Goal: Information Seeking & Learning: Learn about a topic

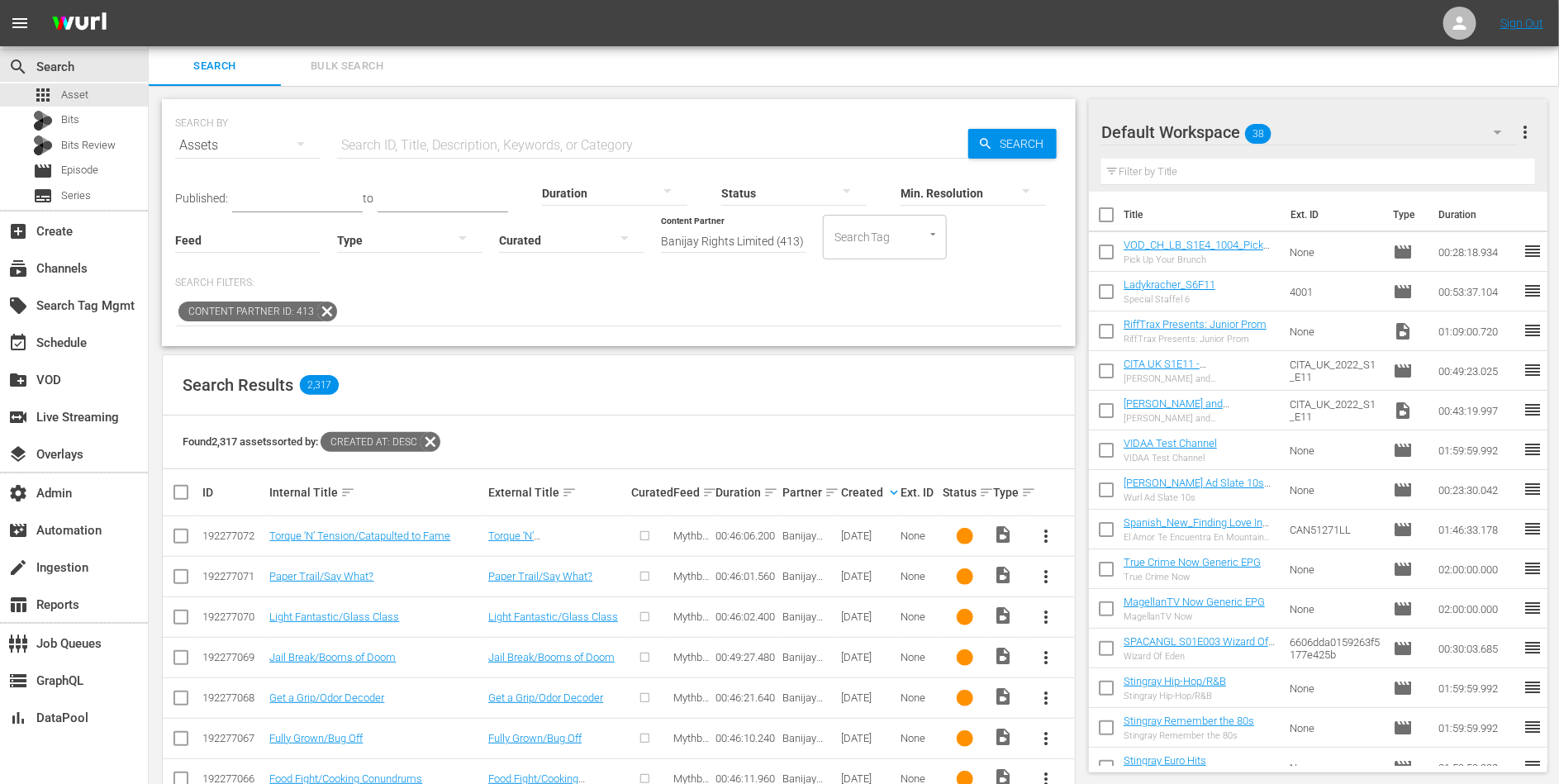
click at [433, 439] on icon at bounding box center [430, 441] width 21 height 21
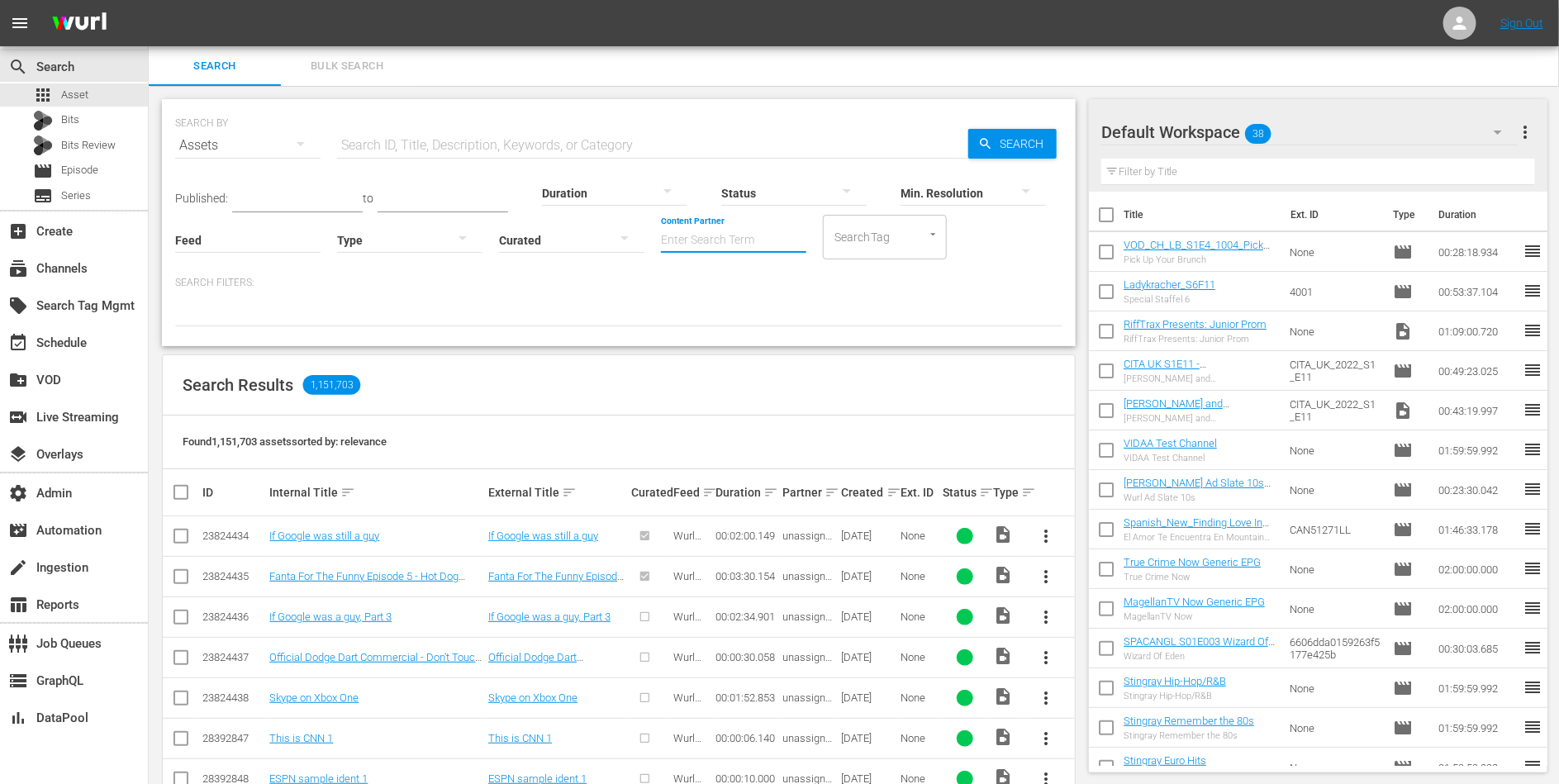
click at [732, 238] on input "Content Partner" at bounding box center [734, 241] width 145 height 60
click at [749, 295] on div "Bundesliga (480)" at bounding box center [795, 286] width 242 height 40
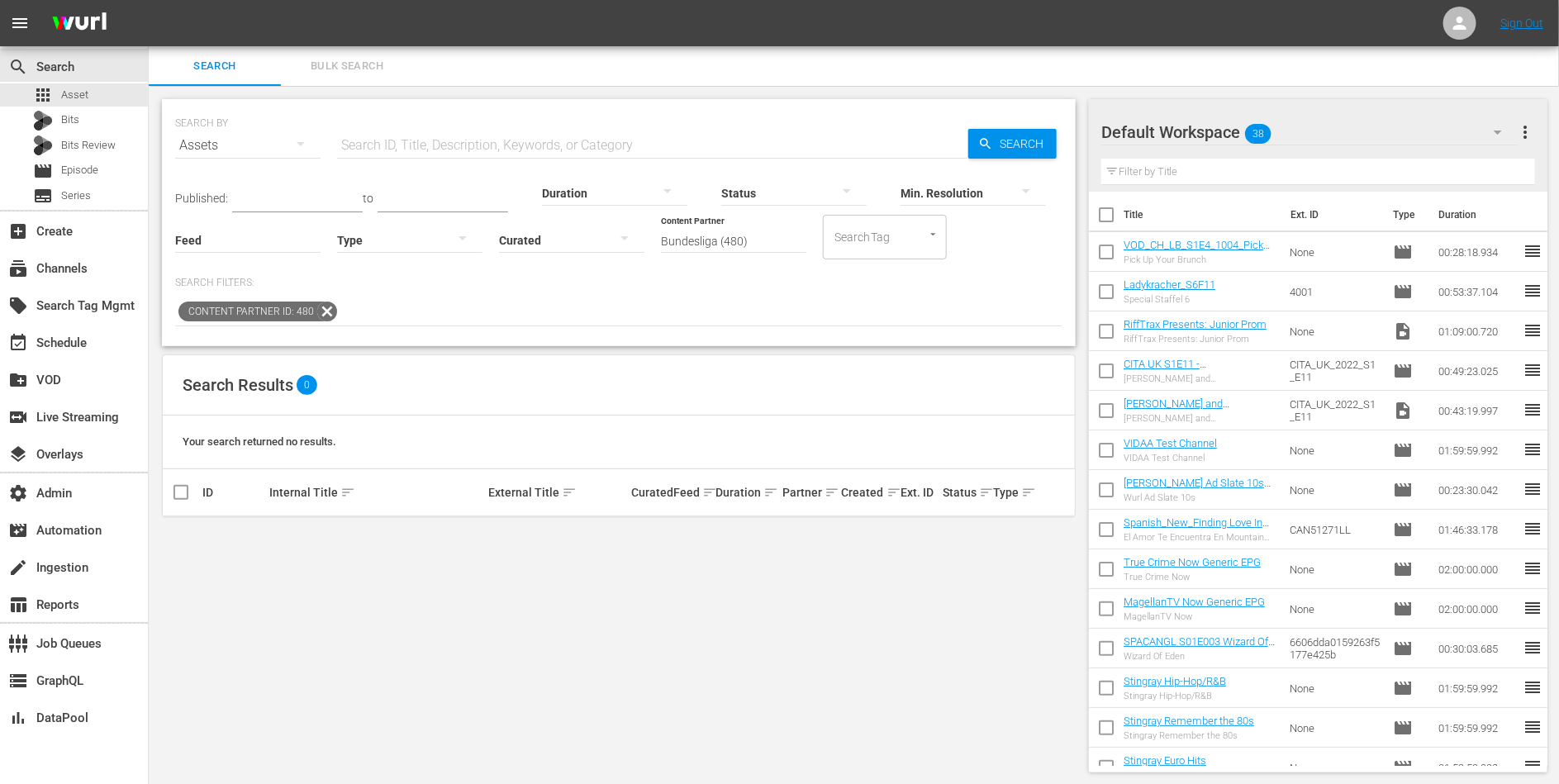
click at [736, 245] on input "Bundesliga (480)" at bounding box center [734, 241] width 145 height 60
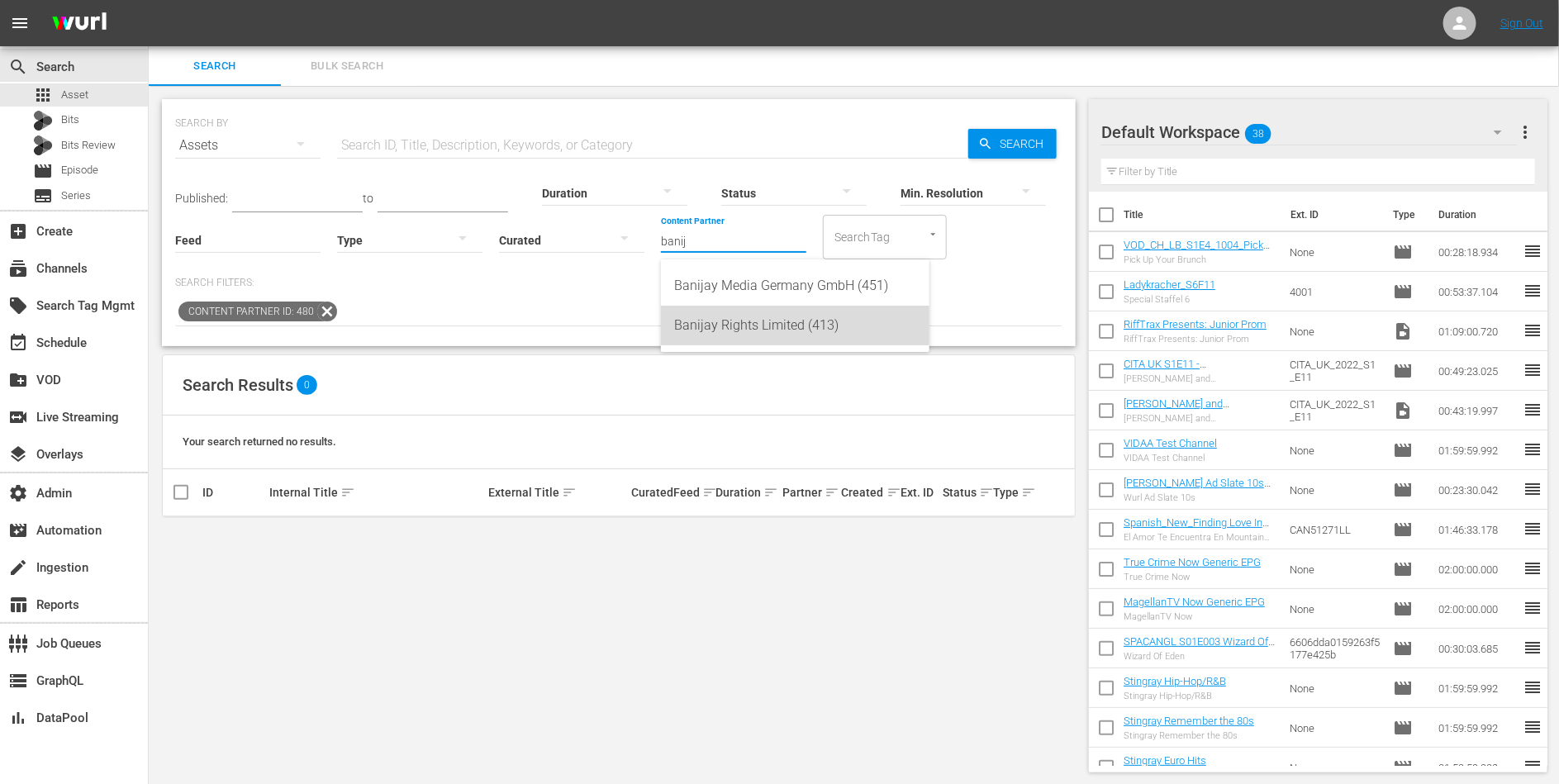
click at [742, 327] on div "Banijay Rights Limited (413)" at bounding box center [795, 325] width 242 height 40
type input "Banijay Rights Limited (413)"
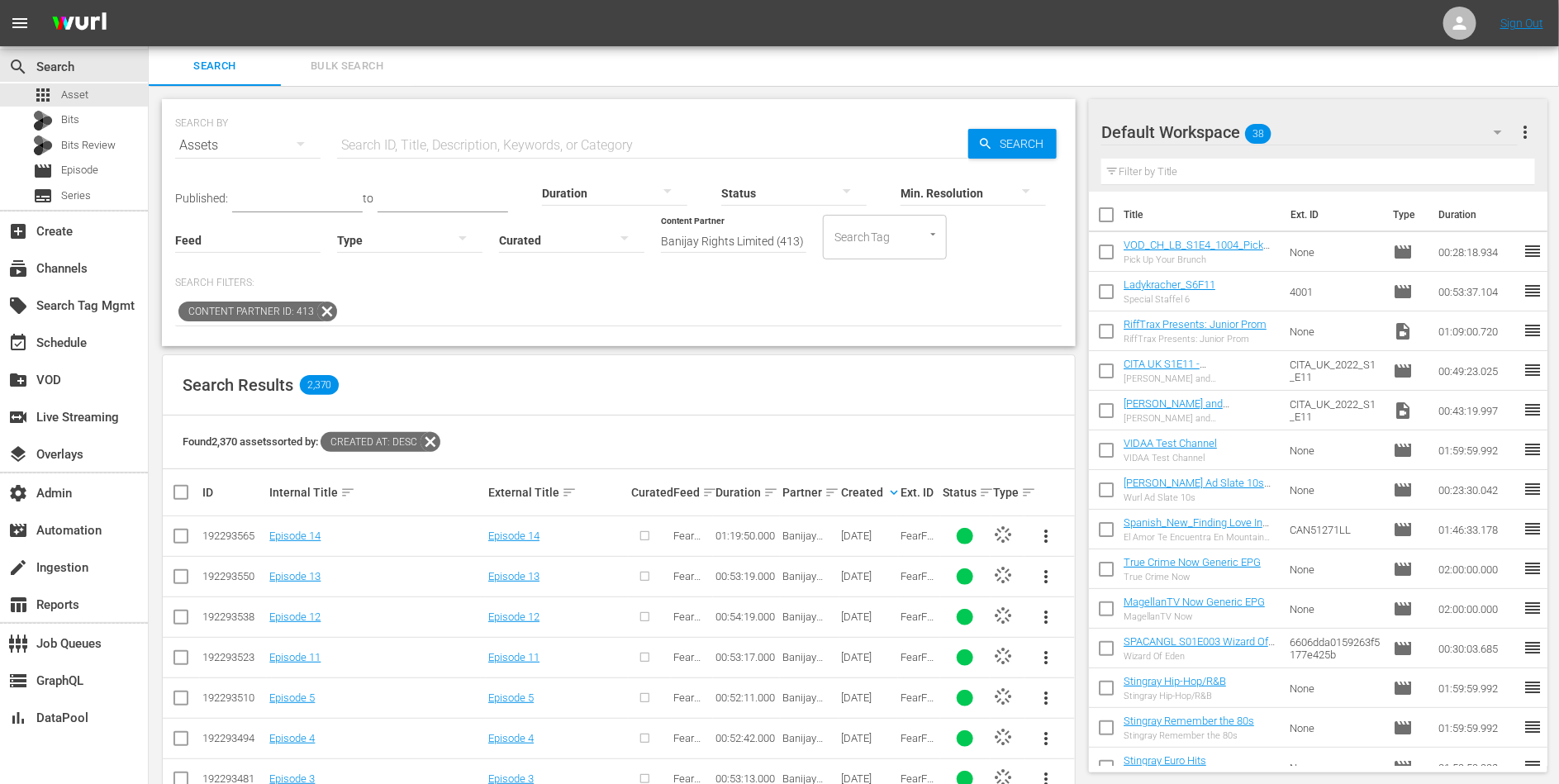
click at [431, 239] on div at bounding box center [410, 239] width 145 height 47
click at [422, 244] on div "Video" at bounding box center [410, 237] width 145 height 26
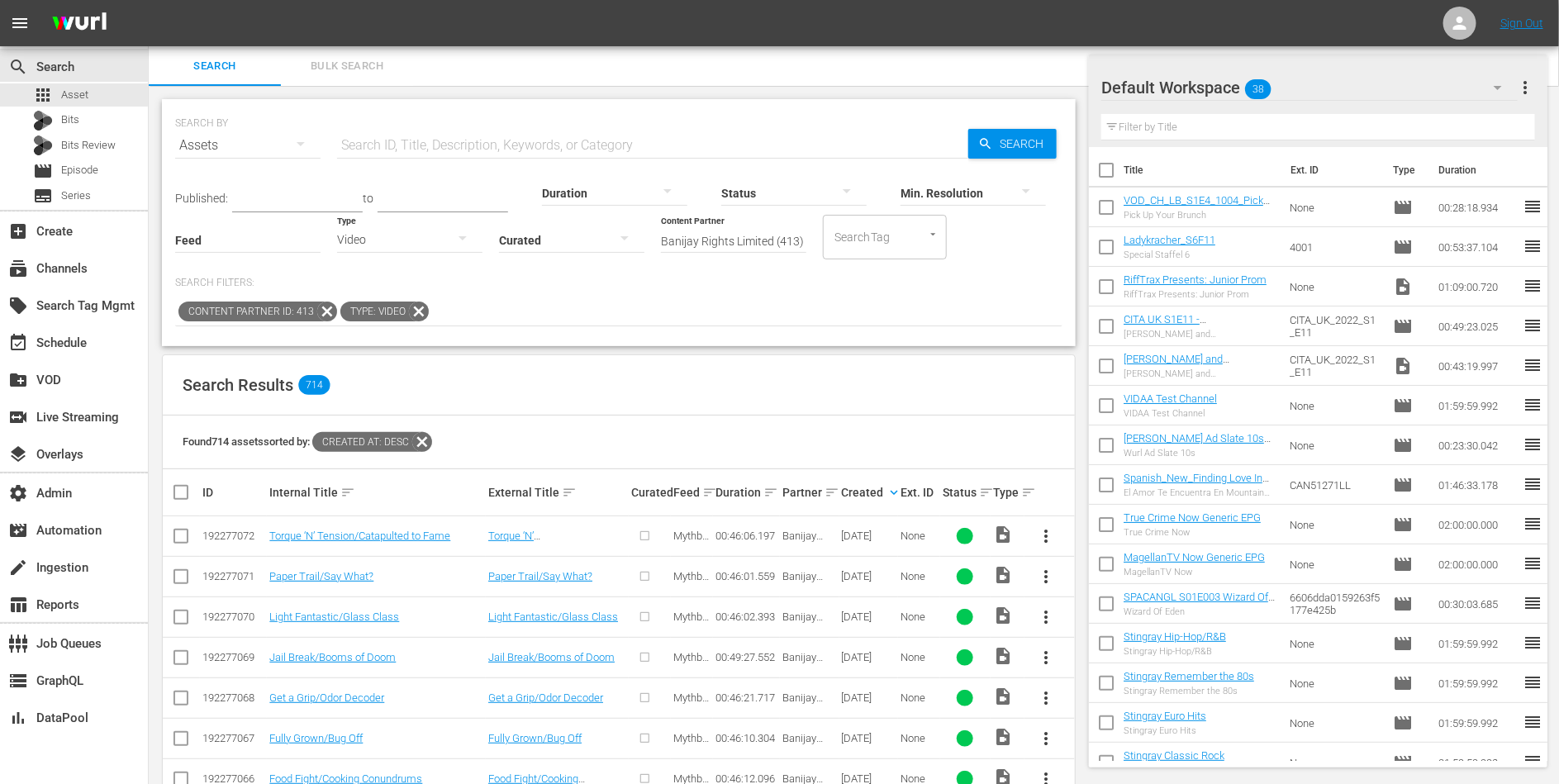
scroll to position [257, 0]
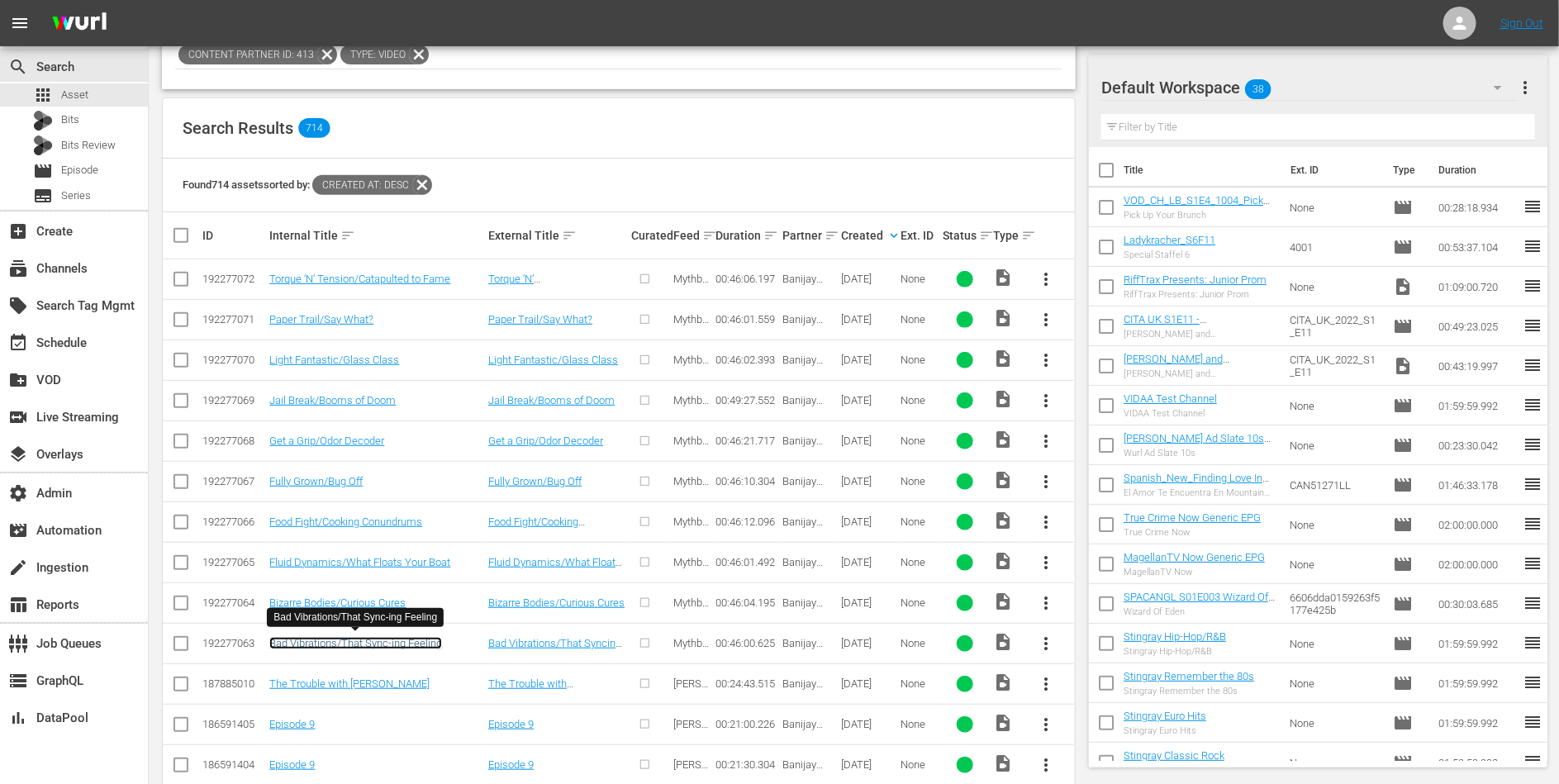
click at [388, 643] on link "Bad Vibrations/That Sync-ing Feeling" at bounding box center [355, 642] width 172 height 12
click at [370, 597] on link "Bizarre Bodies/Curious Cures" at bounding box center [337, 602] width 136 height 12
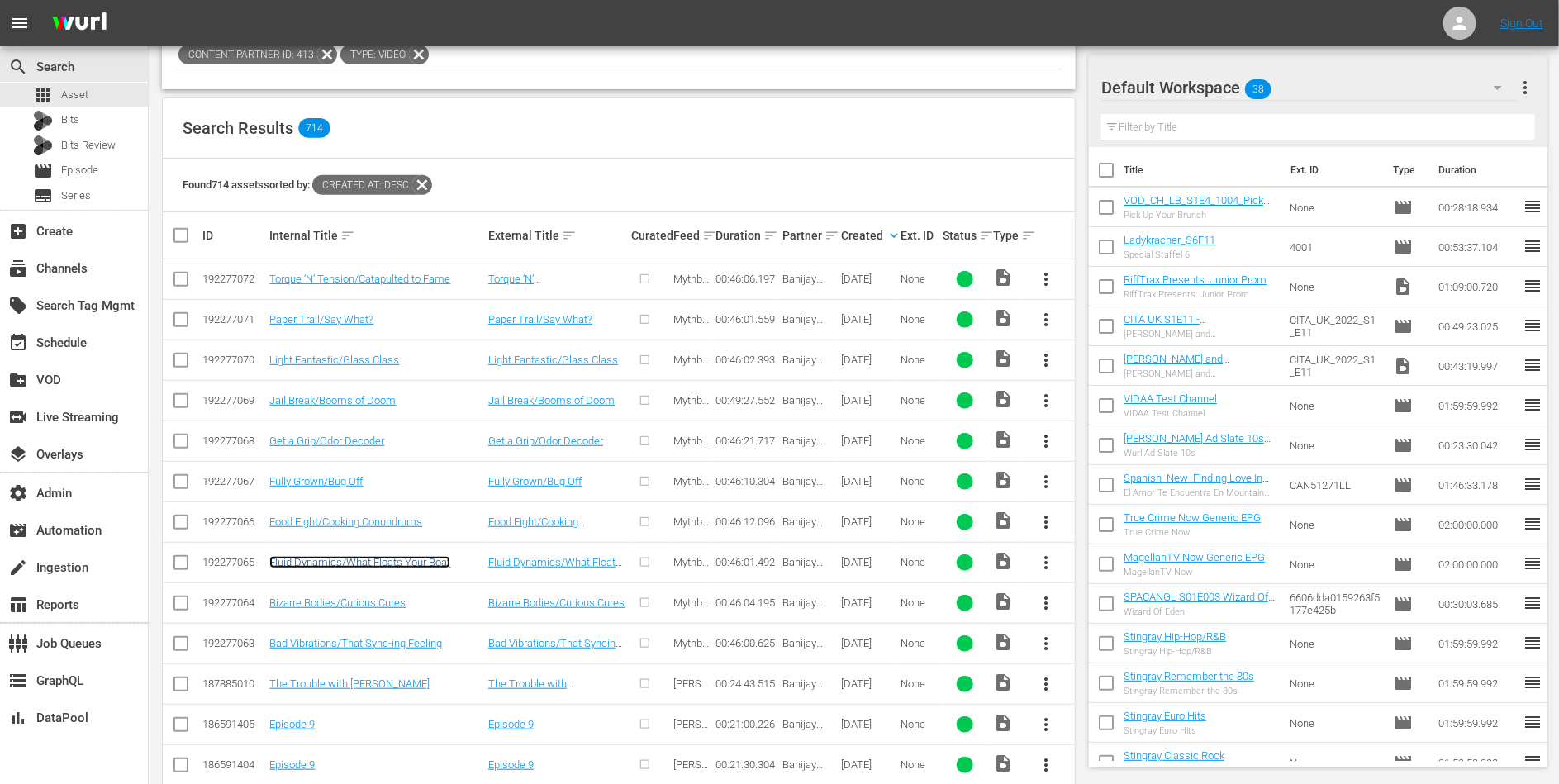
click at [373, 561] on link "Fluid Dynamics/What Floats Your Boat" at bounding box center [359, 561] width 181 height 12
click at [375, 517] on link "Food Fight/Cooking Conundrums" at bounding box center [346, 521] width 153 height 12
click at [341, 477] on link "Fully Grown/Bug Off" at bounding box center [316, 480] width 93 height 12
click at [345, 435] on link "Get a Grip/Odor Decoder" at bounding box center [326, 440] width 115 height 12
click at [347, 401] on link "Jail Break/Booms of Doom" at bounding box center [332, 399] width 127 height 12
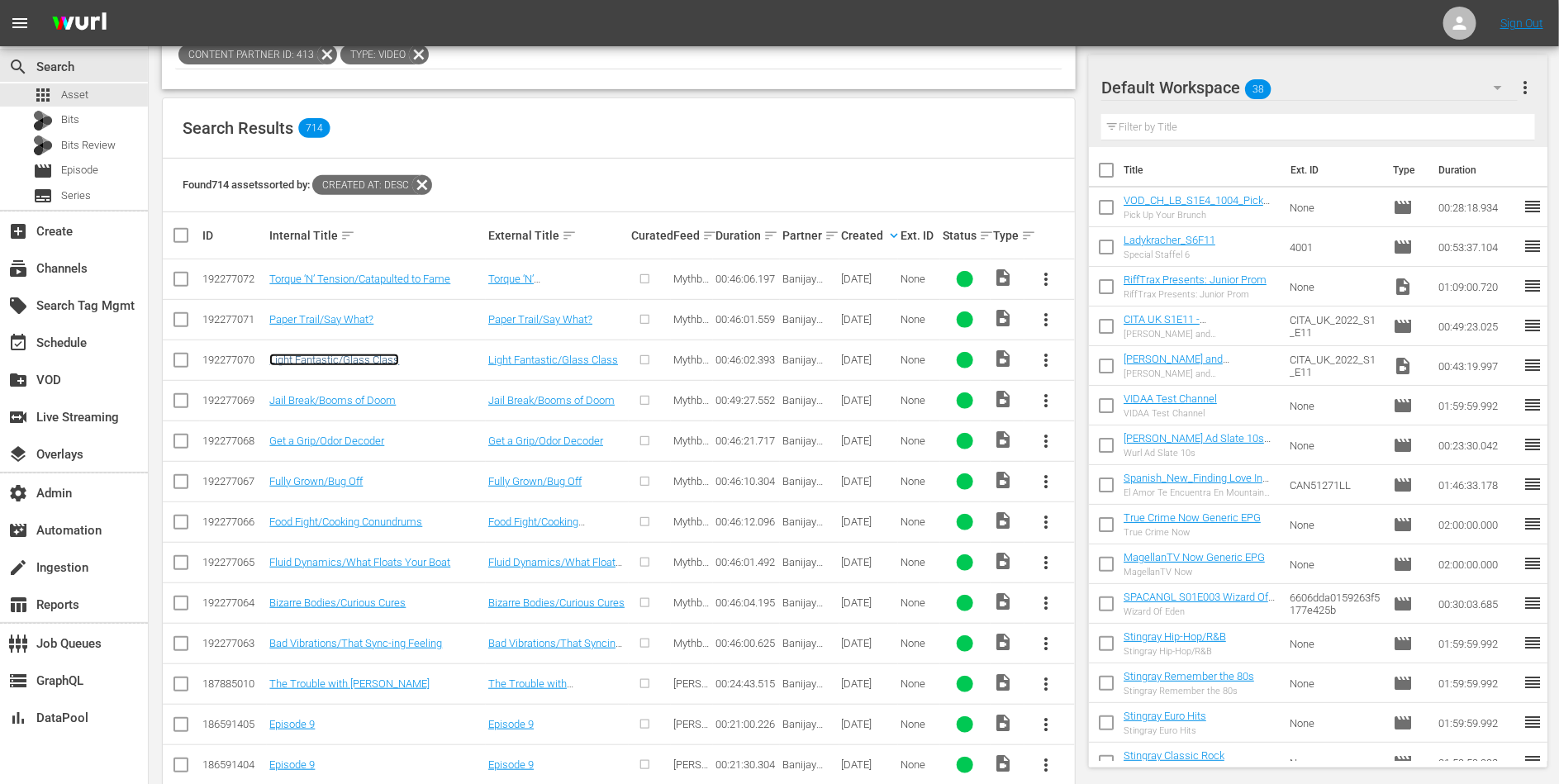
click at [347, 363] on link "Light Fantastic/Glass Class" at bounding box center [333, 359] width 129 height 12
click at [346, 321] on link "Paper Trail/Say What?" at bounding box center [321, 318] width 104 height 12
click at [358, 282] on link "Torque ‘N’ Tension/Catapulted to Fame" at bounding box center [359, 278] width 181 height 12
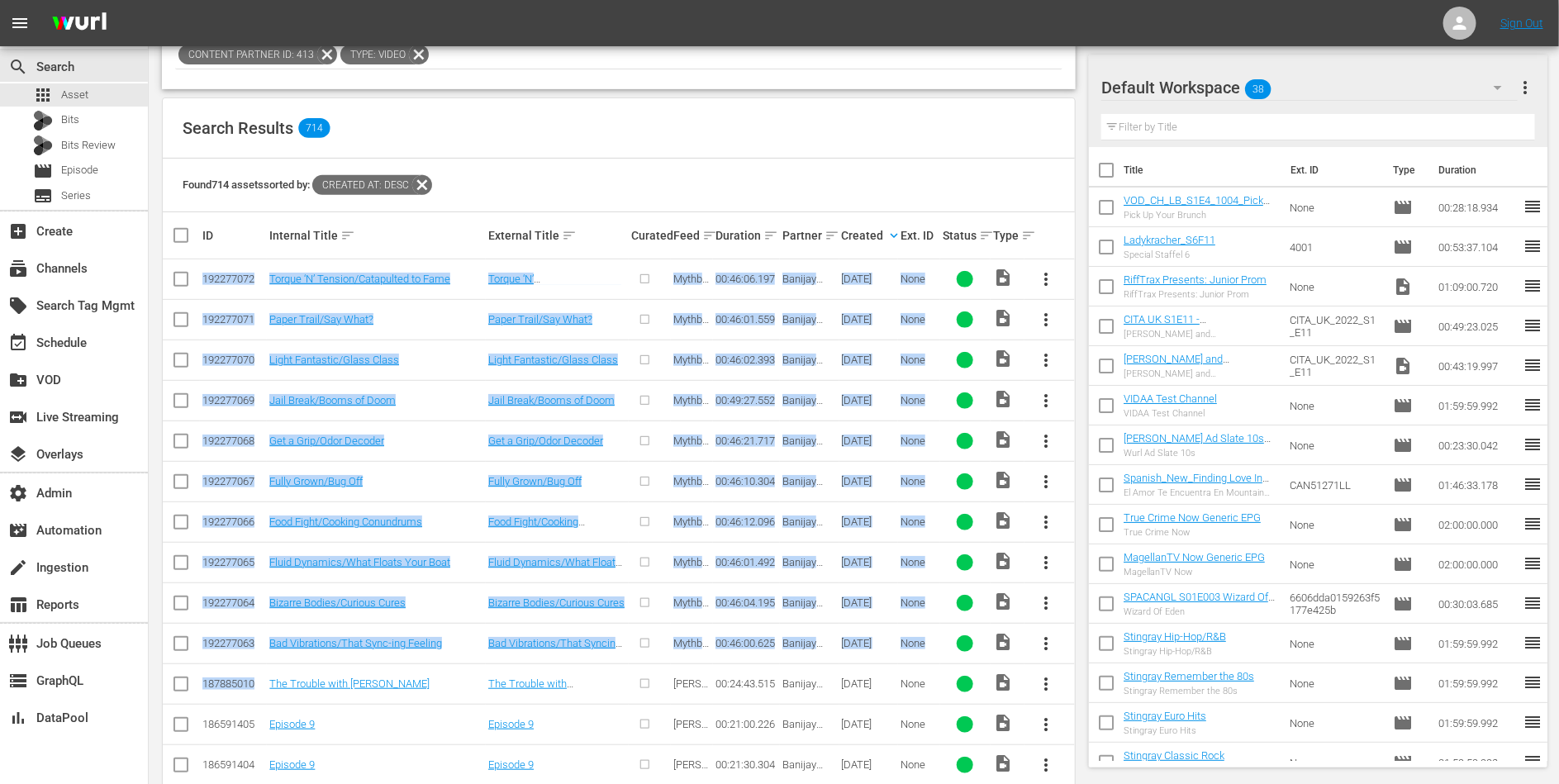
drag, startPoint x: 257, startPoint y: 681, endPoint x: 196, endPoint y: 285, distance: 400.7
click at [196, 285] on tbody "192277072 Torque ‘N’ Tension/Catapulted to Fame Torque ‘N’ Tension/Catapulted t…" at bounding box center [619, 684] width 913 height 849
click at [458, 625] on td "Bad Vibrations/That Sync-ing Feeling" at bounding box center [376, 642] width 219 height 40
drag, startPoint x: 259, startPoint y: 637, endPoint x: 197, endPoint y: 285, distance: 357.4
click at [197, 284] on tbody "192277072 Torque ‘N’ Tension/Catapulted to Fame Torque ‘N’ Tension/Catapulted t…" at bounding box center [619, 684] width 913 height 849
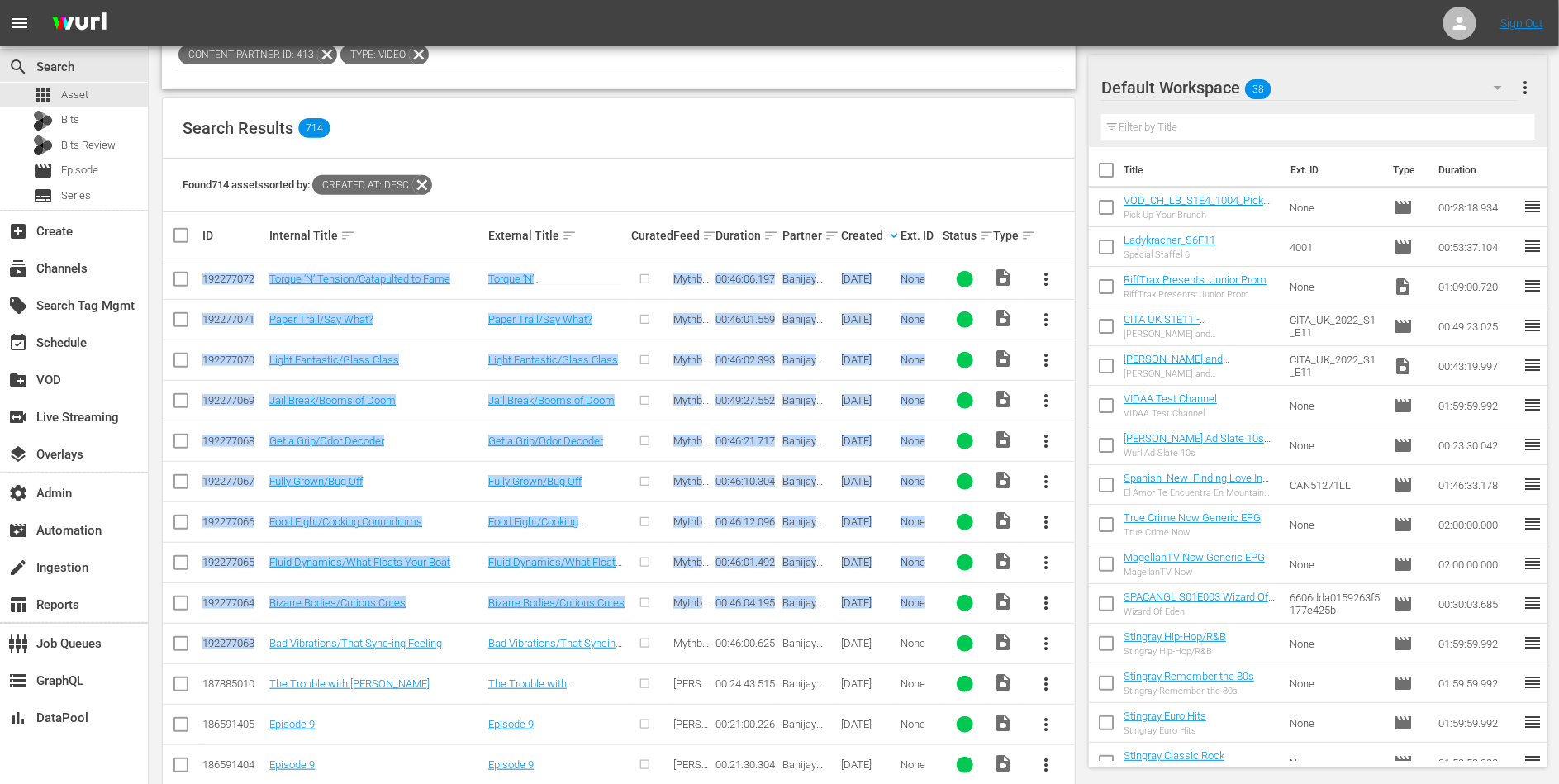
copy tbody "192277072 Torque ‘N’ Tension/Catapulted to Fame Torque ‘N’ Tension/Catapulted t…"
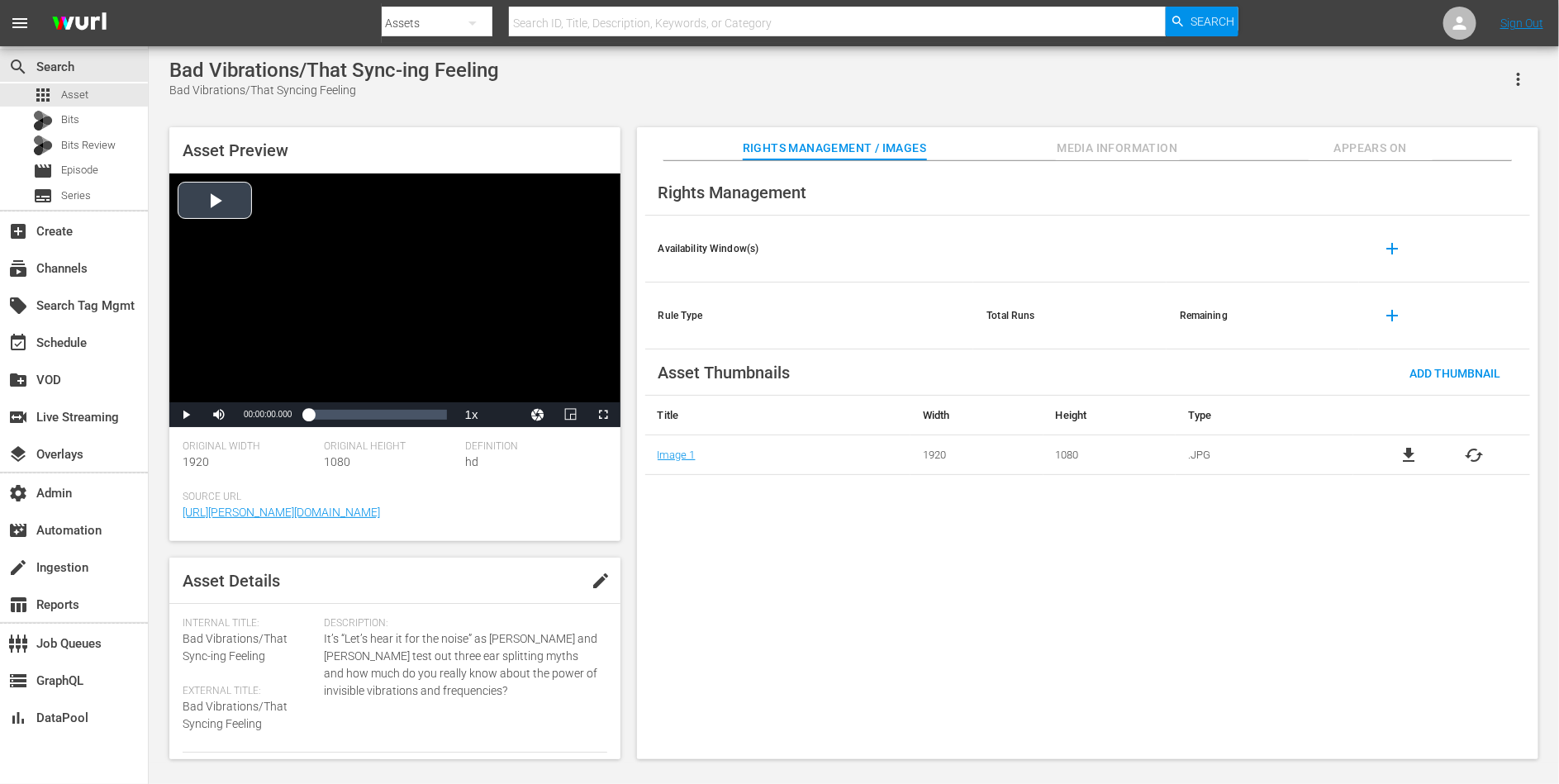
click at [367, 288] on div "Video Player" at bounding box center [395, 288] width 452 height 229
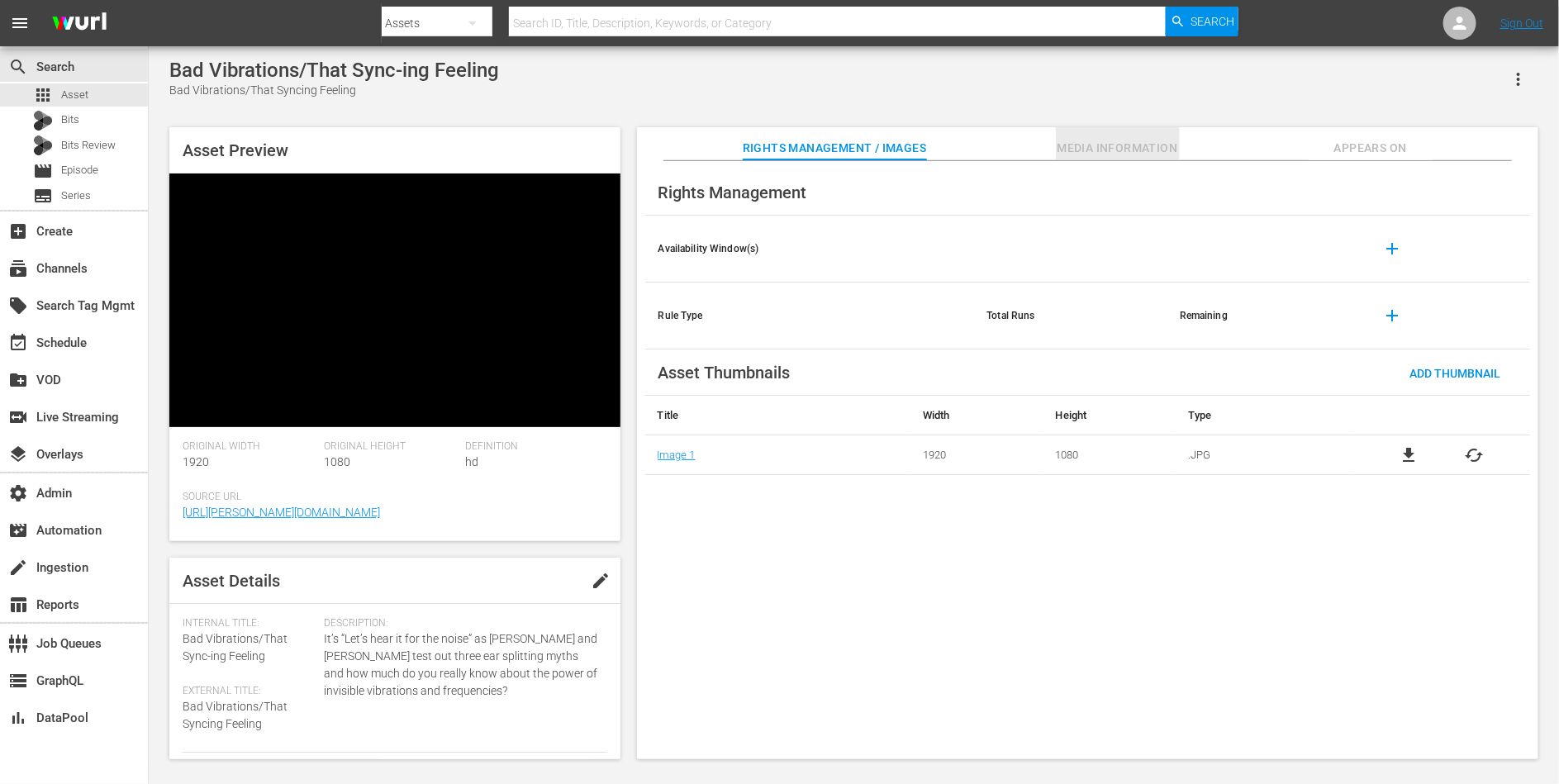
click at [1082, 149] on span "Media Information" at bounding box center [1118, 148] width 124 height 20
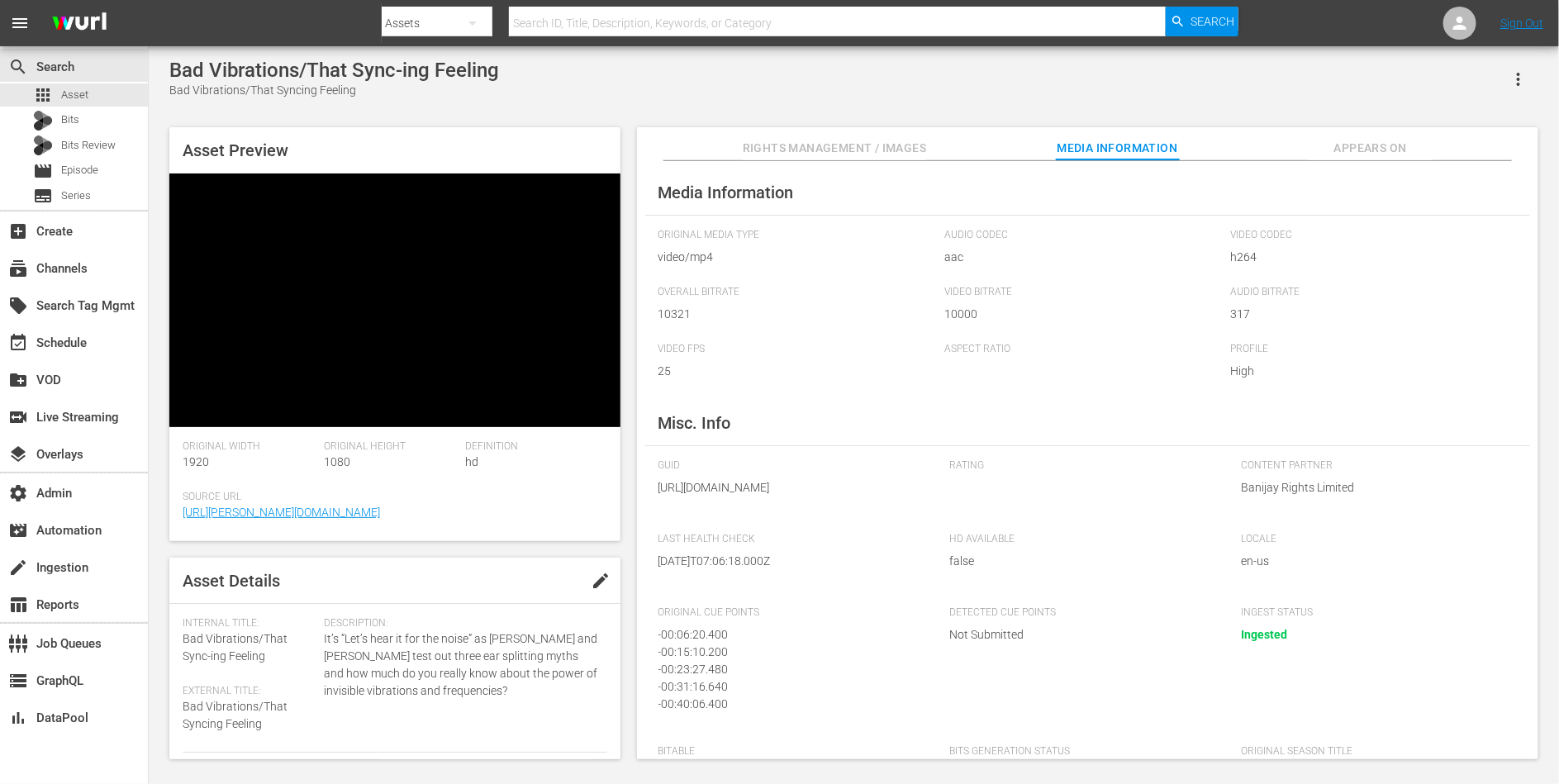
click at [1247, 145] on span "Appears On" at bounding box center [1371, 148] width 124 height 20
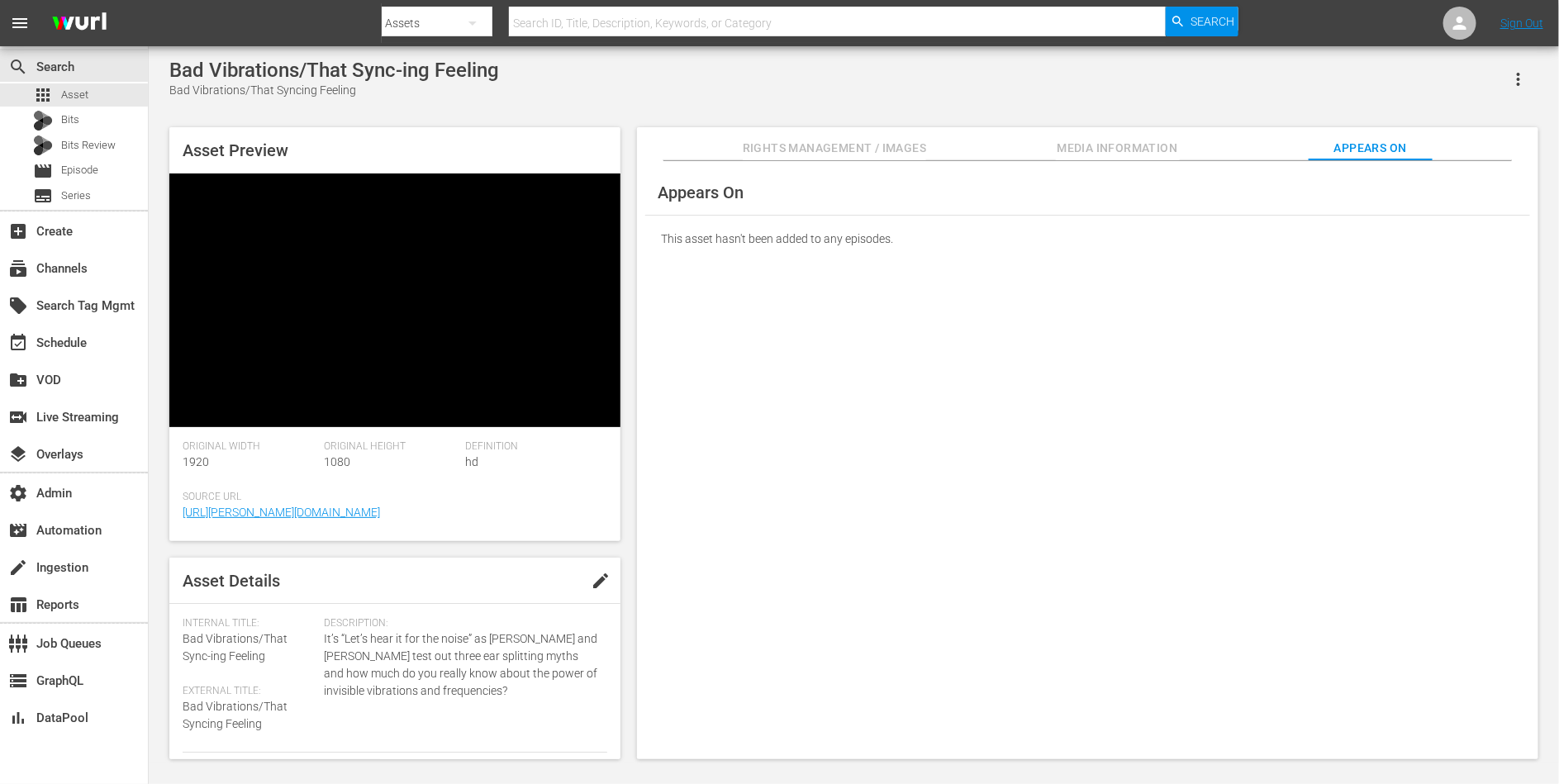
click at [789, 143] on span "Rights Management / Images" at bounding box center [834, 148] width 183 height 20
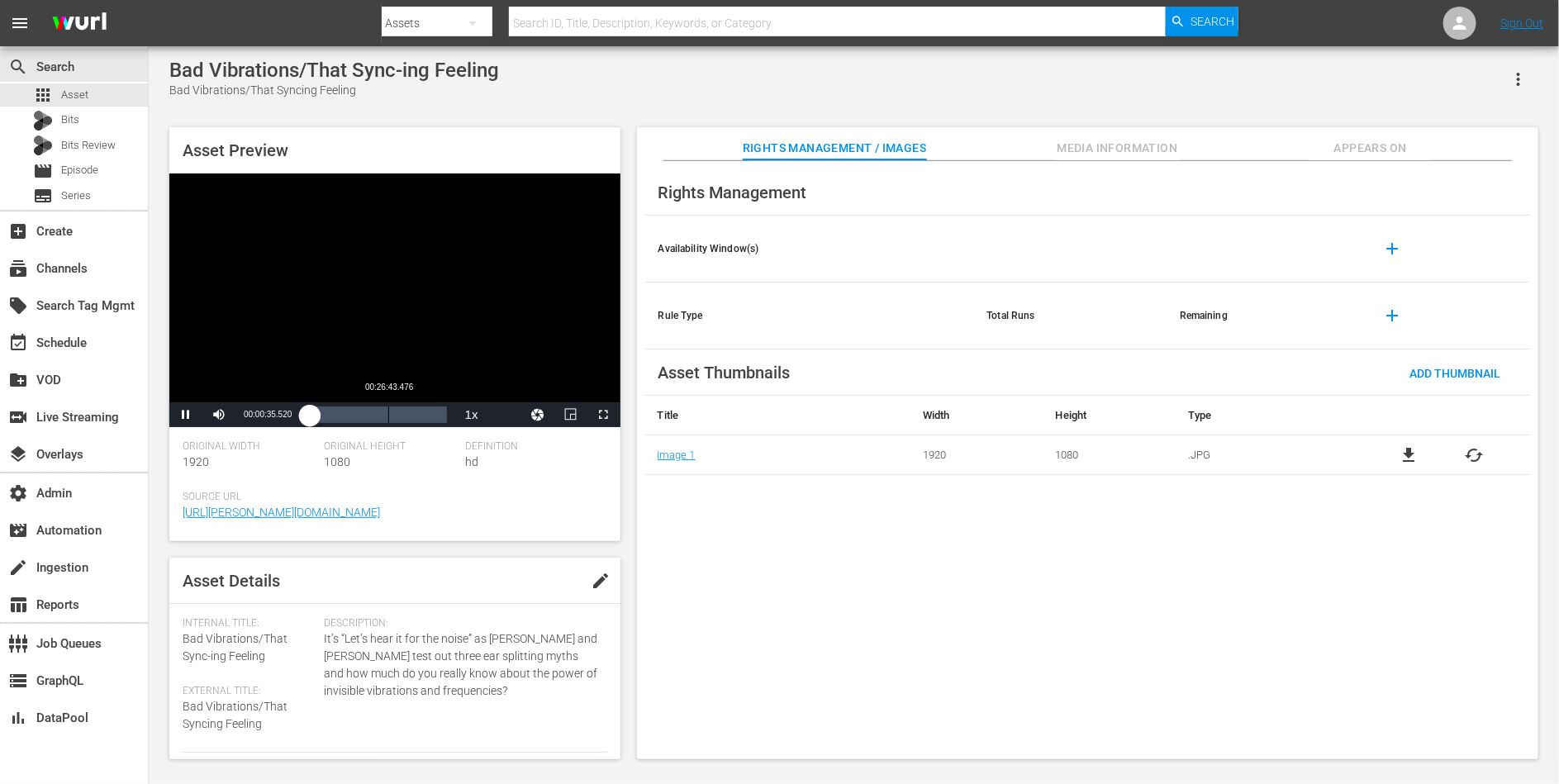
click at [388, 421] on div "Loaded : 3.48% 00:26:43.476 00:00:35.728" at bounding box center [377, 415] width 138 height 17
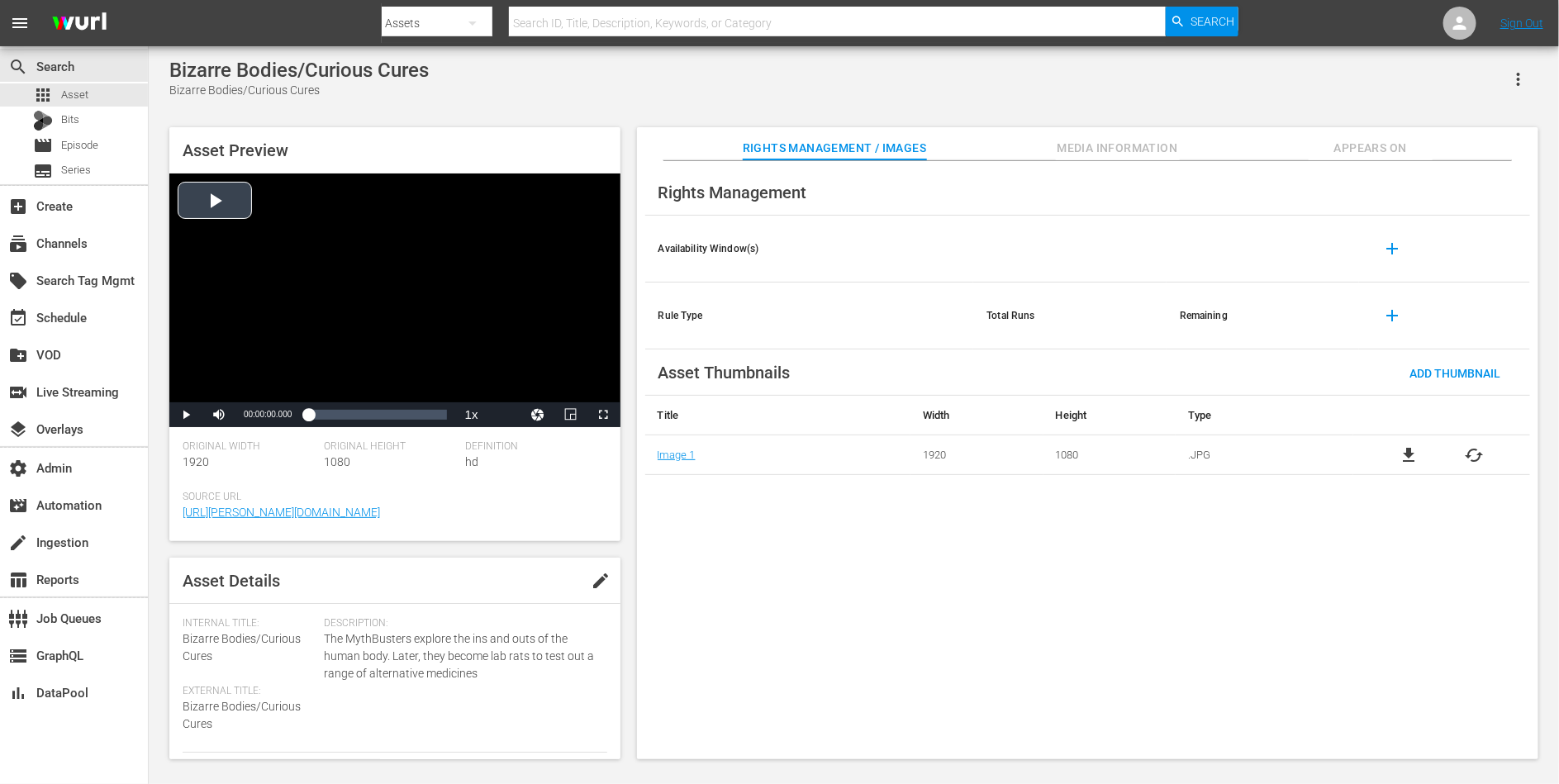
click at [452, 274] on div "Video Player" at bounding box center [395, 288] width 452 height 229
click at [392, 412] on div "Loaded : 0.43% 00:30:20.727 00:00:00.508" at bounding box center [377, 415] width 138 height 17
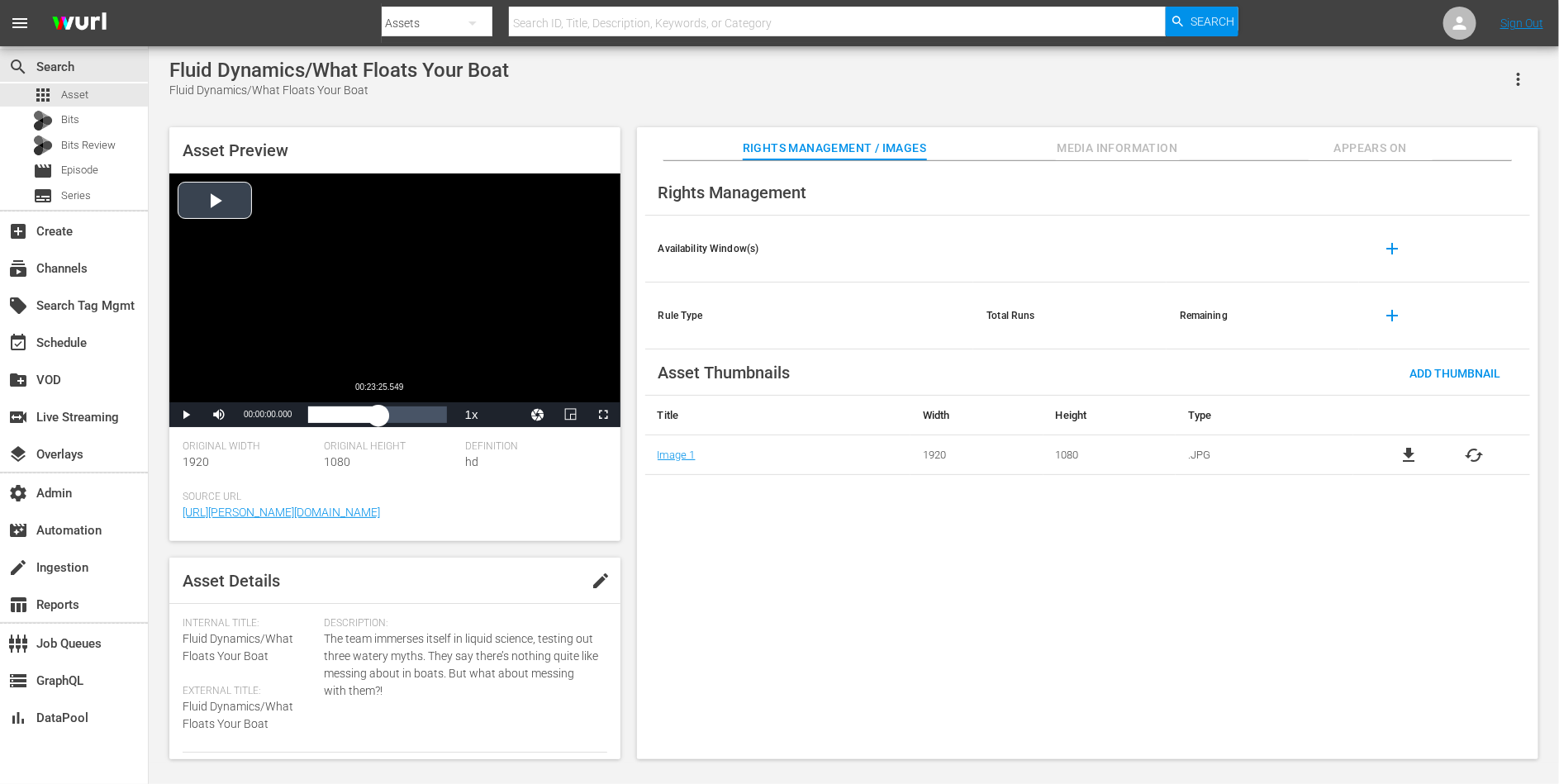
click at [378, 414] on div "Loaded : 0.21% 00:23:25.549 00:00:00.000" at bounding box center [377, 415] width 138 height 17
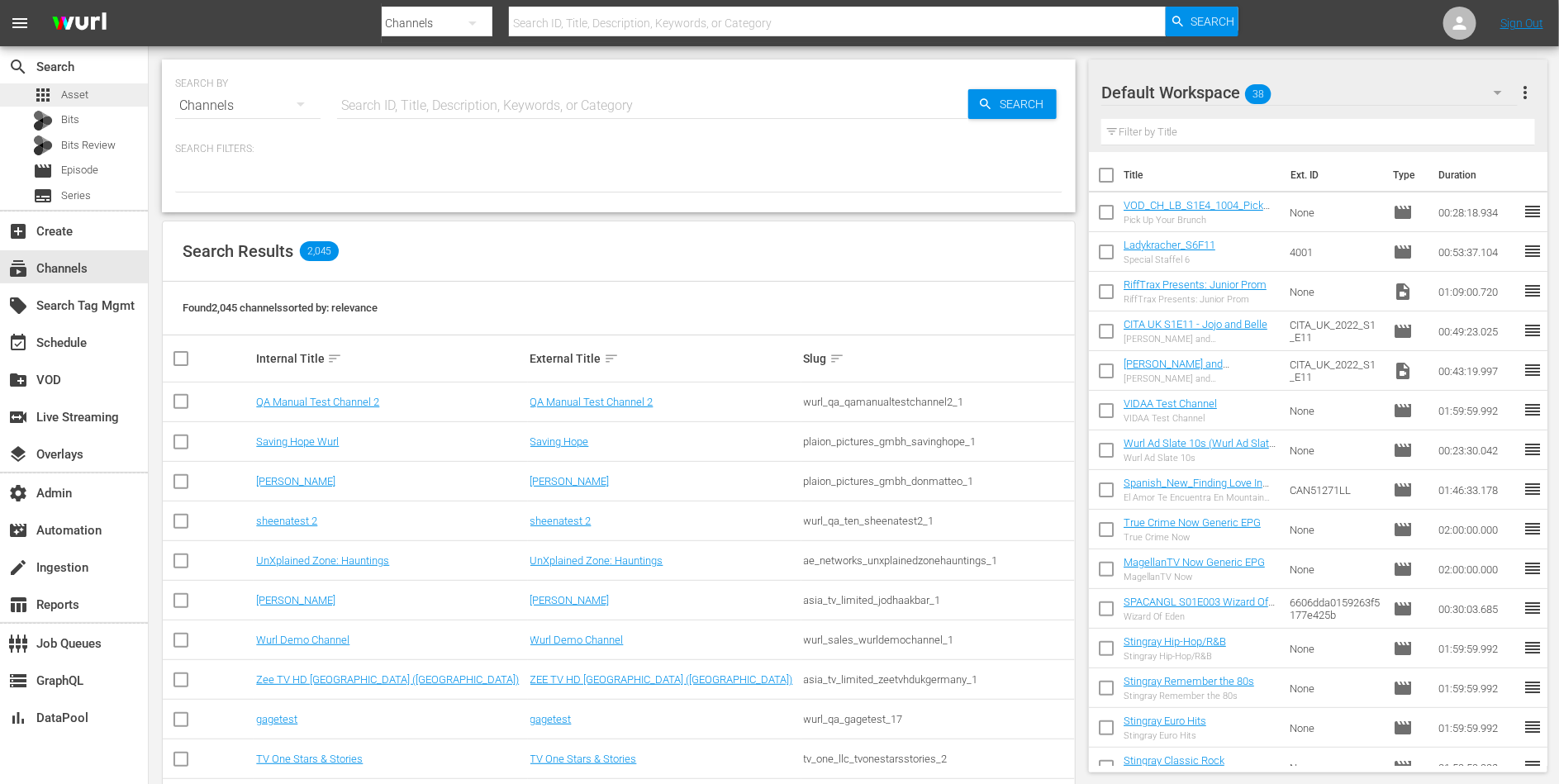
click at [106, 93] on div "apps Asset" at bounding box center [74, 95] width 148 height 23
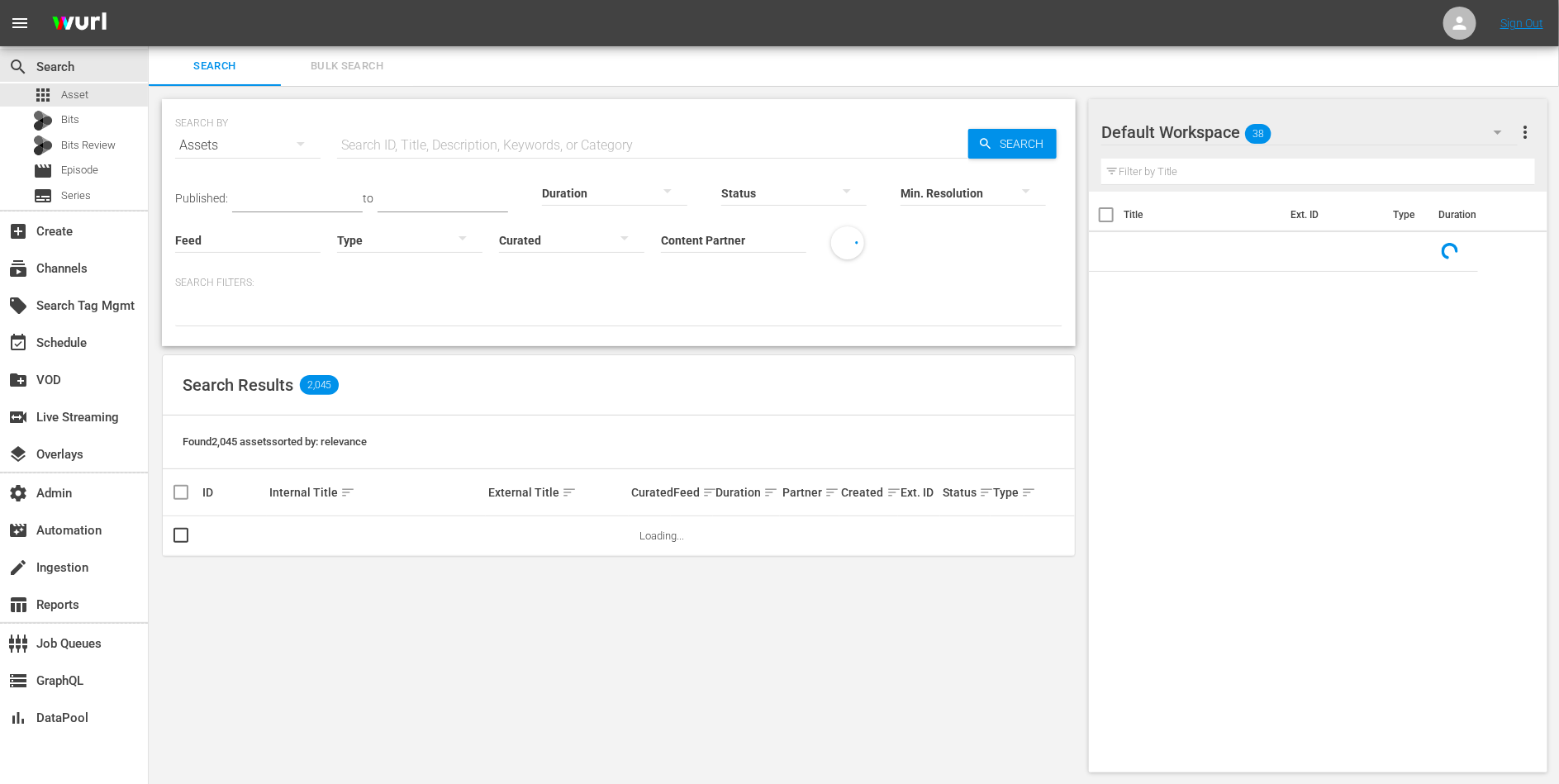
click at [398, 140] on input "text" at bounding box center [653, 145] width 631 height 40
paste input "39802323"
type input "39802323"
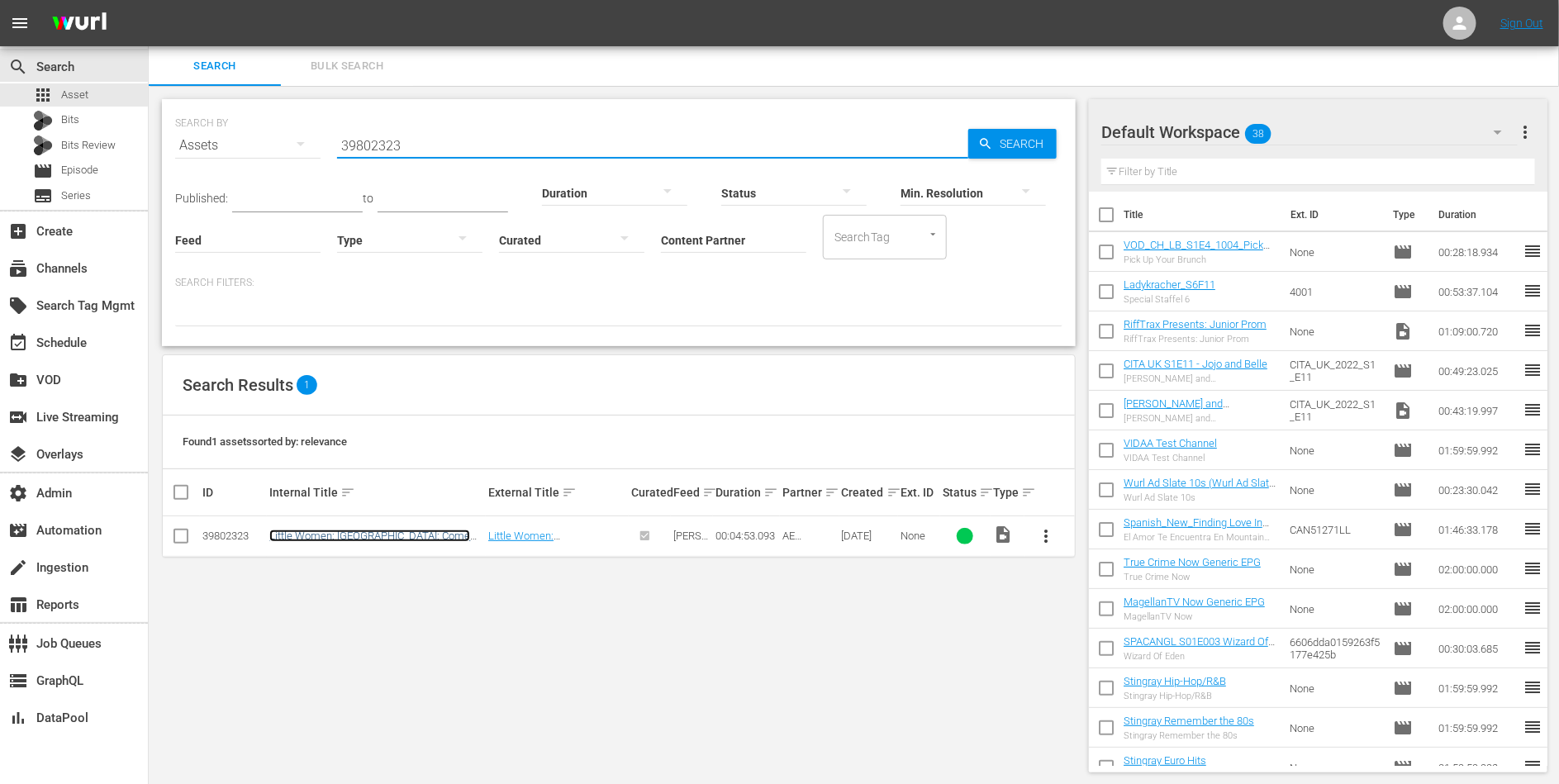
click at [386, 532] on link "Little Women: [GEOGRAPHIC_DATA]: Come on Back to Me" at bounding box center [370, 542] width 201 height 25
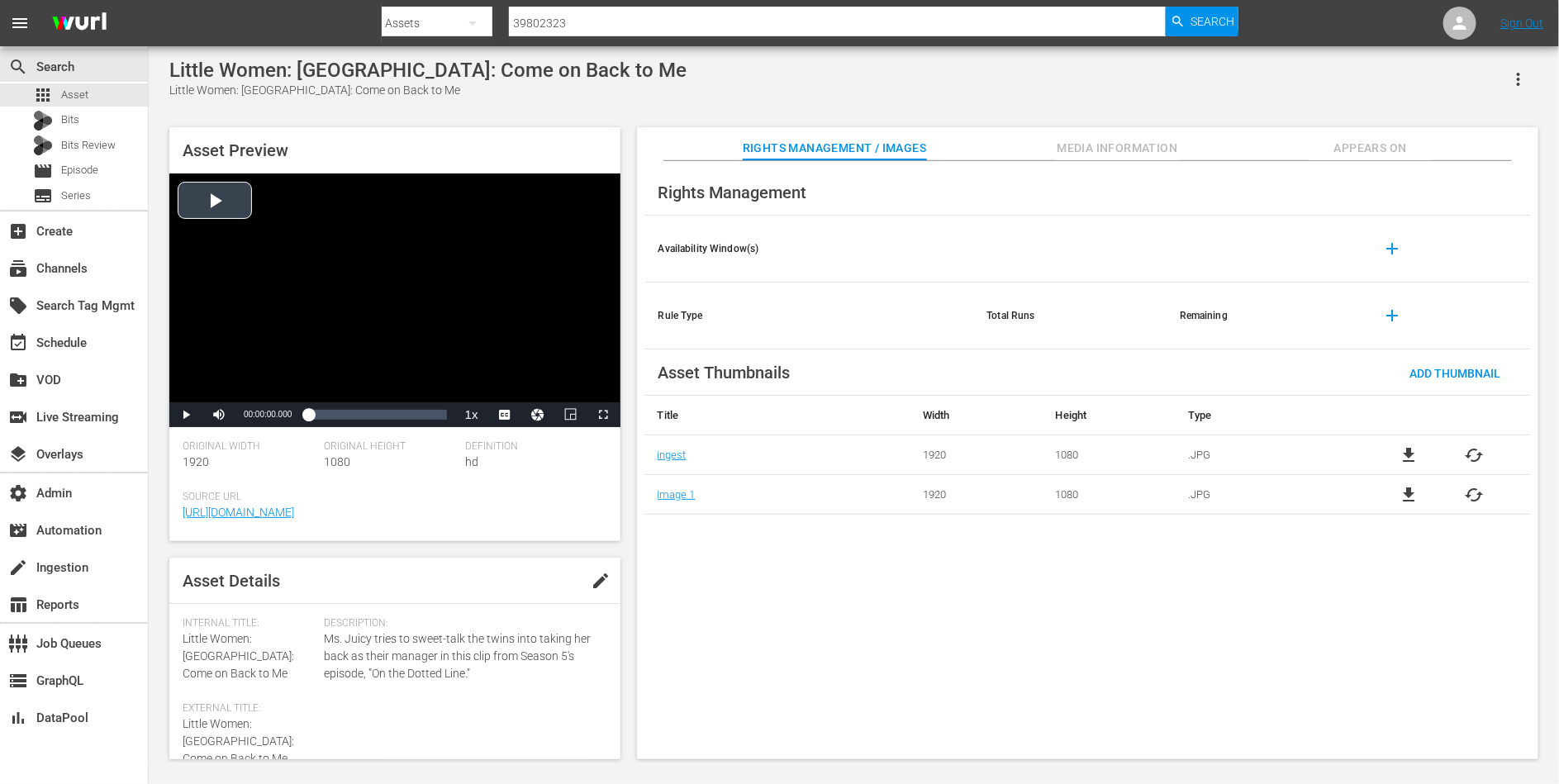
click at [334, 280] on div "Video Player" at bounding box center [395, 288] width 452 height 229
click at [369, 409] on div "00:02:08.118" at bounding box center [369, 415] width 1 height 17
click at [186, 414] on span "Video Player" at bounding box center [186, 414] width 0 height 0
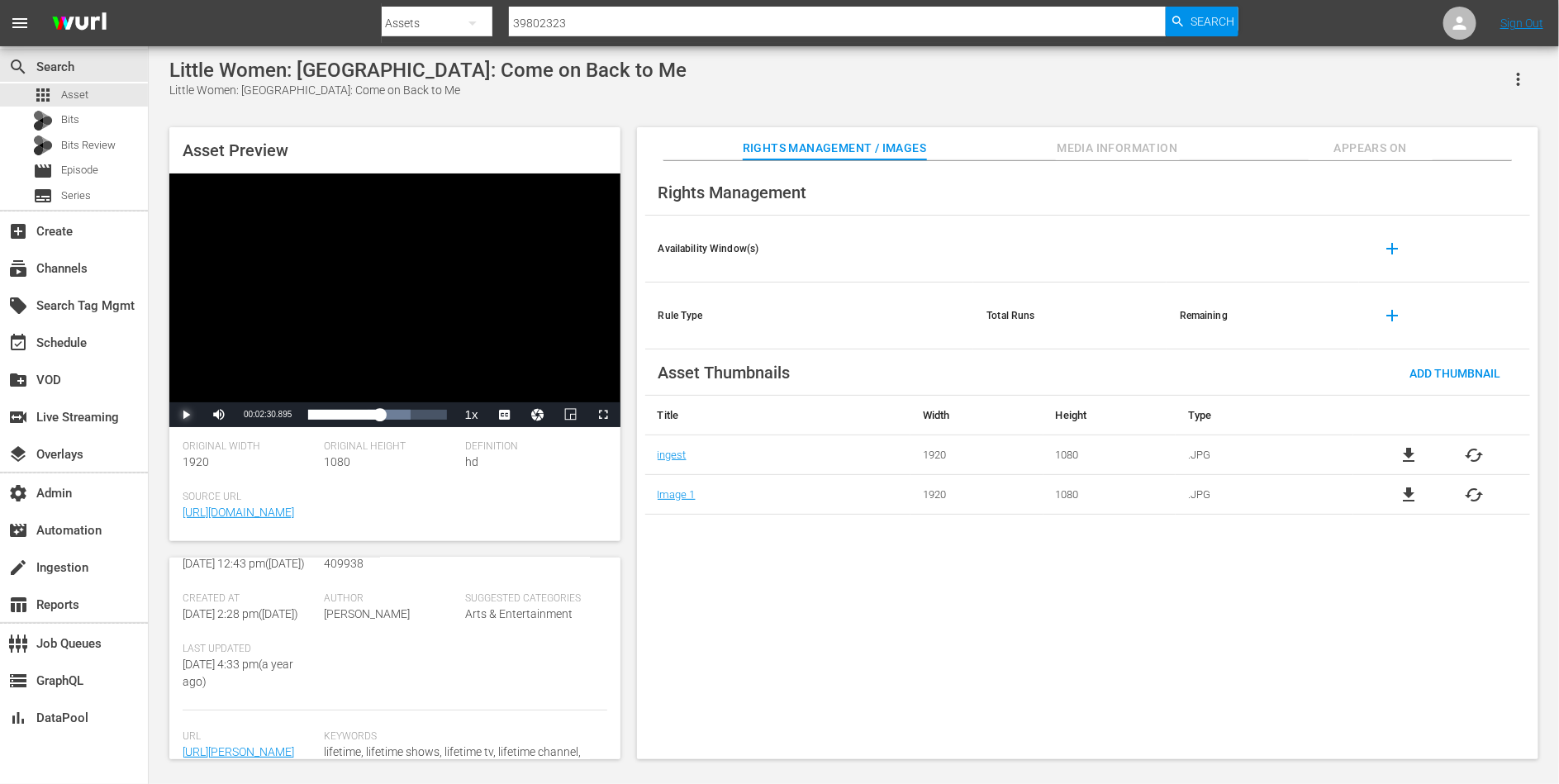
scroll to position [406, 0]
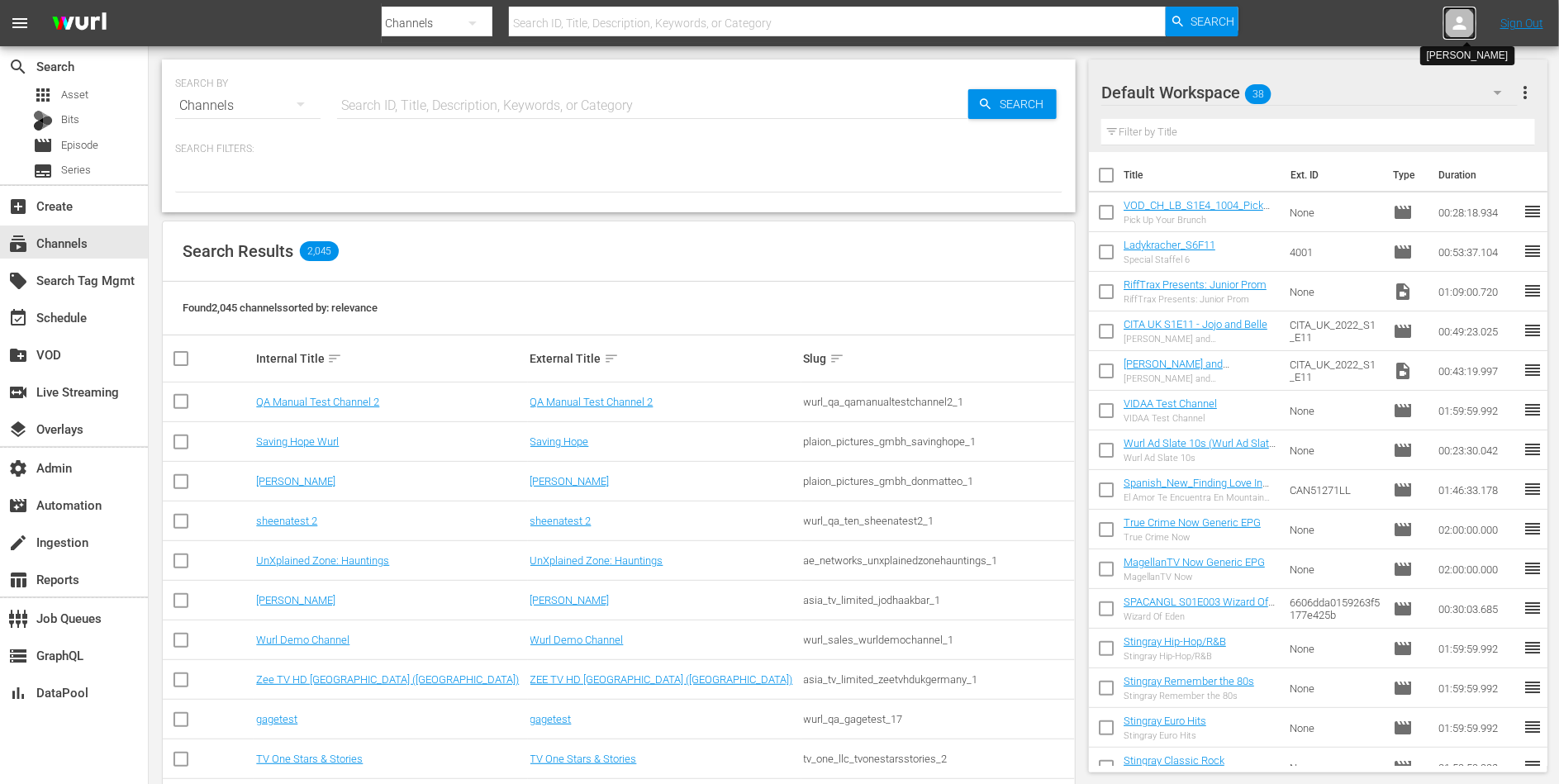
click at [1465, 20] on icon at bounding box center [1459, 22] width 20 height 20
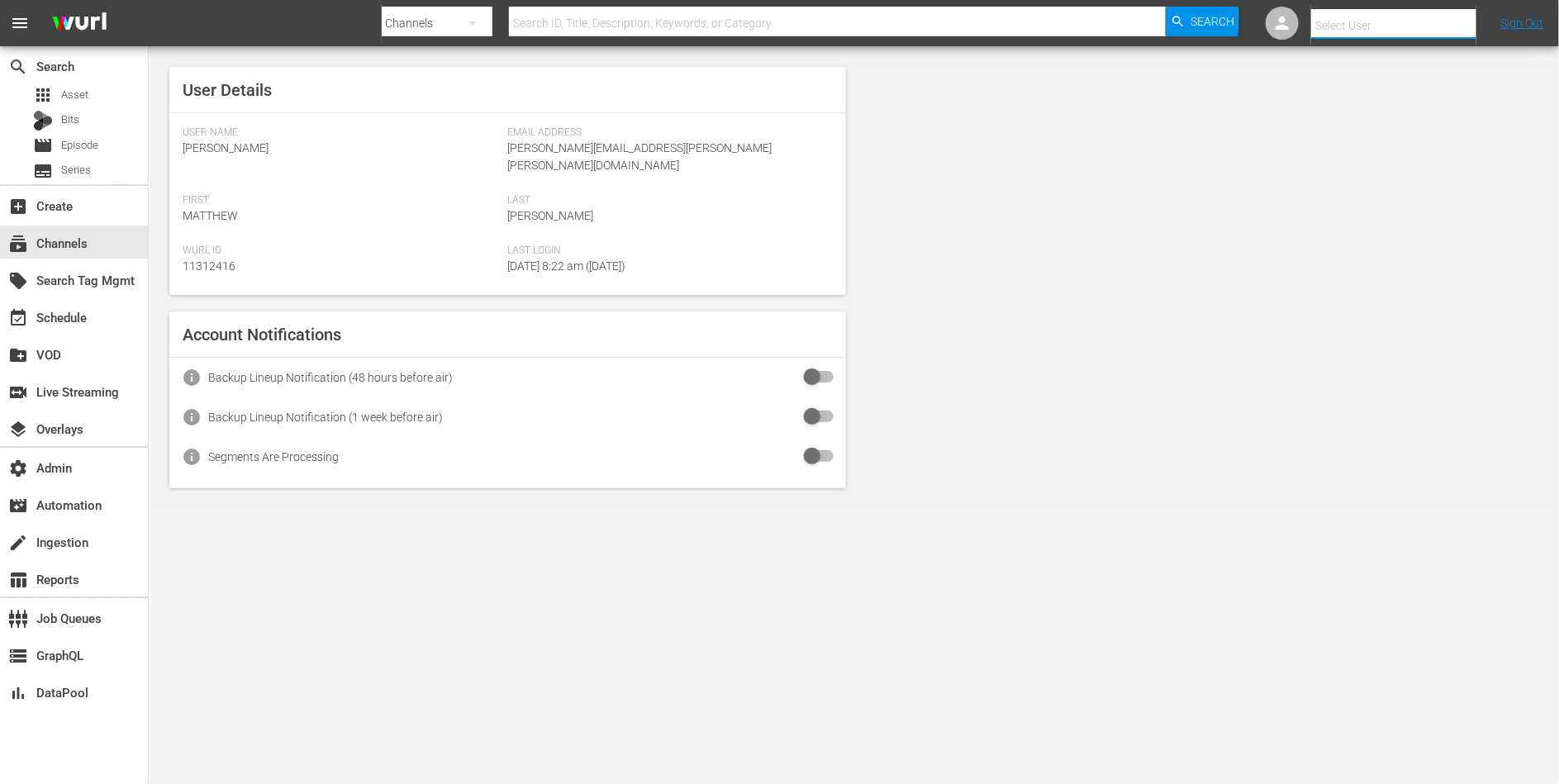
click at [1424, 19] on input "text" at bounding box center [1417, 25] width 211 height 40
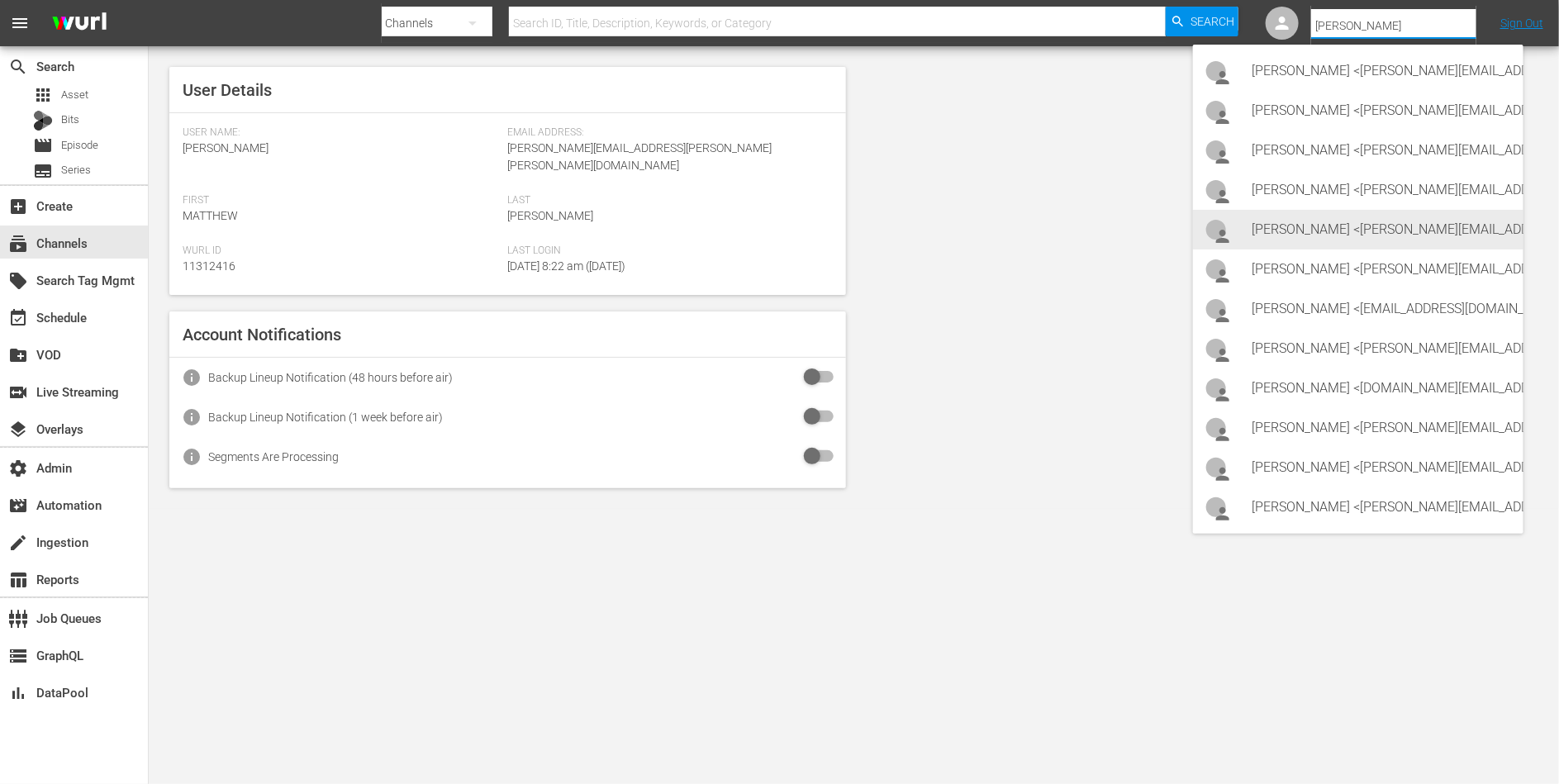
click at [1335, 227] on div "Jessica Hermanowski <jessica.hermanowski@aenetworks.com>" at bounding box center [1381, 229] width 258 height 40
type input "Jessica Hermanowski (11312942)"
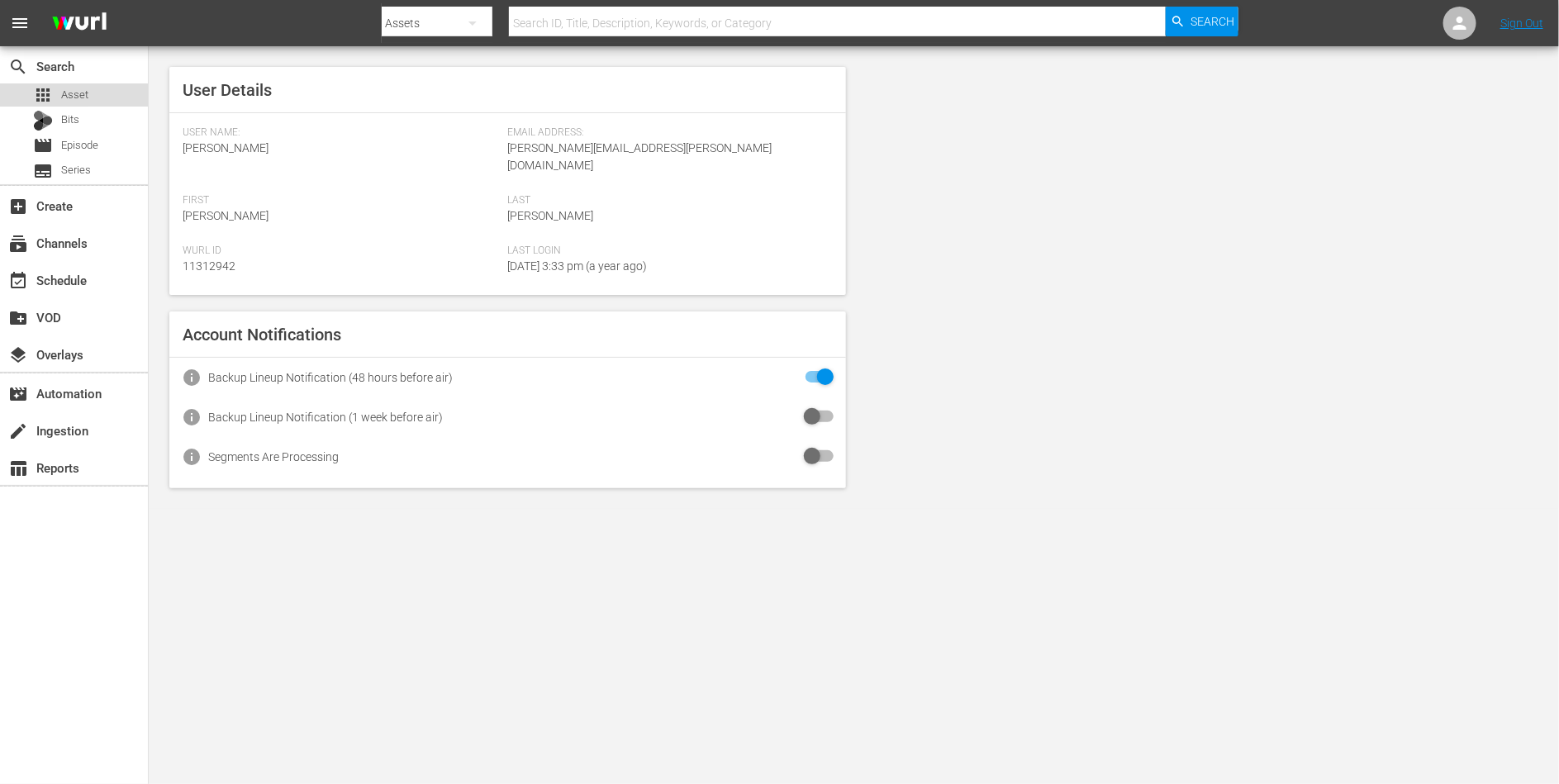
click at [85, 99] on span "Asset" at bounding box center [75, 95] width 27 height 17
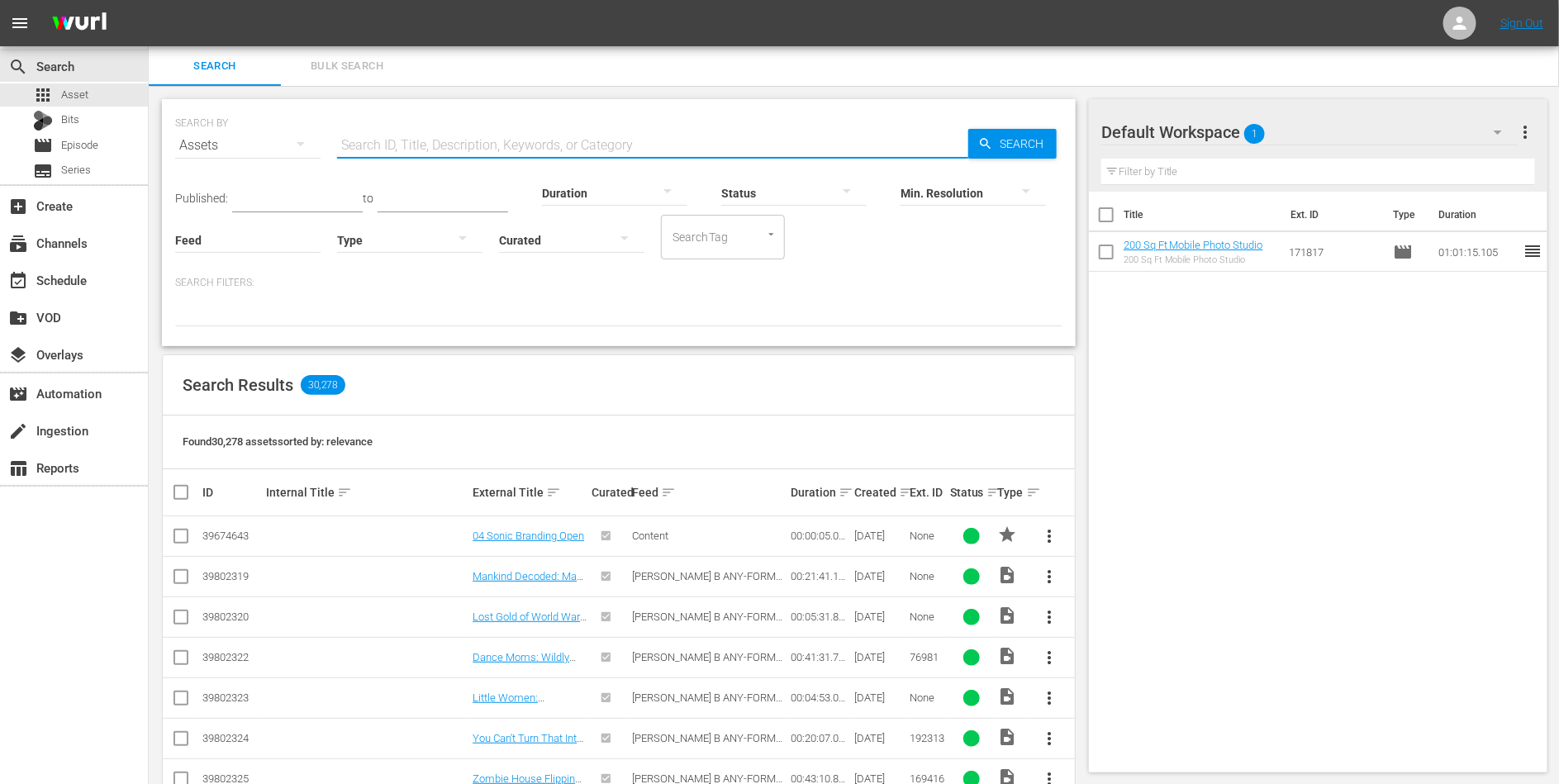
click at [396, 151] on input "text" at bounding box center [653, 145] width 631 height 40
paste input "229989"
type input "229989"
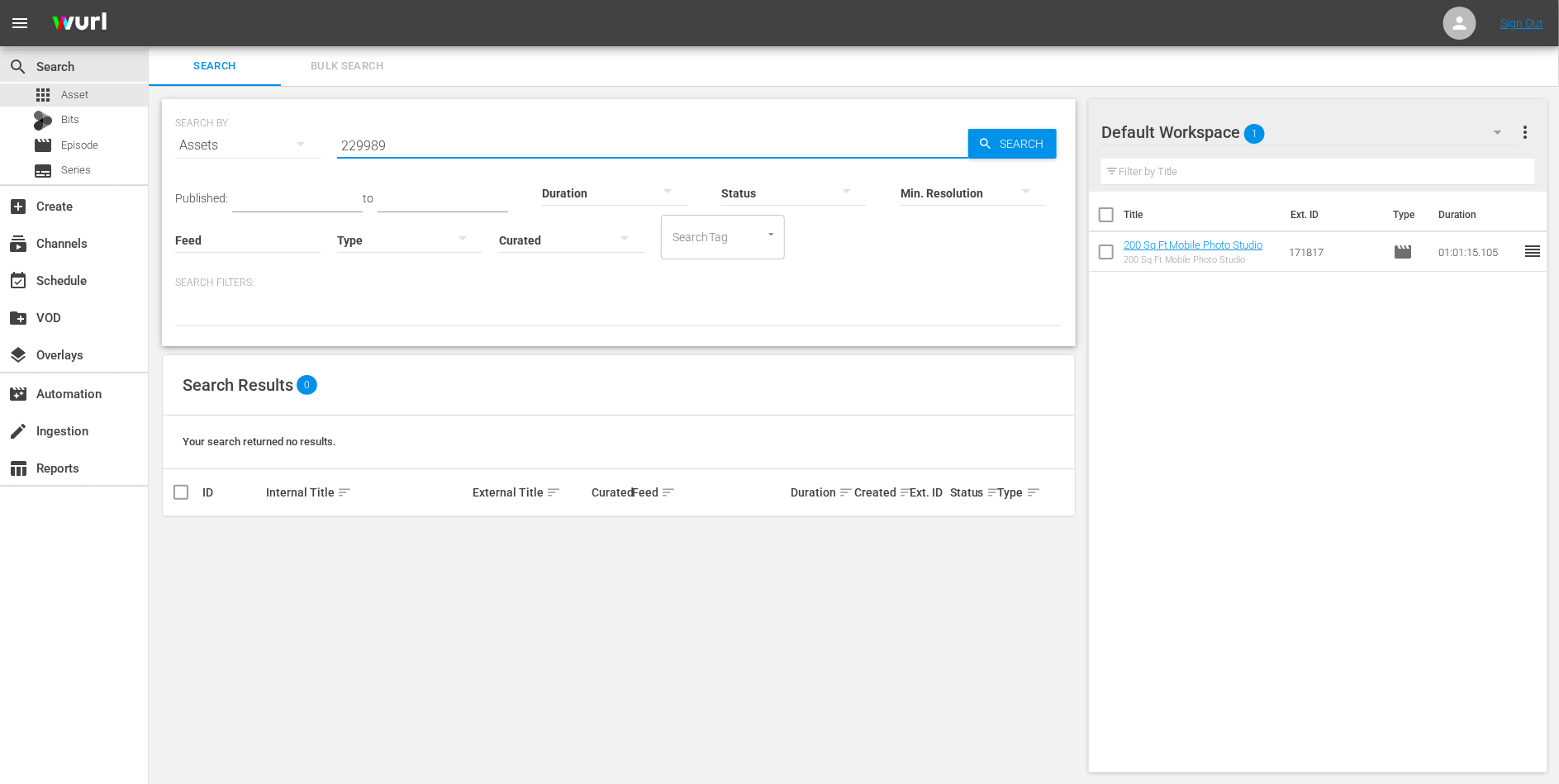
click at [321, 61] on span "Bulk Search" at bounding box center [346, 66] width 113 height 19
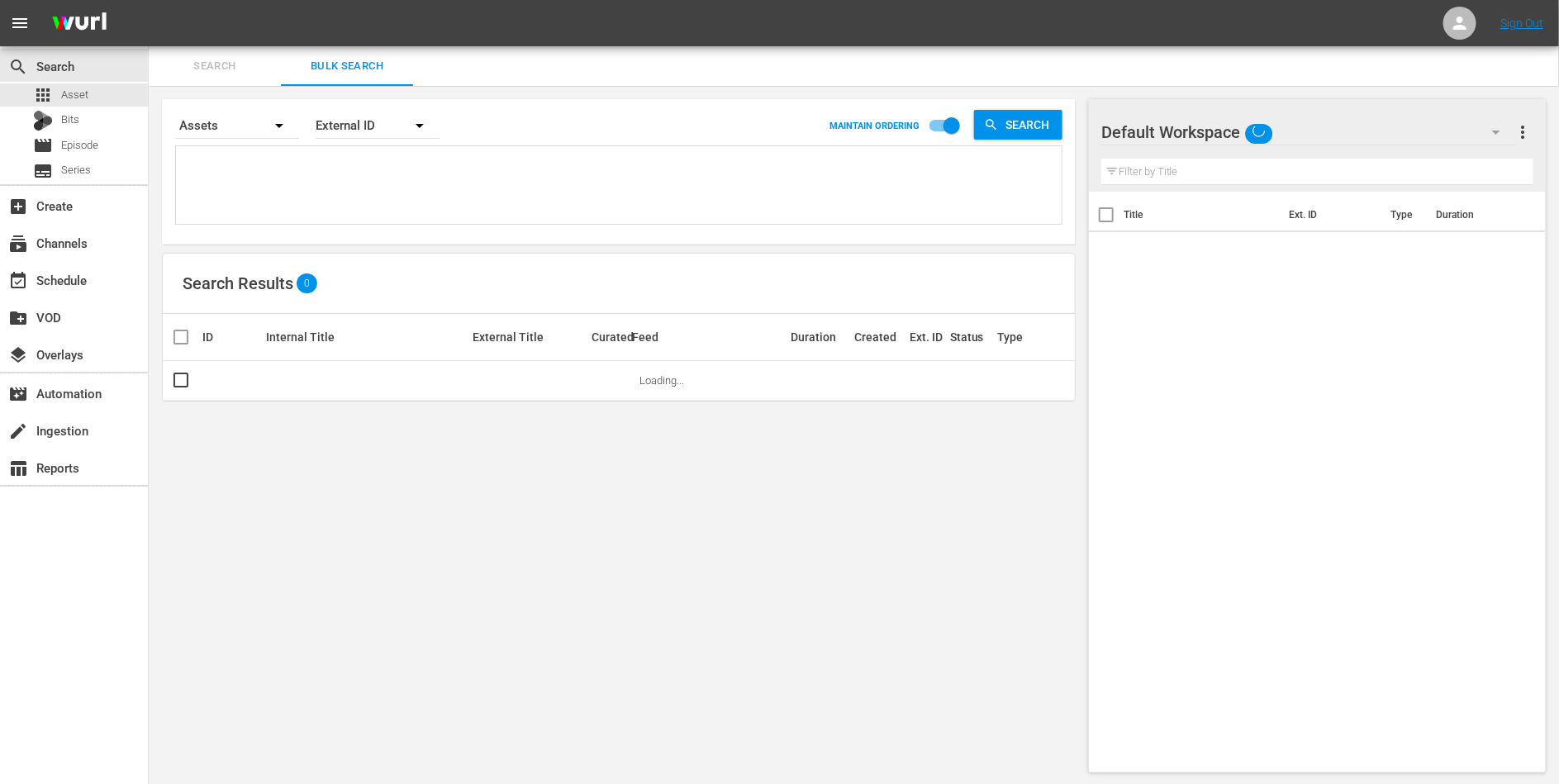
click at [348, 186] on textarea at bounding box center [620, 188] width 882 height 75
paste textarea "229989"
type textarea "229989"
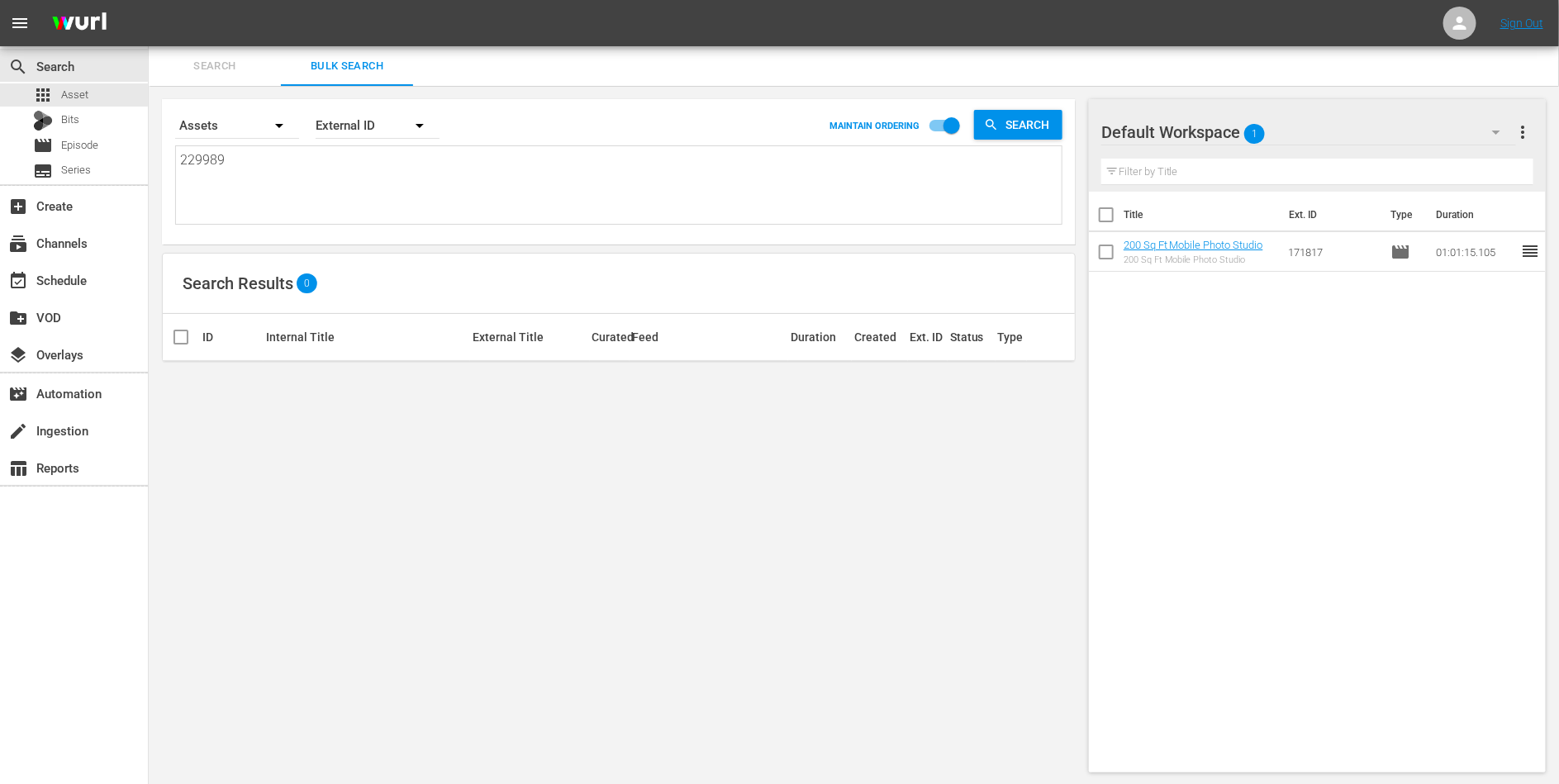
type textarea "229989"
click at [280, 167] on textarea "229989" at bounding box center [620, 188] width 882 height 75
paste textarea "39802320"
type textarea "39802320"
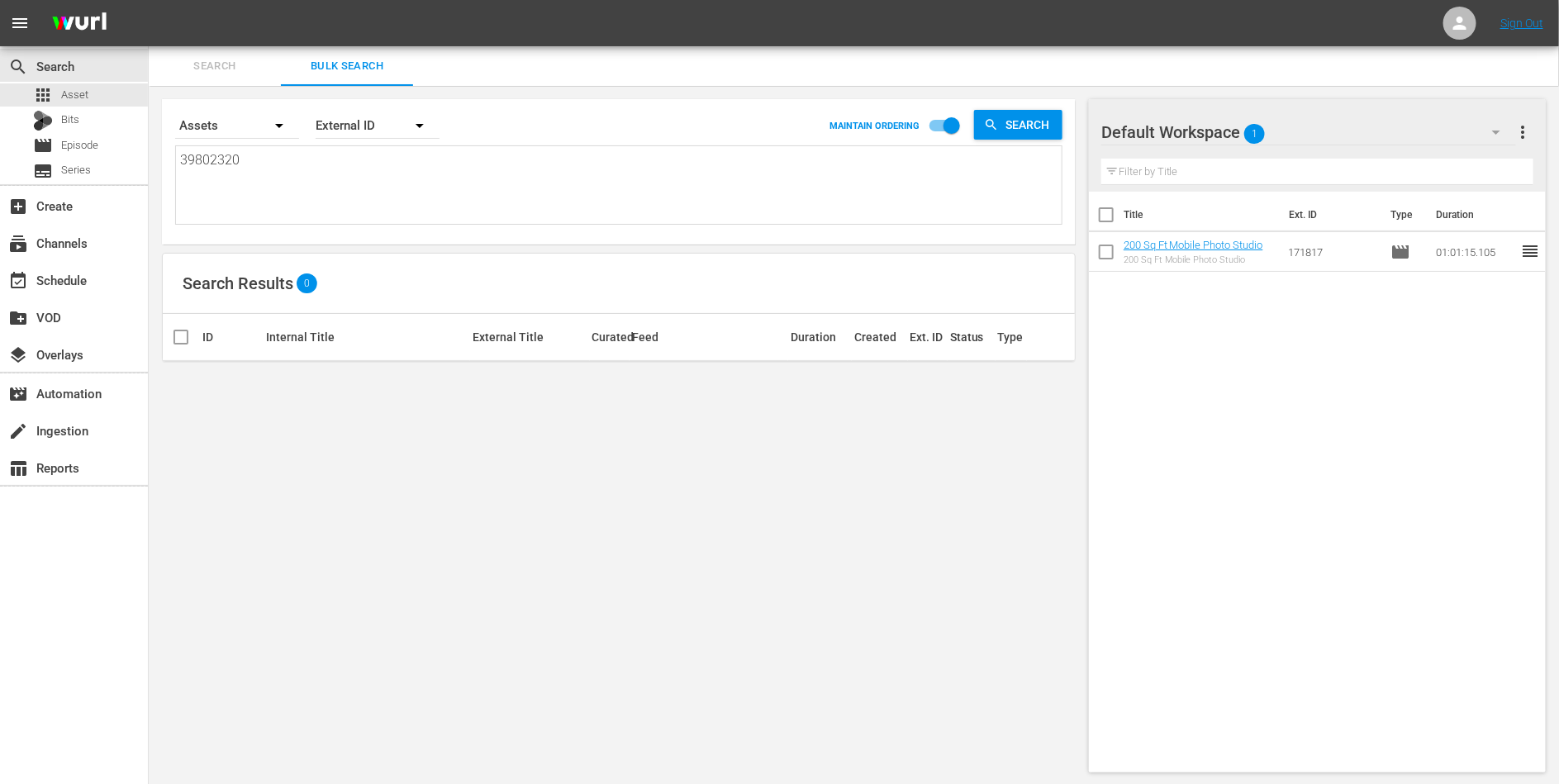
type textarea "39802320"
click at [231, 111] on div "Assets" at bounding box center [237, 126] width 124 height 47
click at [223, 167] on div "Episodes" at bounding box center [227, 171] width 66 height 26
click at [81, 101] on span "Asset" at bounding box center [75, 95] width 27 height 17
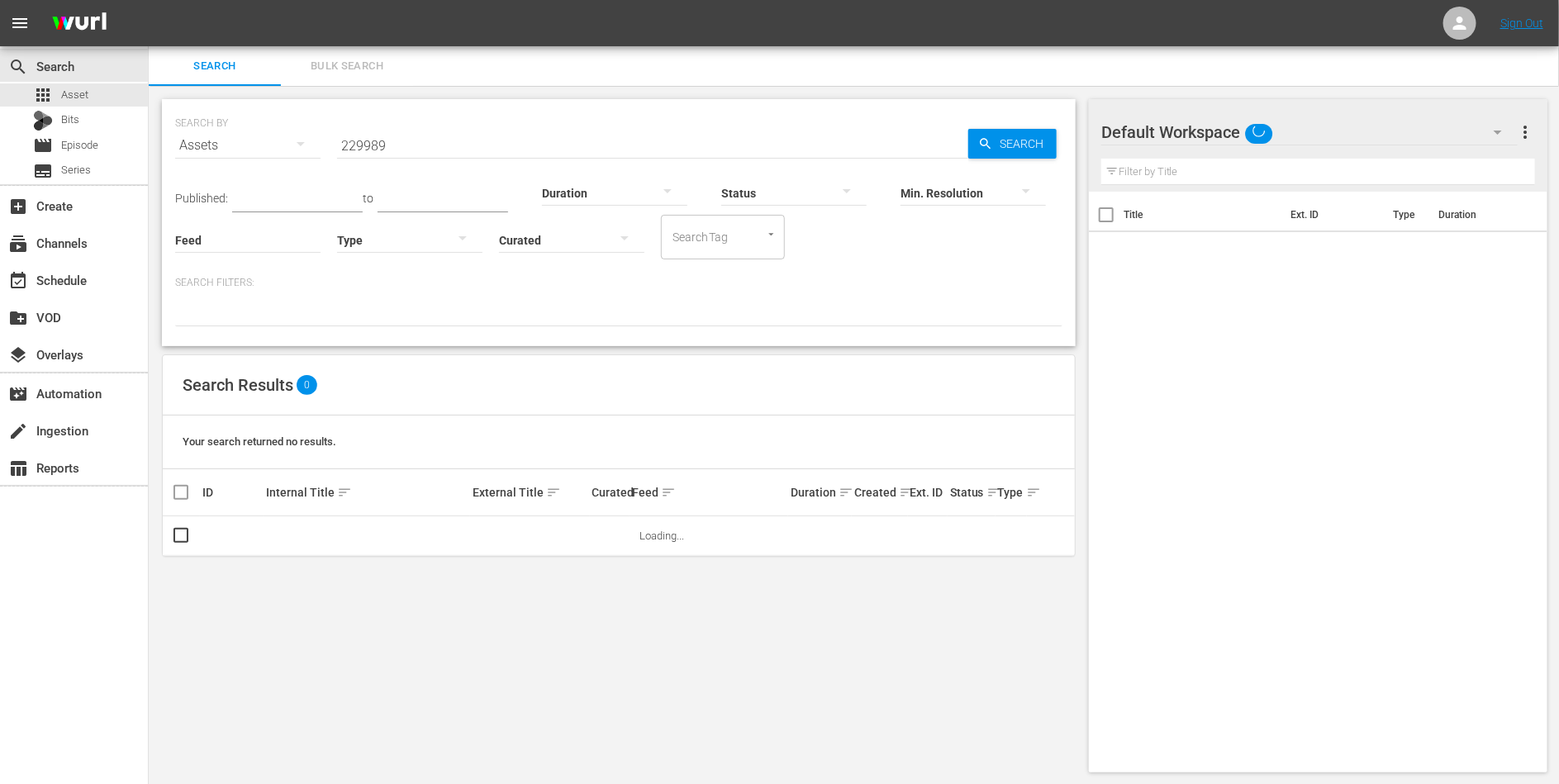
click at [390, 154] on input "229989" at bounding box center [653, 145] width 631 height 40
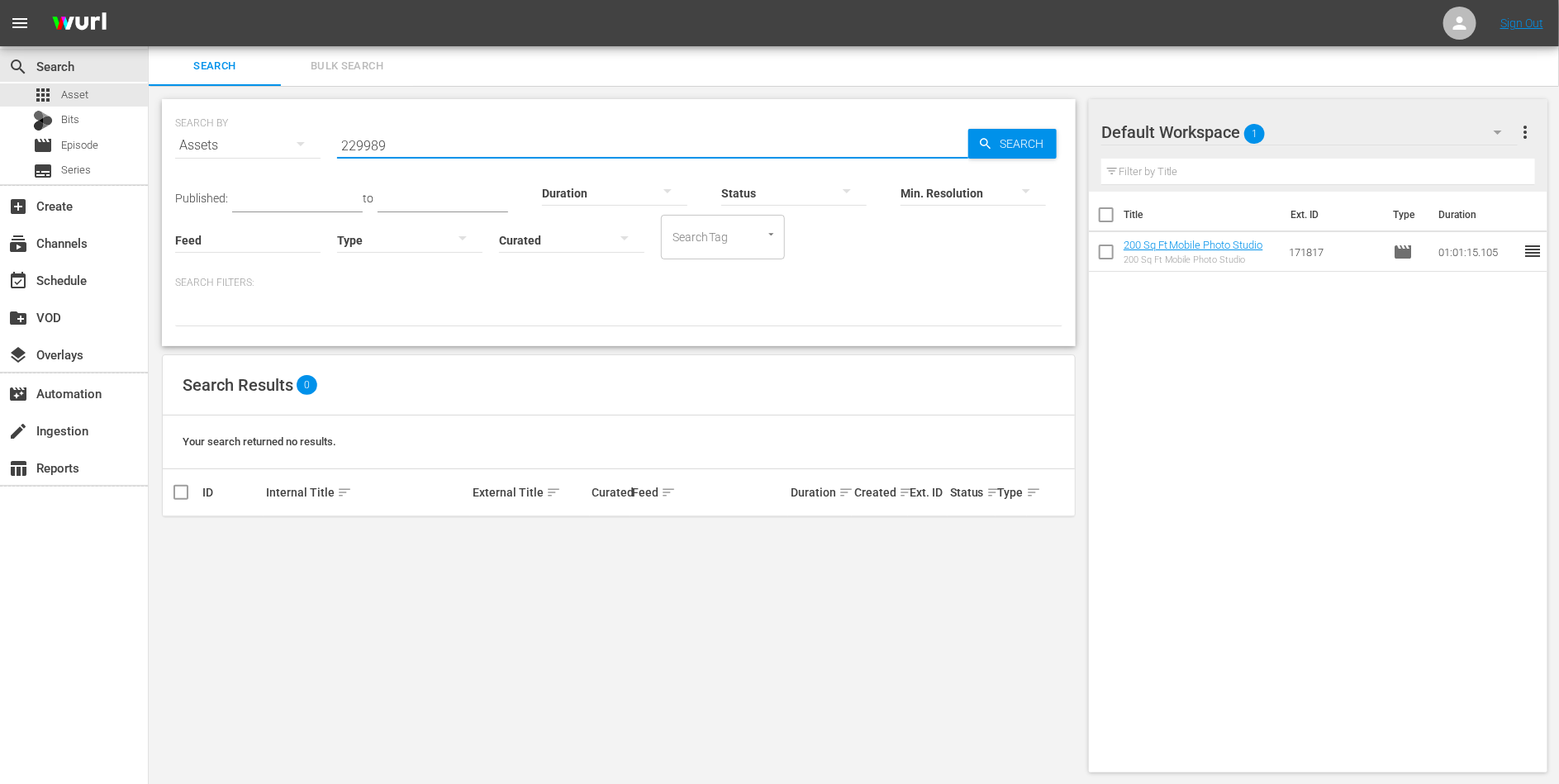
paste input "39802320"
type input "39802320"
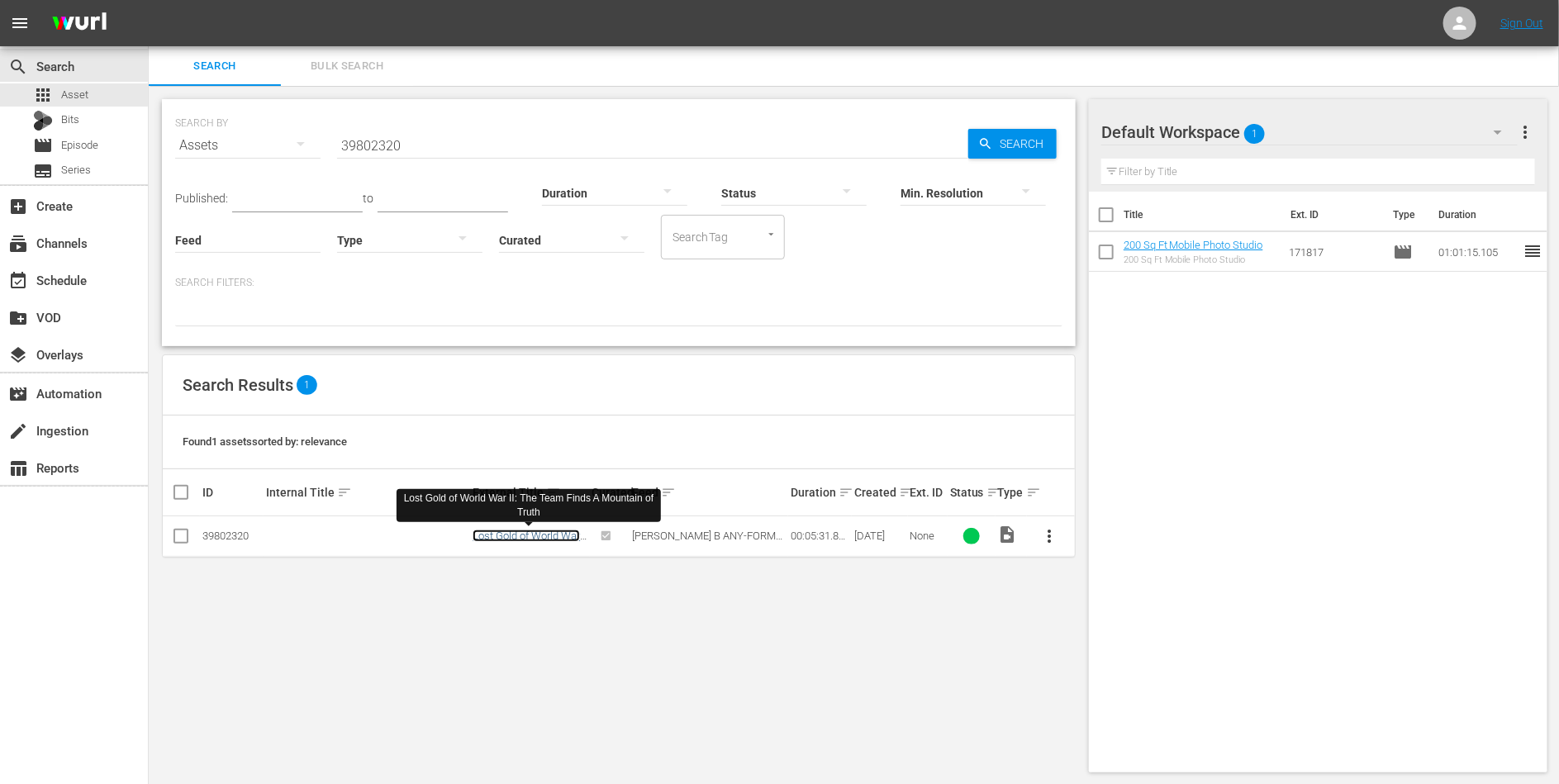
click at [516, 532] on link "Lost Gold of World War II: The Team Finds A Mountain of Truth" at bounding box center [526, 548] width 107 height 37
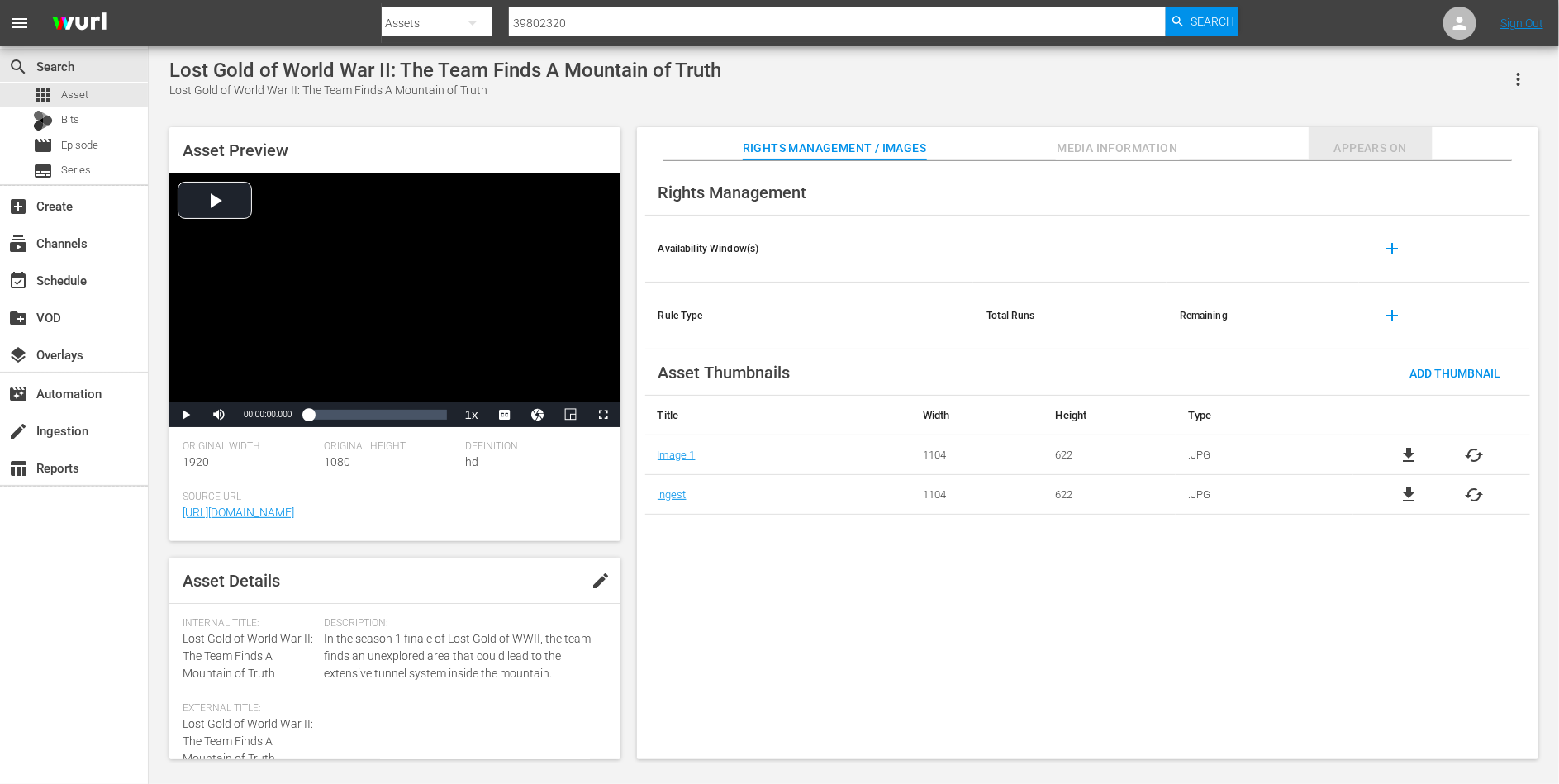
click at [1381, 144] on span "Appears On" at bounding box center [1371, 148] width 124 height 20
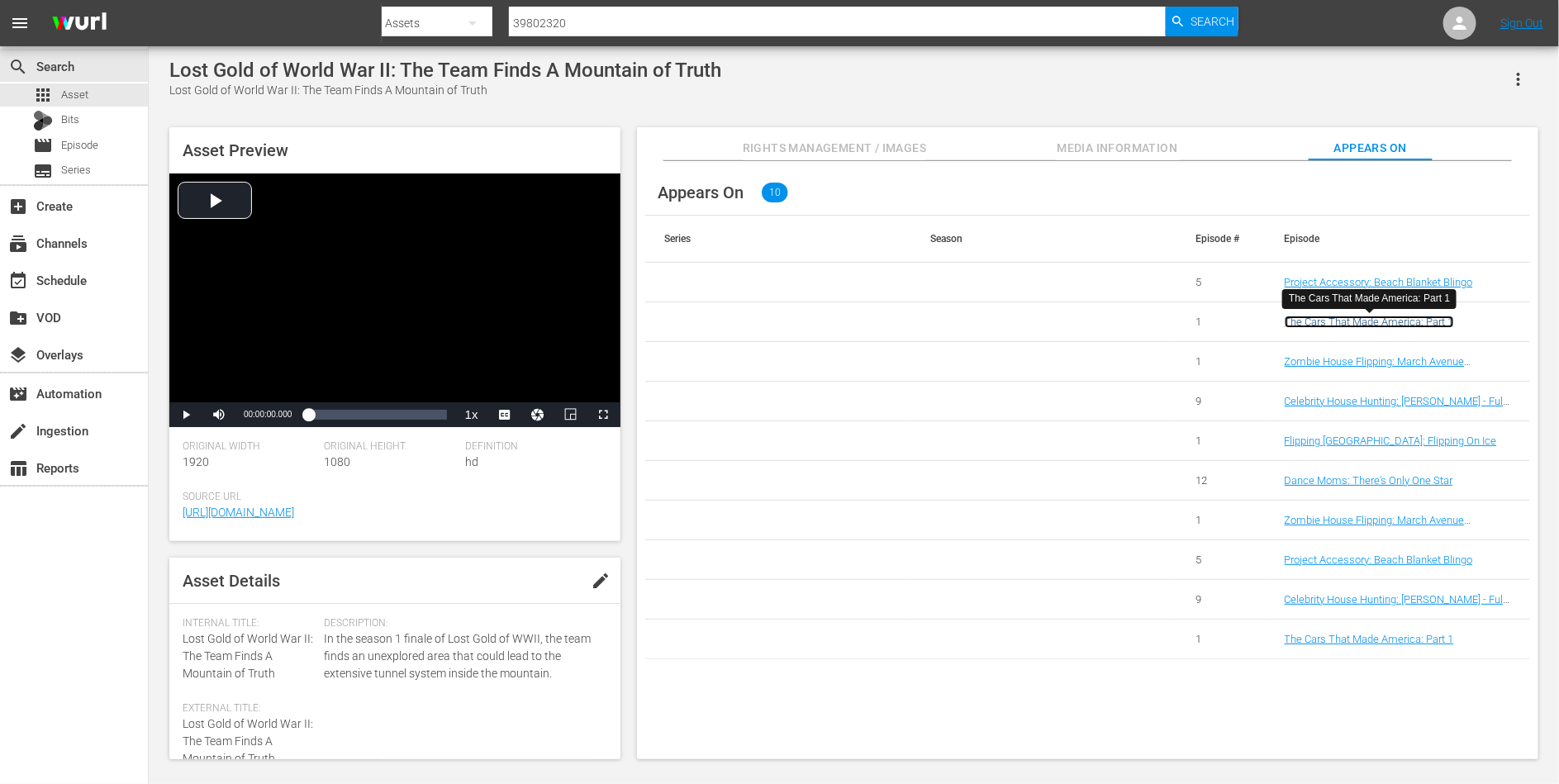
click at [1353, 316] on link "The Cars That Made America: Part 1" at bounding box center [1370, 321] width 169 height 12
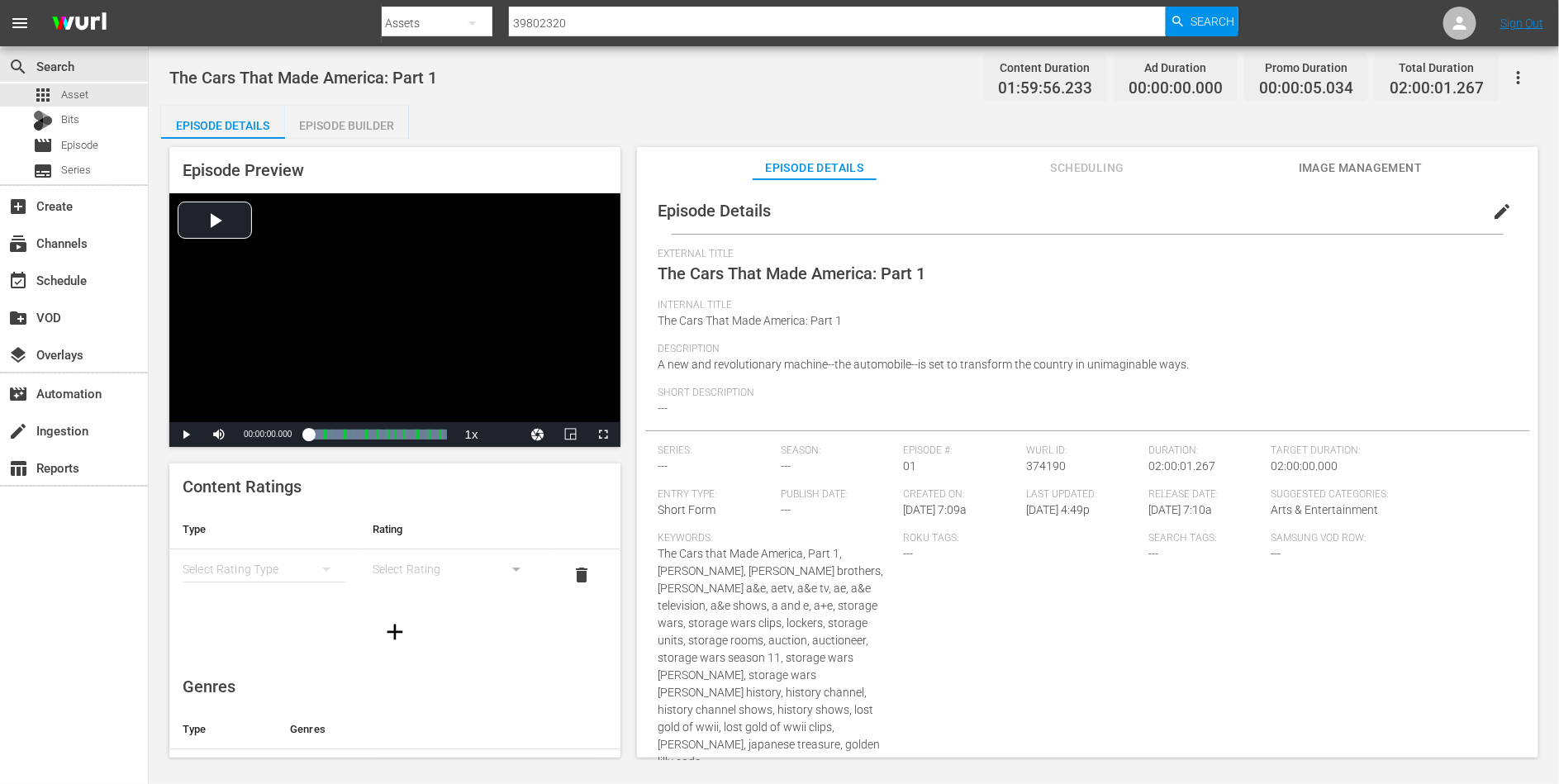
scroll to position [59, 0]
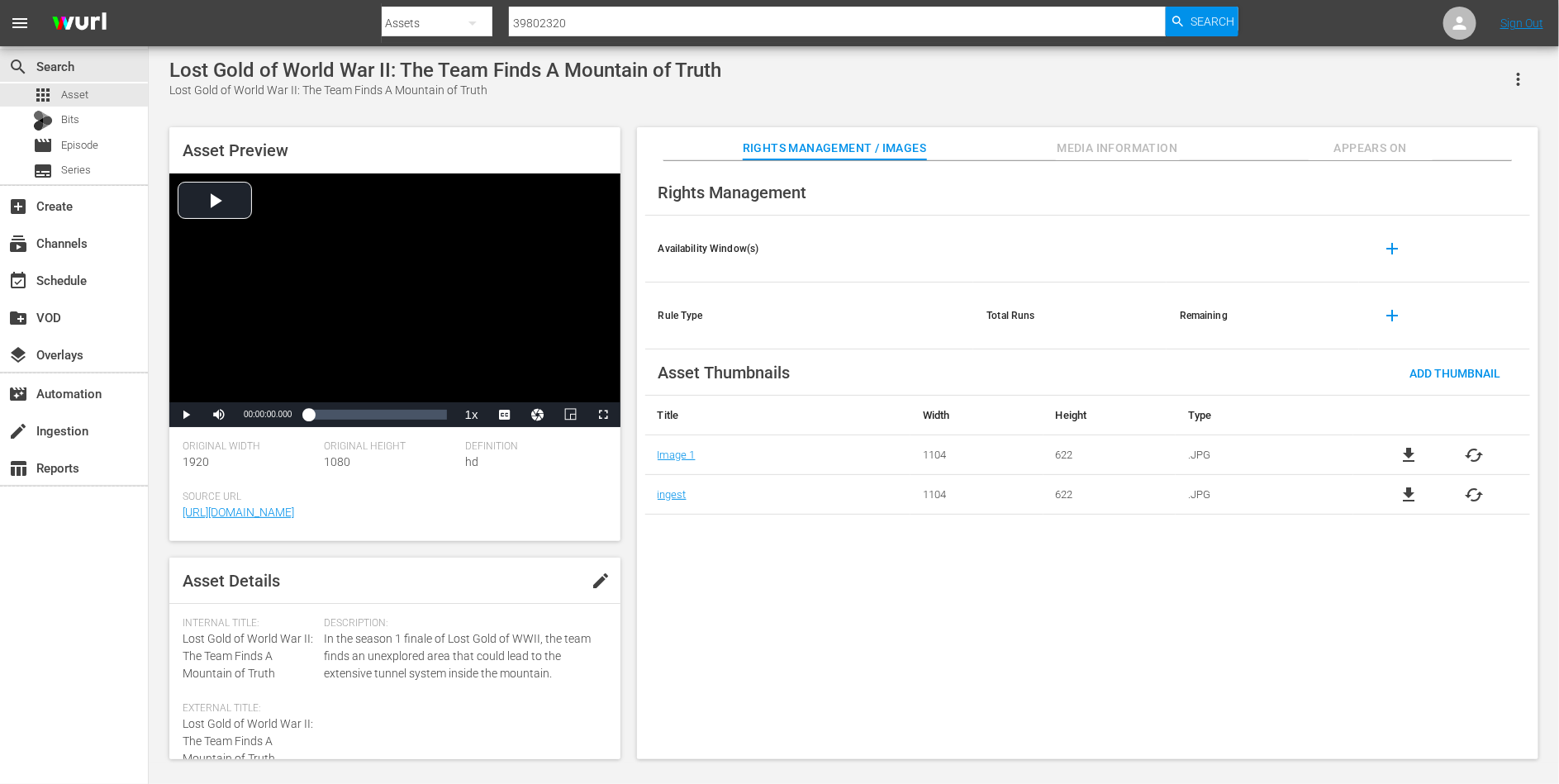
click at [781, 582] on div "Rights Management Availability Window(s) add Rule Type Total Runs Remaining add…" at bounding box center [1088, 460] width 902 height 599
click at [105, 85] on div "apps Asset" at bounding box center [74, 95] width 148 height 23
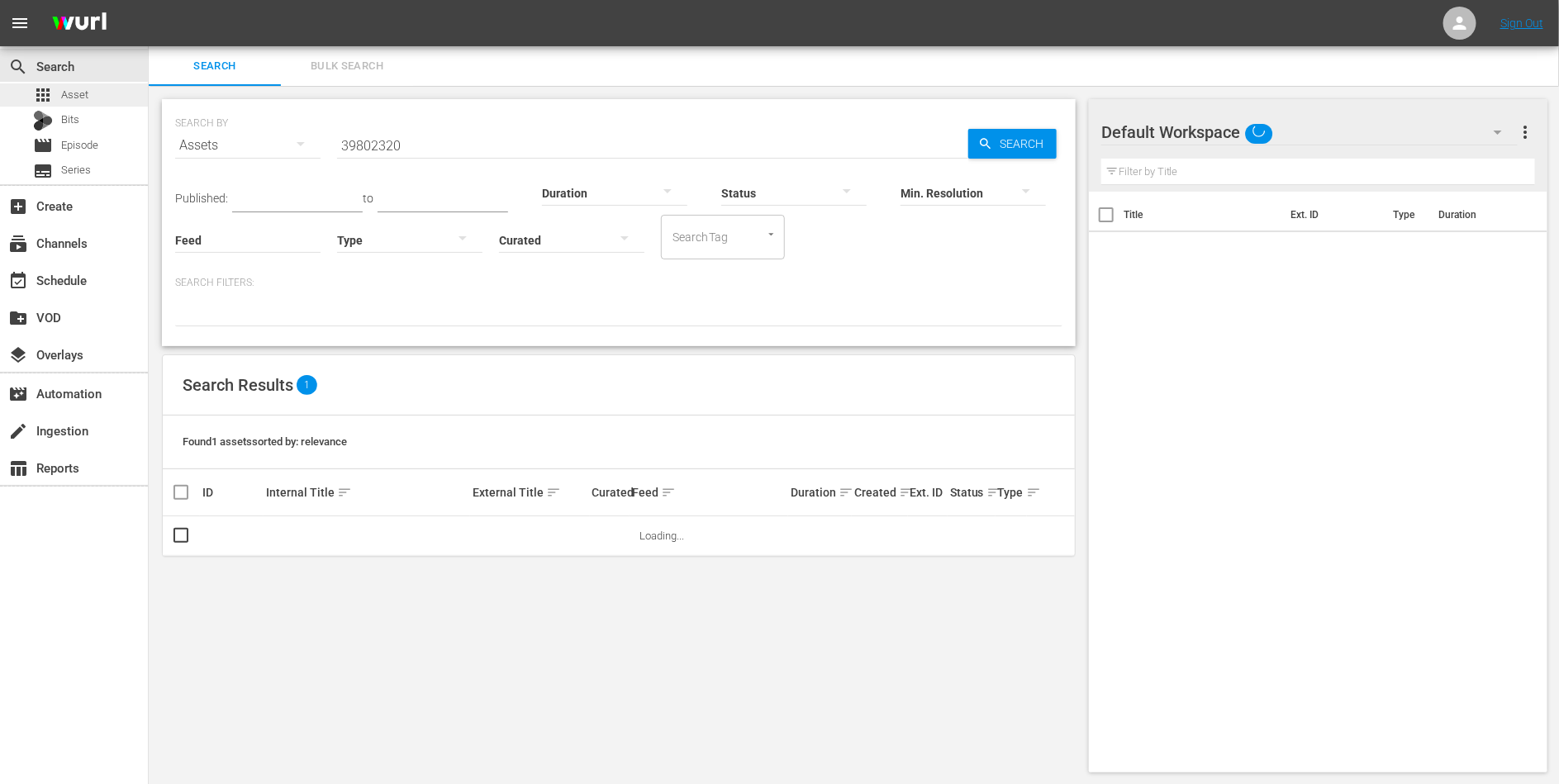
click at [105, 88] on div "apps Asset" at bounding box center [74, 95] width 148 height 23
click at [451, 151] on input "39802320" at bounding box center [653, 145] width 631 height 40
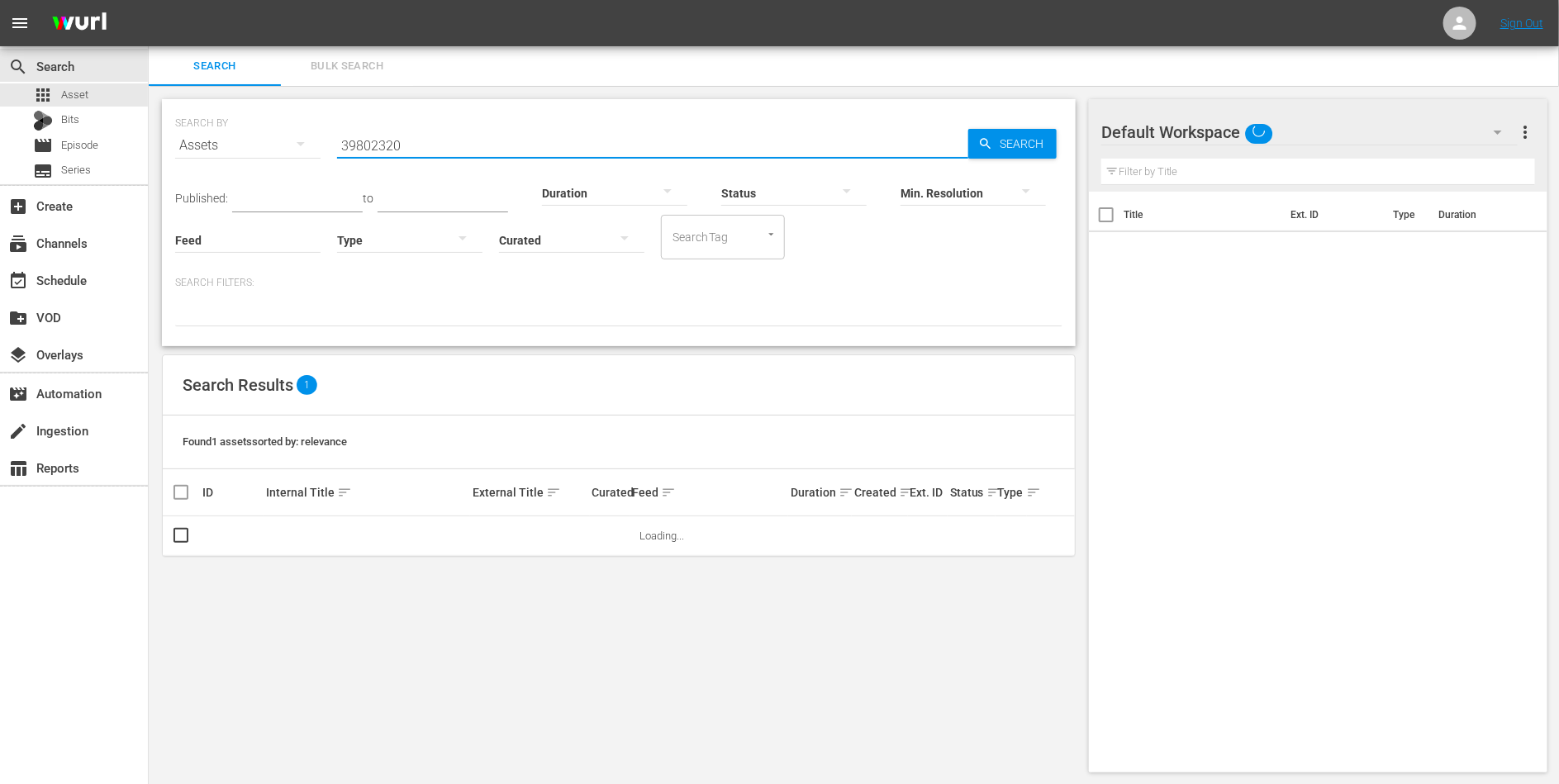
paste input "85087"
type input "39885087"
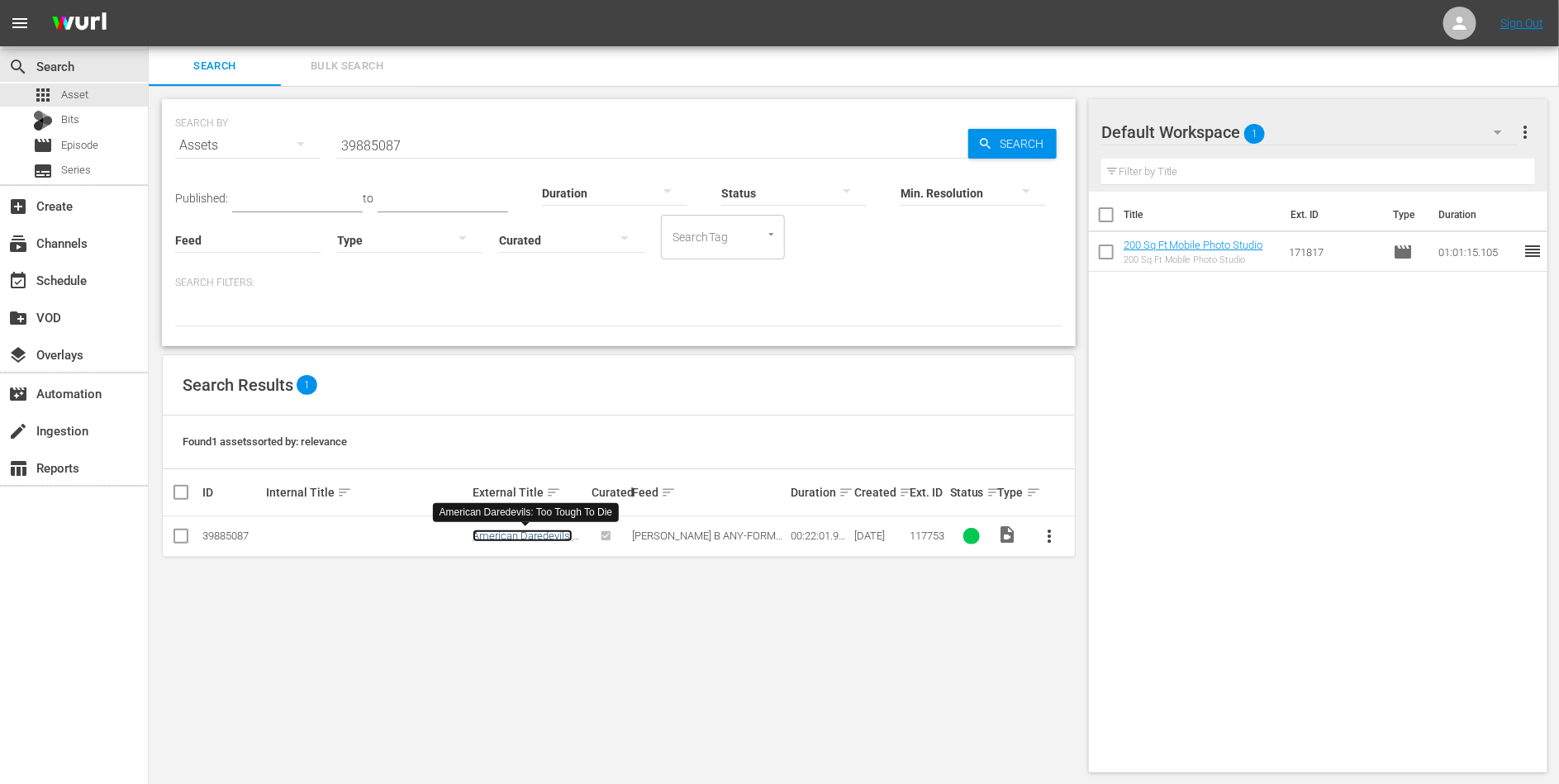
click at [505, 537] on link "American Daredevils: Too Tough To Die" at bounding box center [522, 542] width 100 height 25
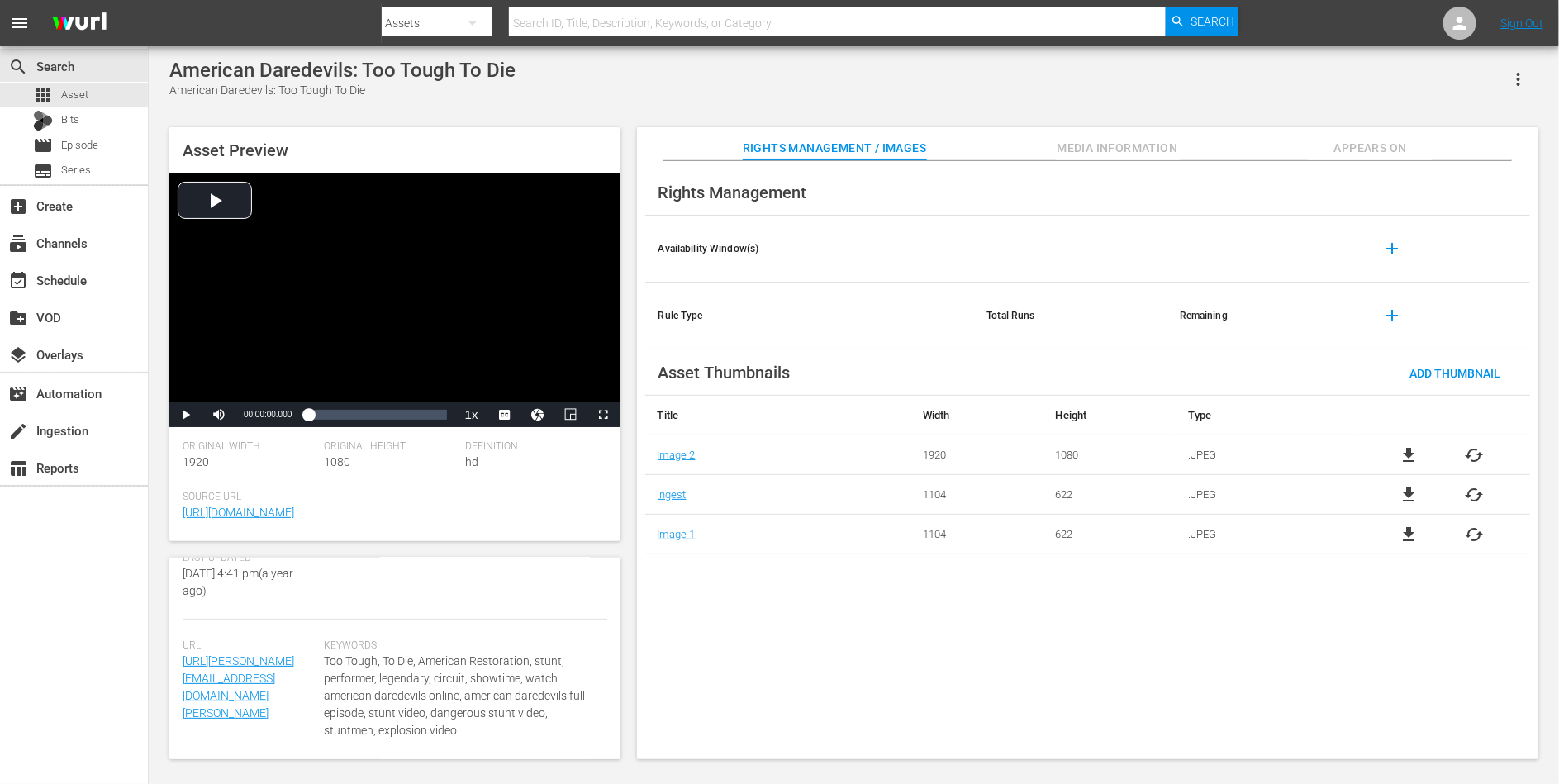
scroll to position [424, 0]
click at [1107, 146] on span "Media Information" at bounding box center [1118, 148] width 124 height 20
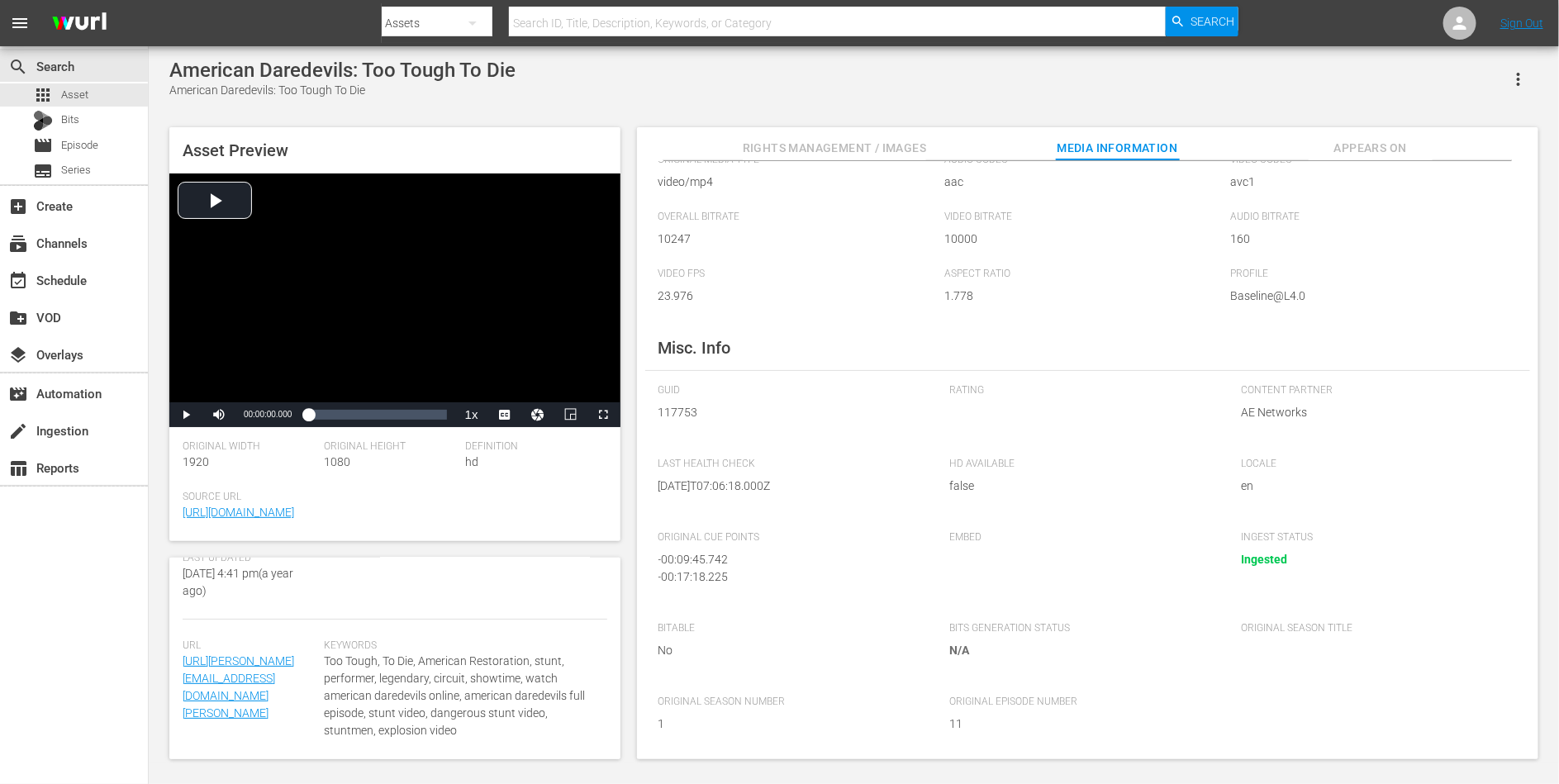
scroll to position [0, 0]
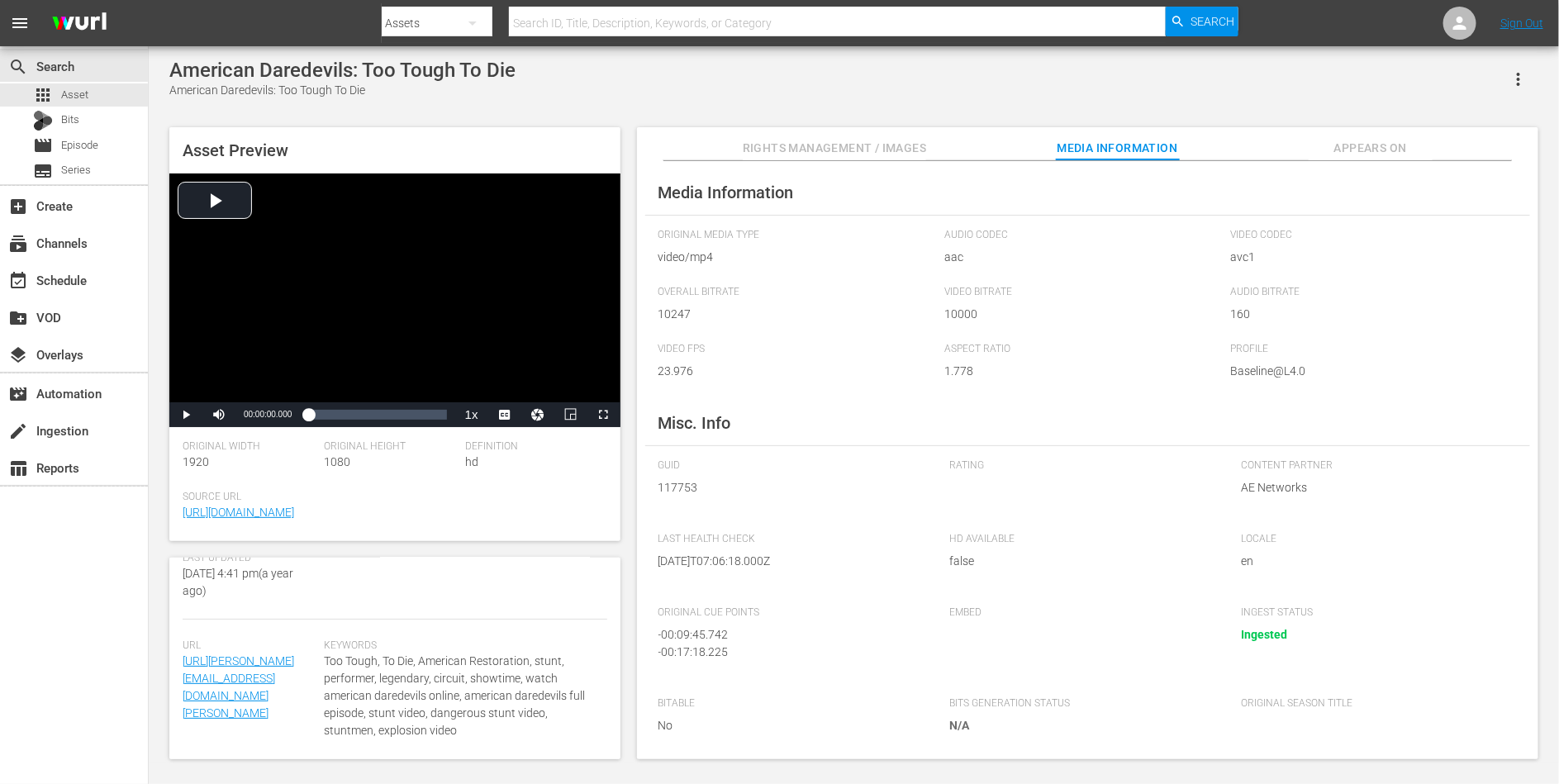
click at [687, 480] on span "117753" at bounding box center [792, 488] width 267 height 18
copy span "117753"
click at [872, 79] on div "American Daredevils: Too Tough To Die American Daredevils: Too Tough To Die" at bounding box center [854, 78] width 1369 height 40
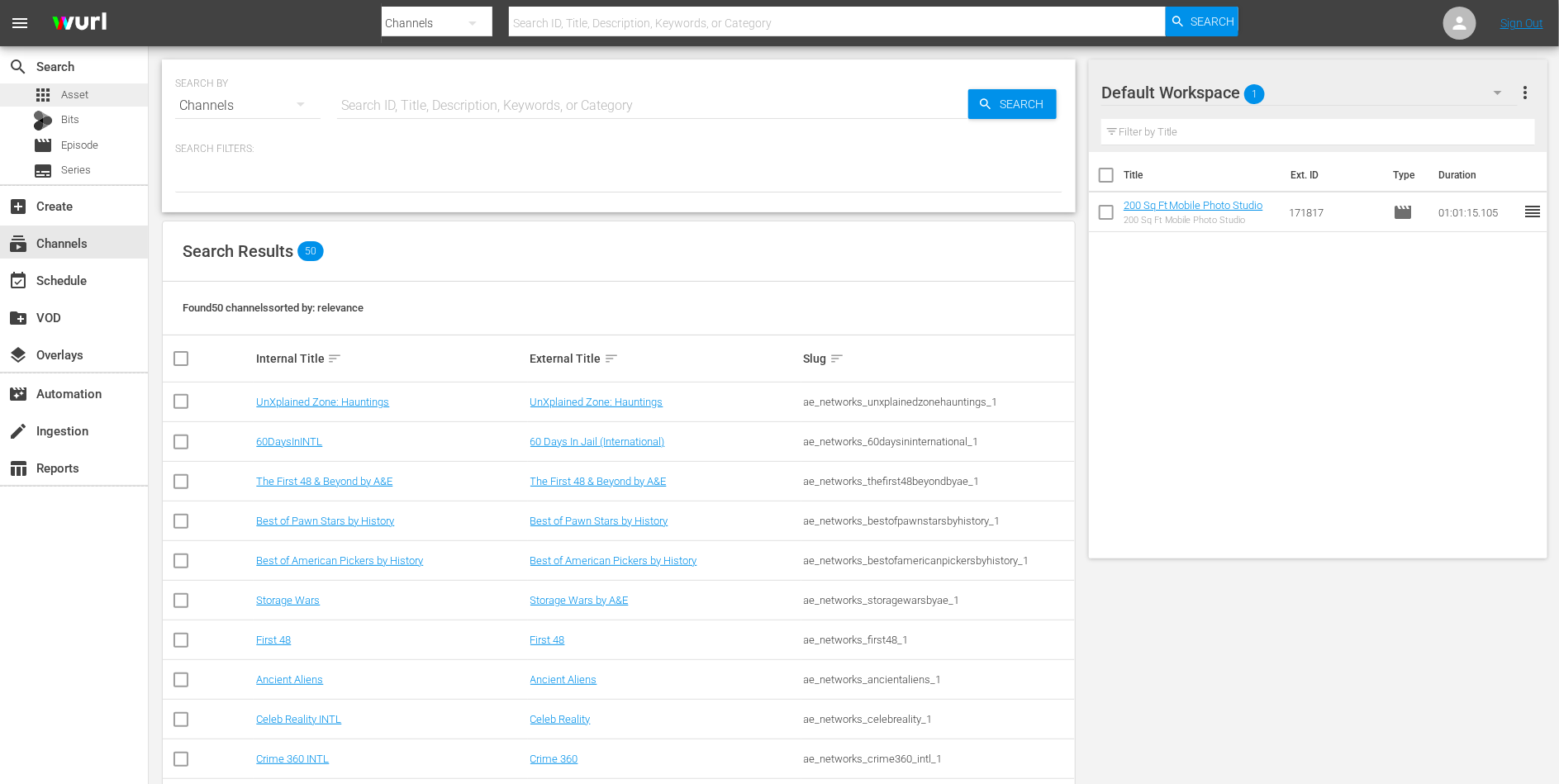
click at [70, 87] on span "Asset" at bounding box center [75, 95] width 27 height 17
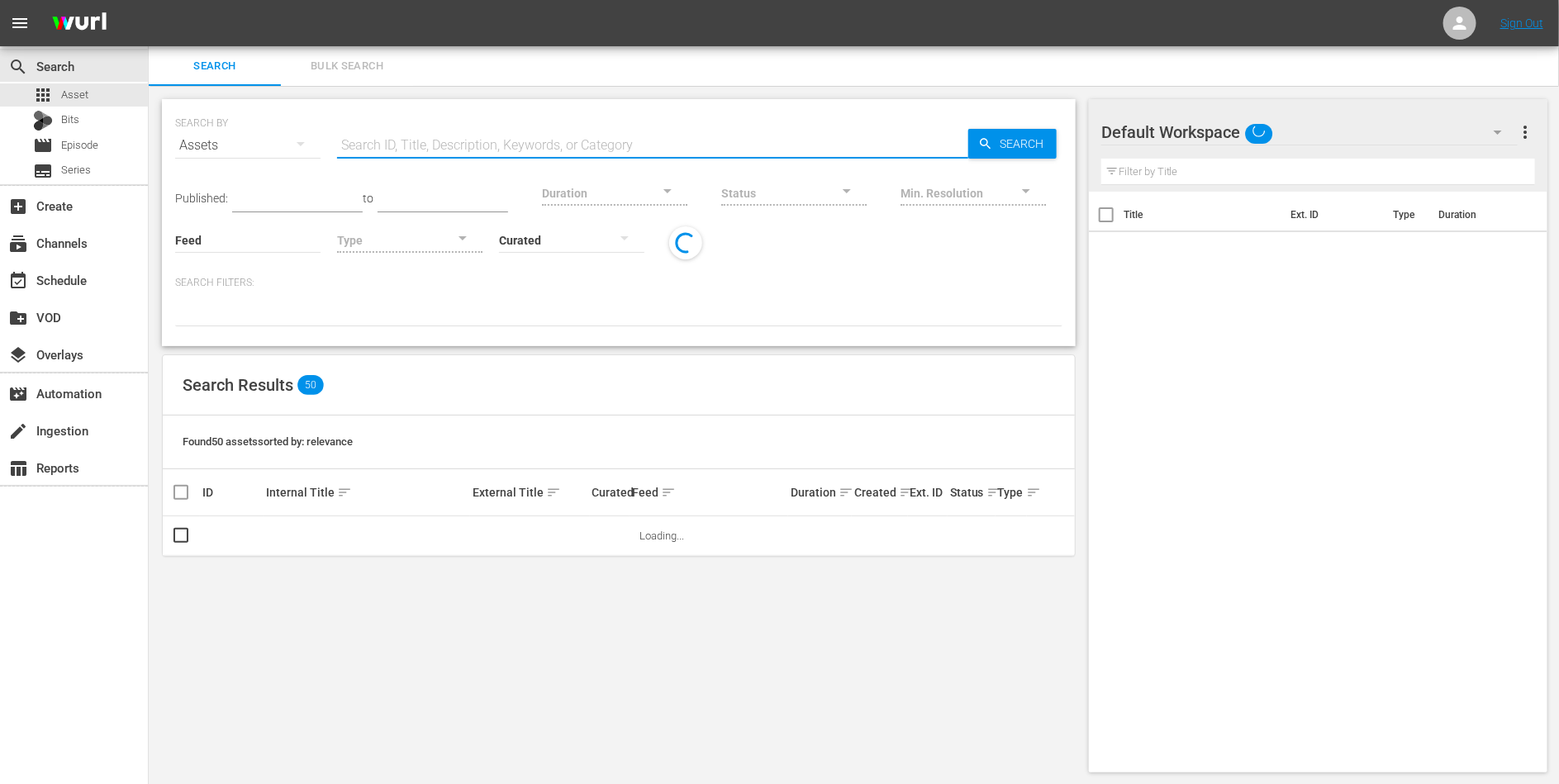
click at [397, 143] on input "text" at bounding box center [653, 145] width 631 height 40
paste input "39802322"
type input "39802322"
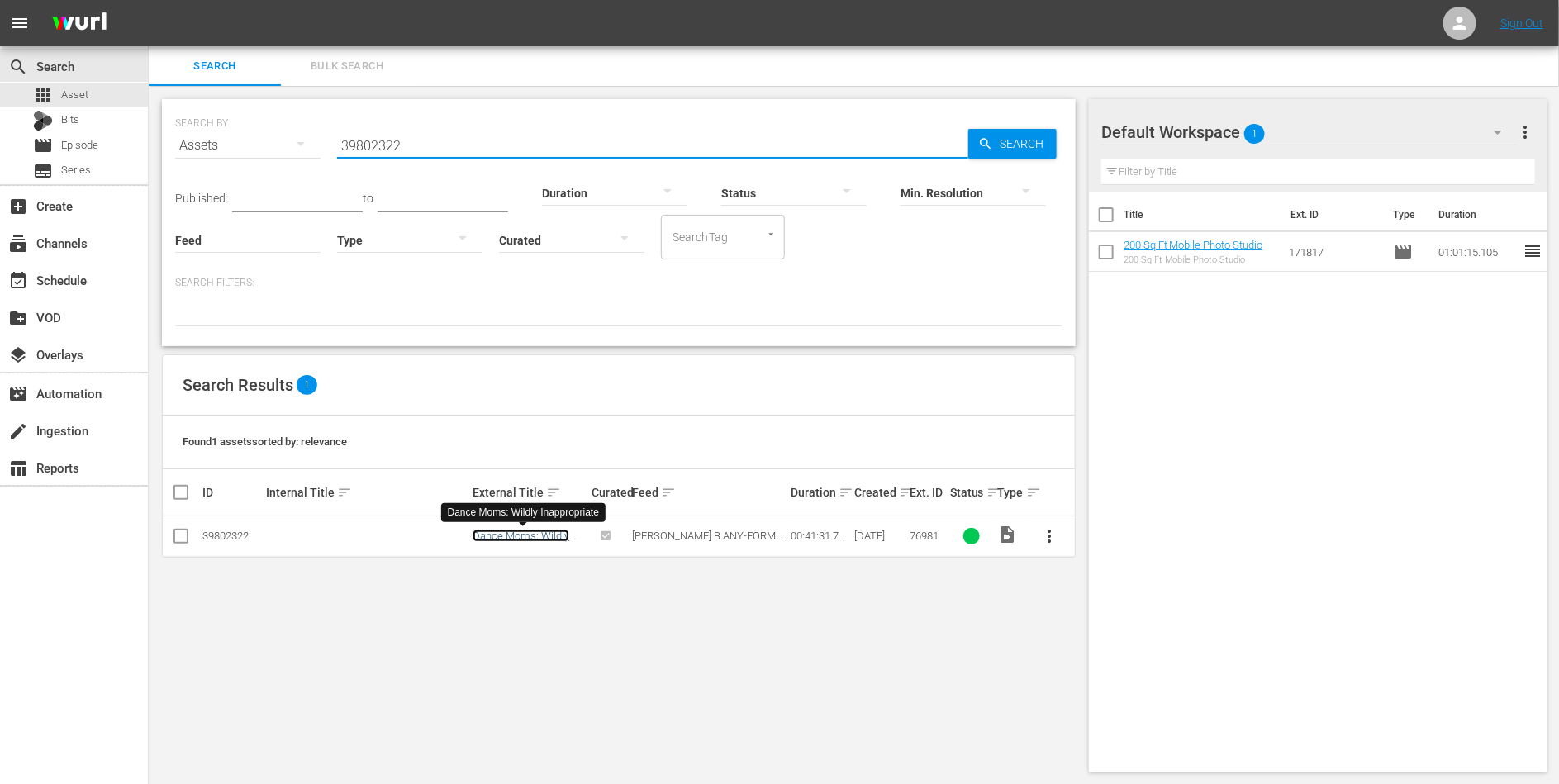
click at [497, 532] on link "Dance Moms: Wildly Inappropriate" at bounding box center [522, 542] width 97 height 25
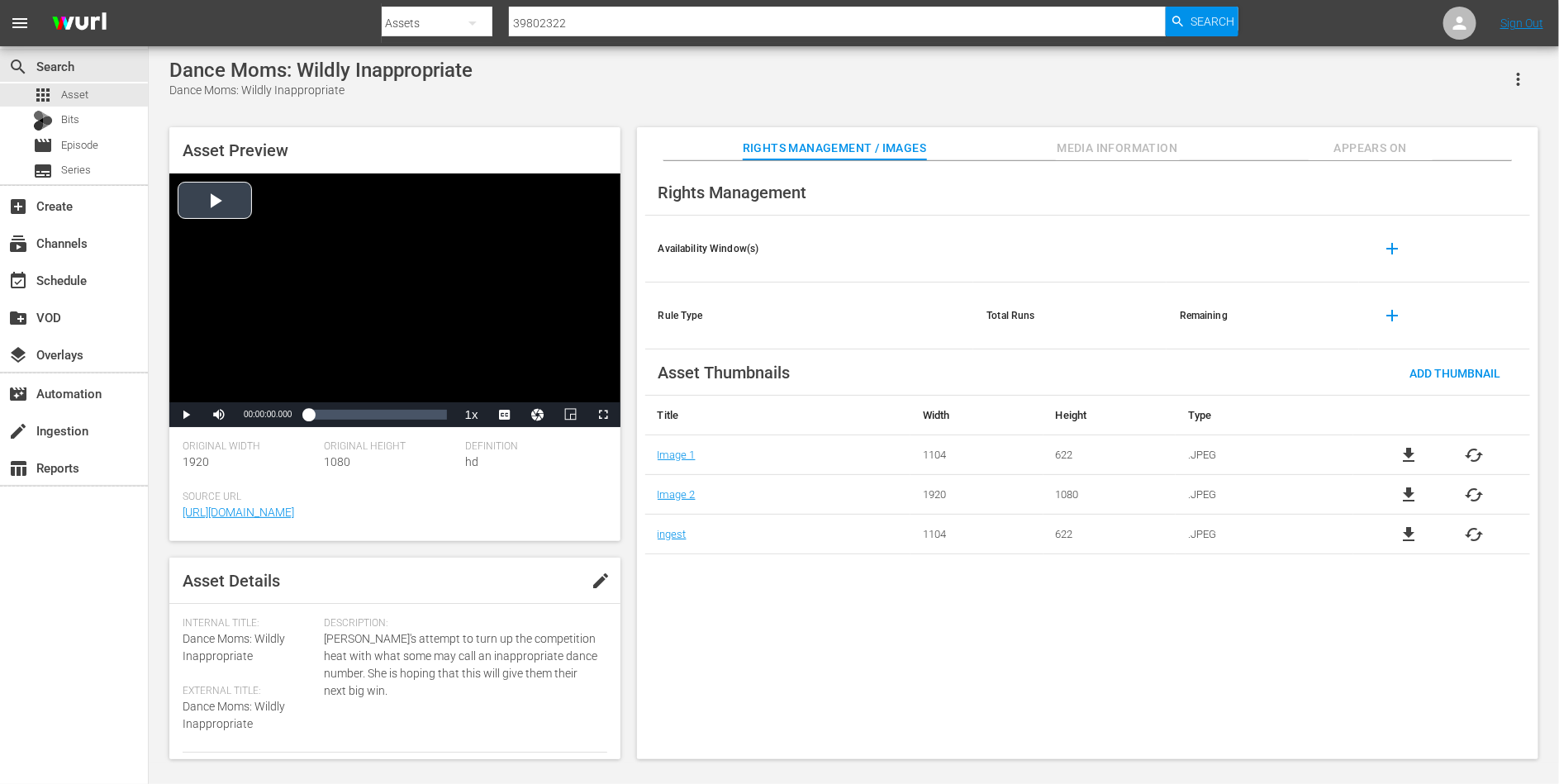
click at [232, 183] on div "Video Player" at bounding box center [395, 288] width 452 height 229
click at [387, 423] on div "Loaded : 0.72% 00:23:52.367 00:00:00.889" at bounding box center [377, 414] width 155 height 25
click at [186, 414] on span "Video Player" at bounding box center [186, 414] width 0 height 0
click at [1094, 132] on button "Media Information" at bounding box center [1118, 143] width 124 height 33
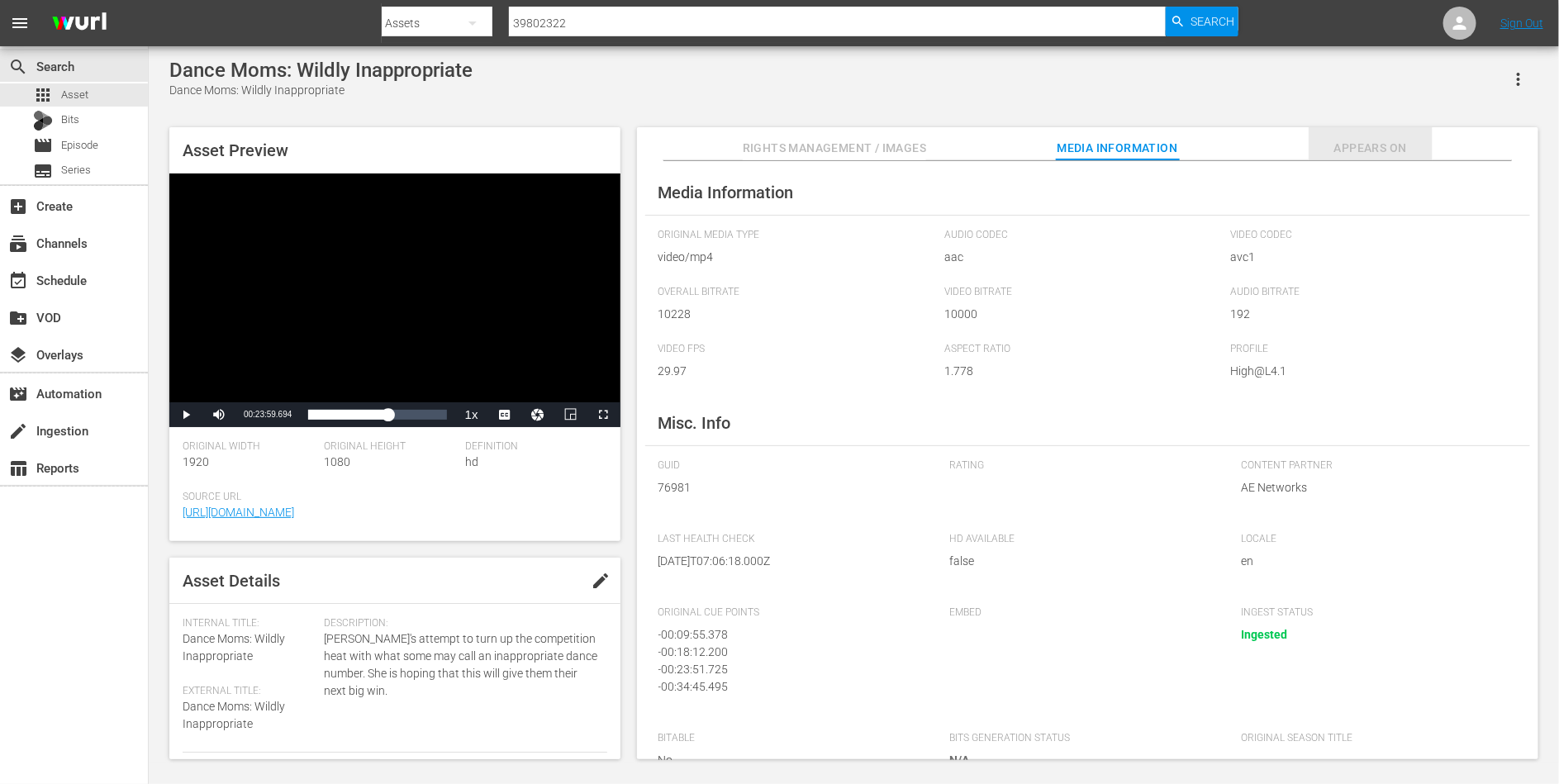
click at [1133, 140] on span "Appears On" at bounding box center [1371, 148] width 124 height 20
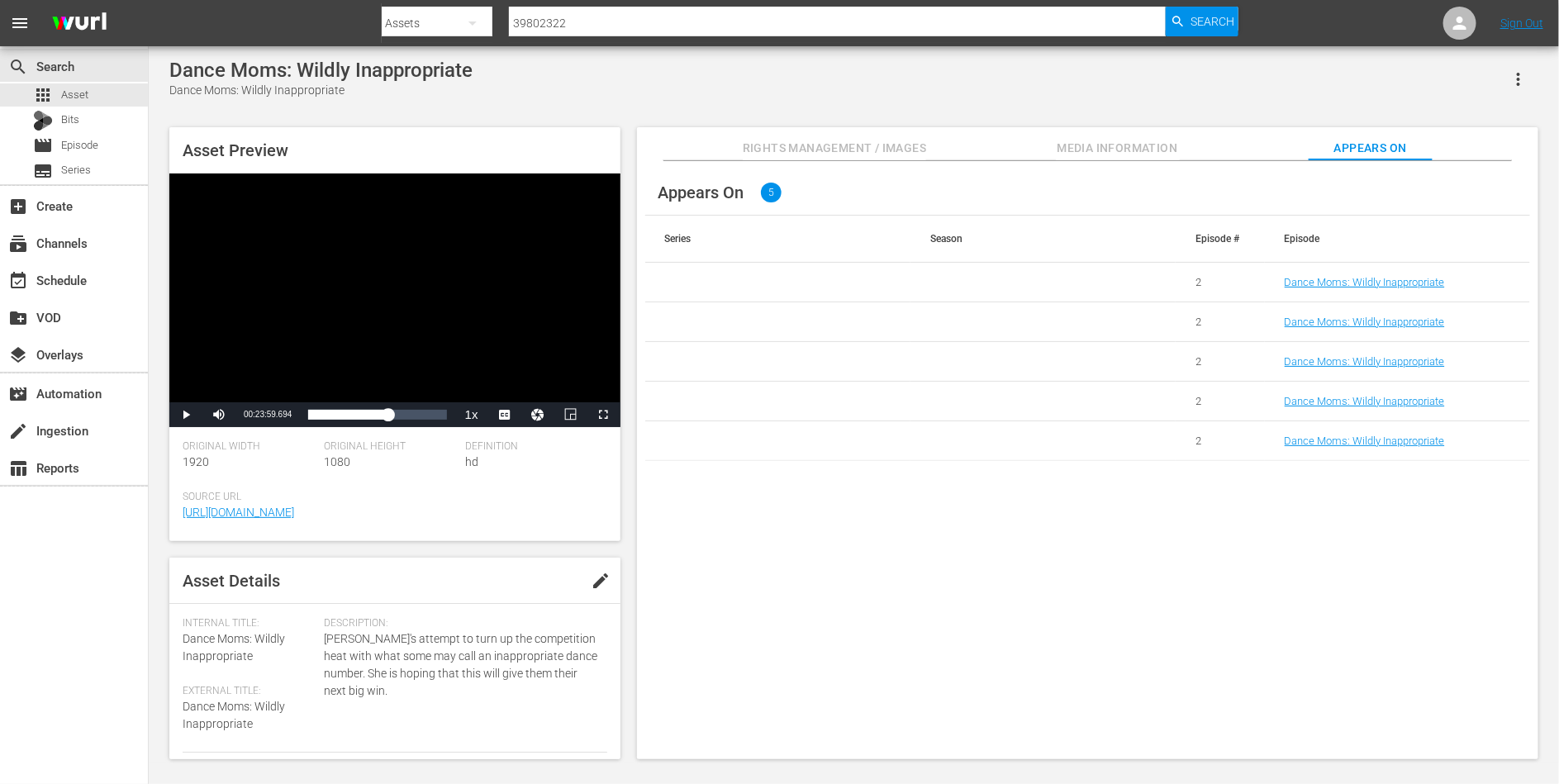
click at [1133, 290] on td "Dance Moms: Wildly Inappropriate" at bounding box center [1398, 282] width 265 height 40
click at [1133, 271] on td "Dance Moms: Wildly Inappropriate" at bounding box center [1398, 282] width 265 height 40
click at [1133, 276] on link "Dance Moms: Wildly Inappropriate" at bounding box center [1365, 281] width 160 height 12
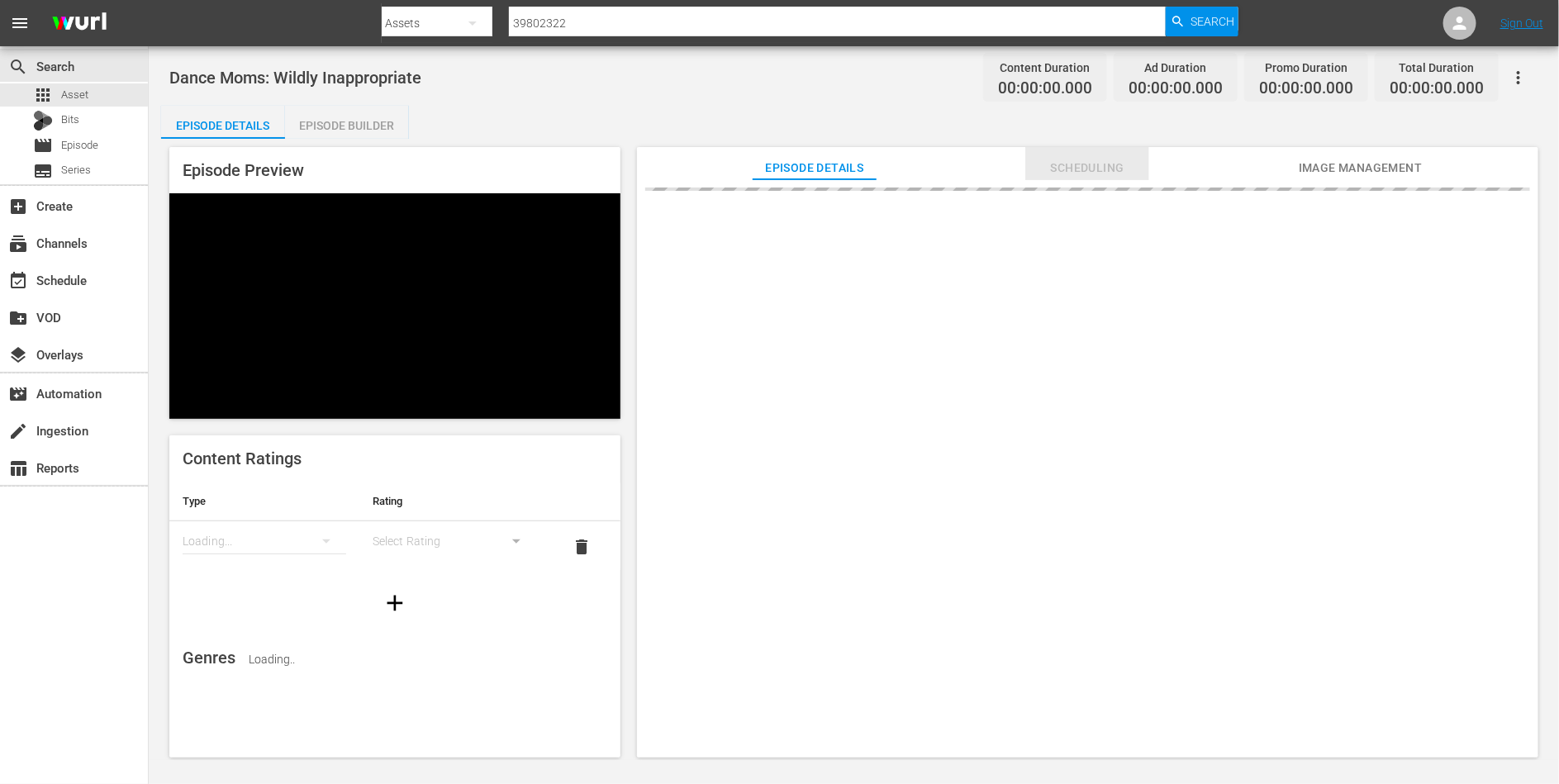
click at [1090, 166] on span "Scheduling" at bounding box center [1087, 168] width 124 height 20
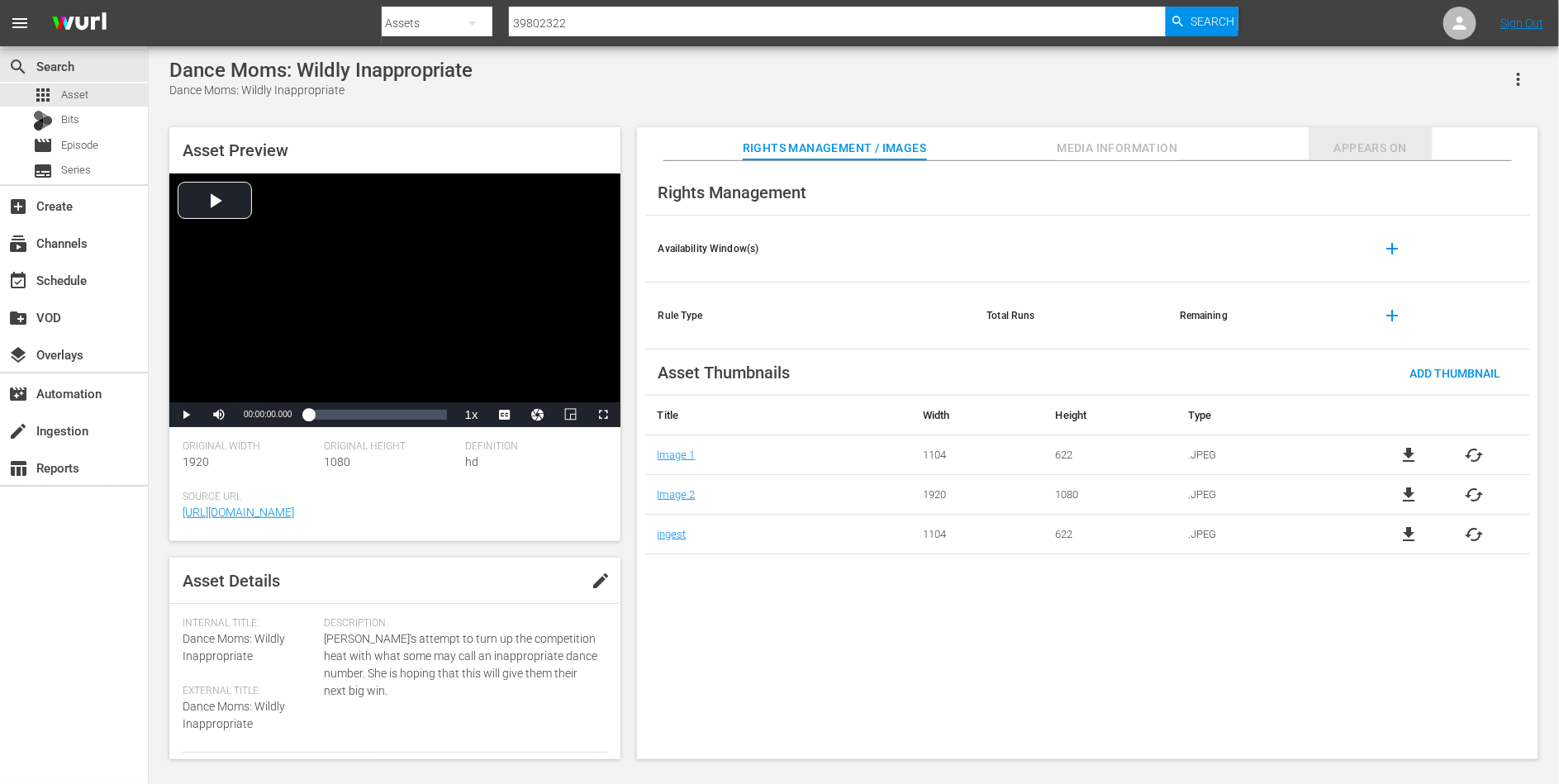
click at [1133, 133] on button "Appears On" at bounding box center [1371, 143] width 124 height 33
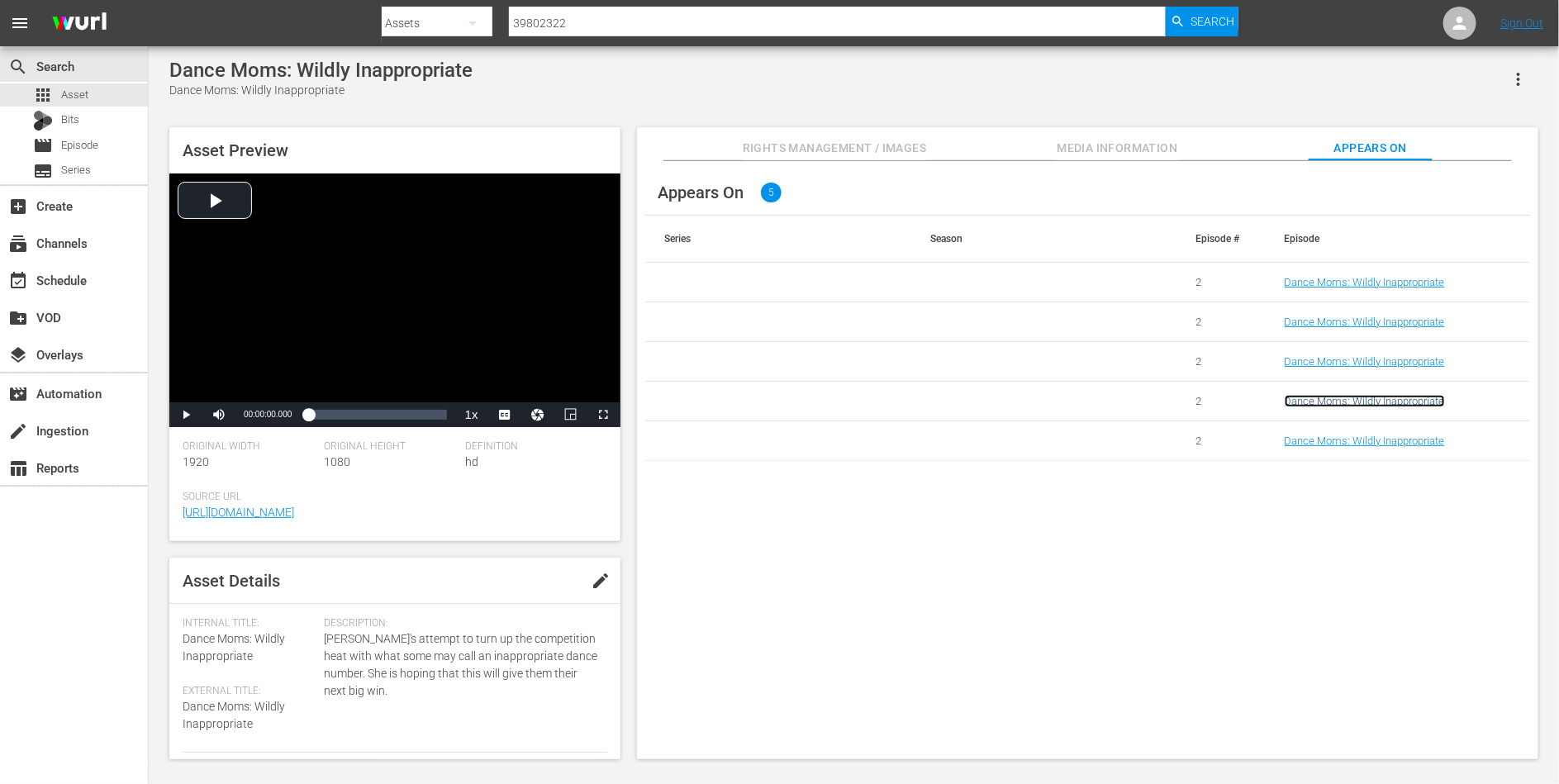
click at [1133, 395] on link "Dance Moms: Wildly Inappropriate" at bounding box center [1365, 400] width 160 height 12
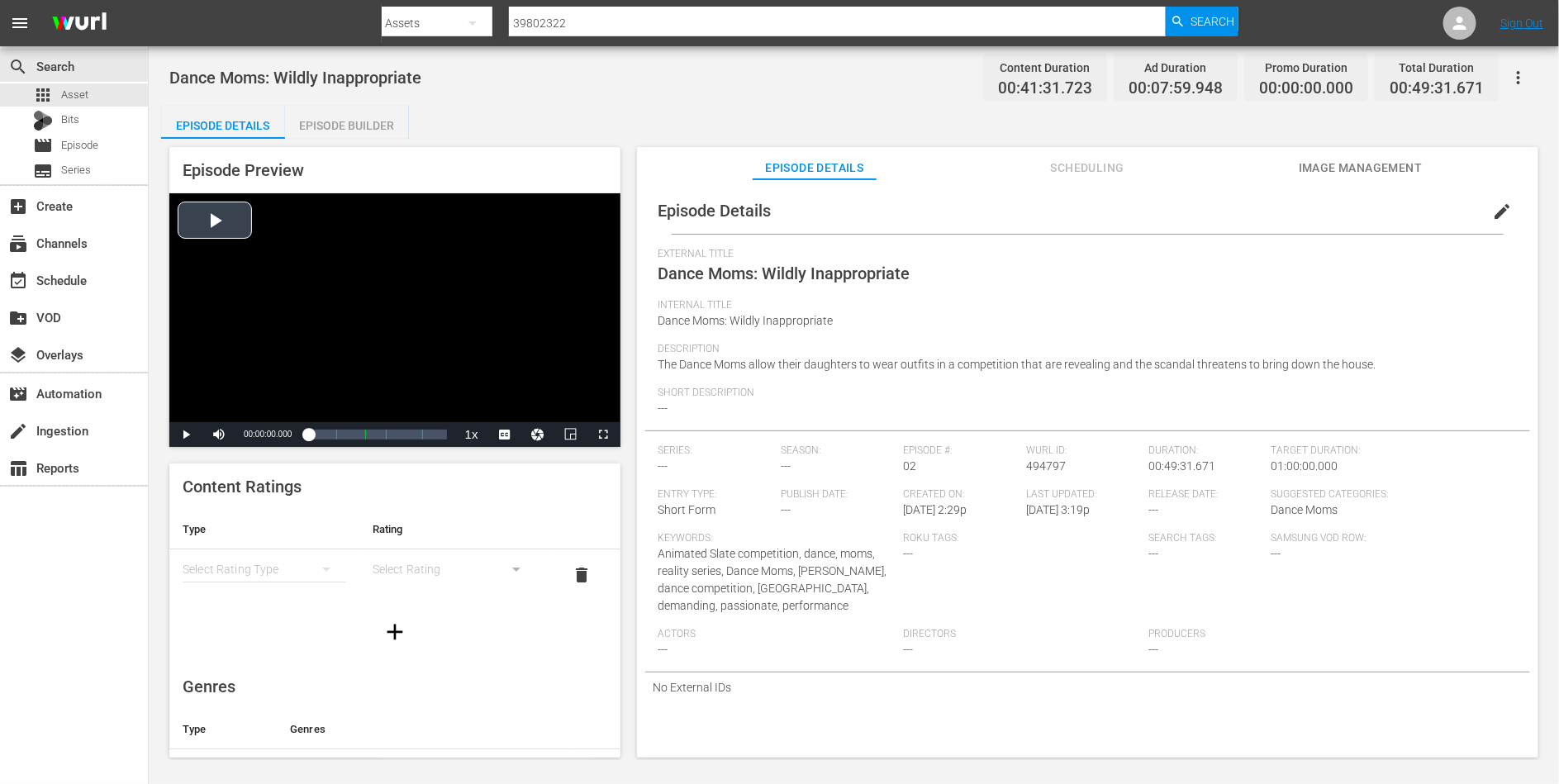
click at [319, 333] on div "Video Player" at bounding box center [395, 308] width 452 height 229
drag, startPoint x: 189, startPoint y: 437, endPoint x: 274, endPoint y: 534, distance: 129.0
click at [274, 534] on div "Episode Preview Video Player is loading. Play Video Pause Mute 95% Current Time…" at bounding box center [395, 453] width 452 height 611
click at [186, 435] on span "Video Player" at bounding box center [186, 435] width 0 height 0
click at [352, 435] on div "Loaded : 2.88% 00:13:02.955 Dance Moms: Wildly Inappropriate (2/5) 00:00:18.368" at bounding box center [377, 435] width 138 height 17
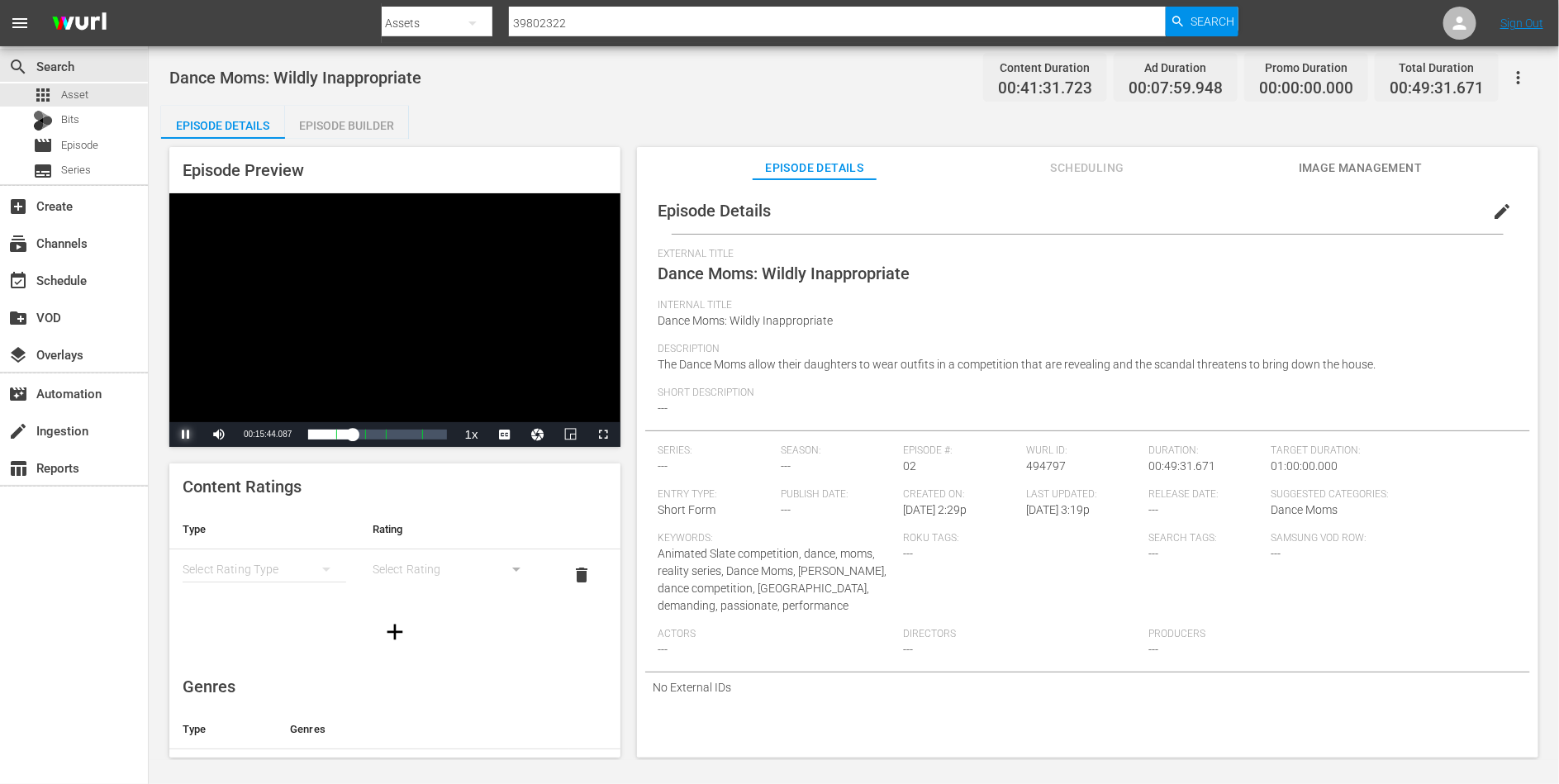
click at [186, 435] on span "Video Player" at bounding box center [186, 435] width 0 height 0
click at [513, 399] on span "Video Player" at bounding box center [512, 395] width 15 height 17
click at [534, 19] on input "39802322" at bounding box center [837, 23] width 657 height 40
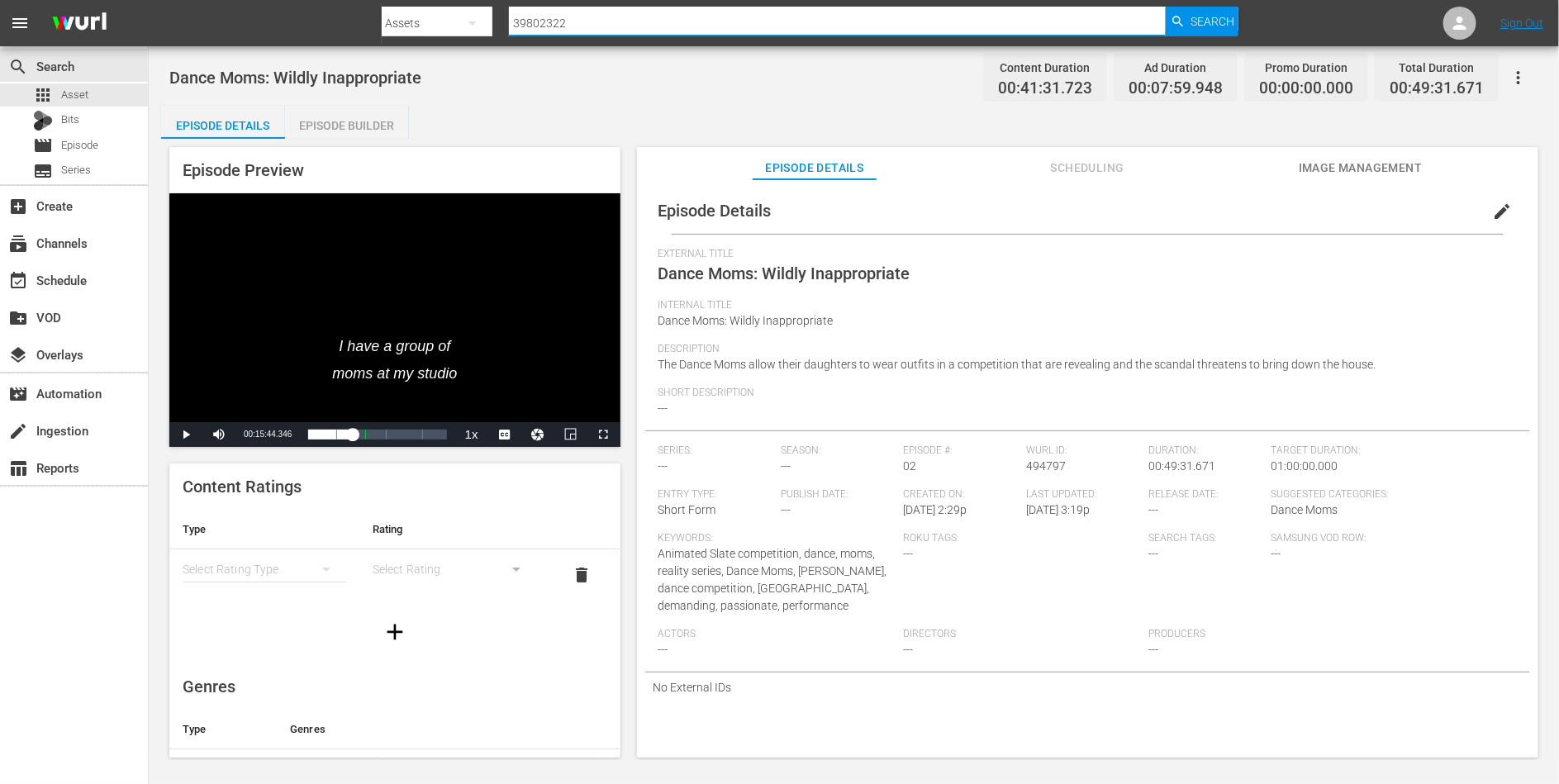
click at [534, 19] on input "39802322" at bounding box center [837, 23] width 657 height 40
paste input "30"
type input "39802330"
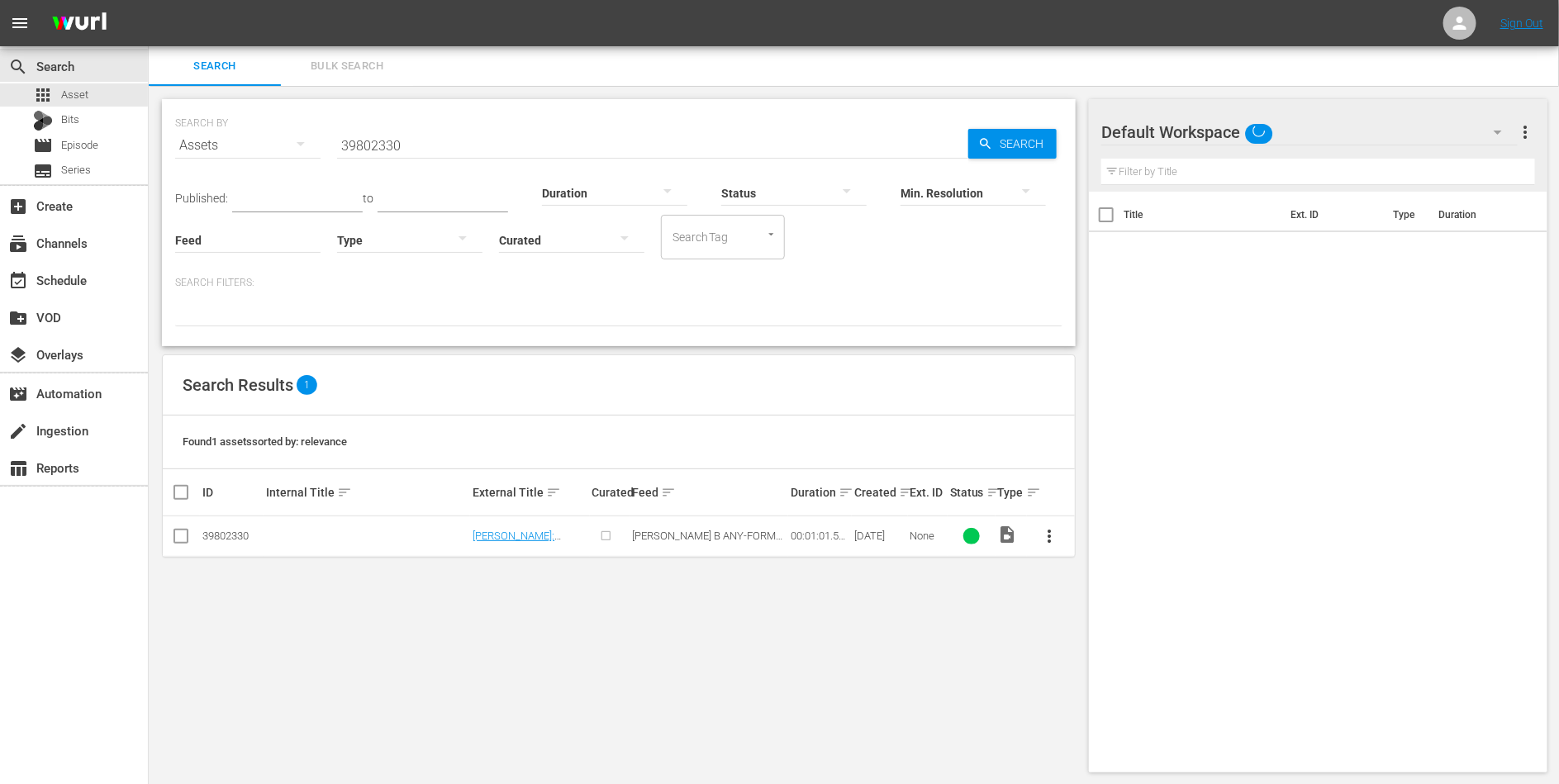
click at [533, 528] on td "[PERSON_NAME]: Versatile Actor" at bounding box center [530, 536] width 119 height 40
click at [533, 533] on link "[PERSON_NAME]: Versatile Actor" at bounding box center [514, 542] width 82 height 25
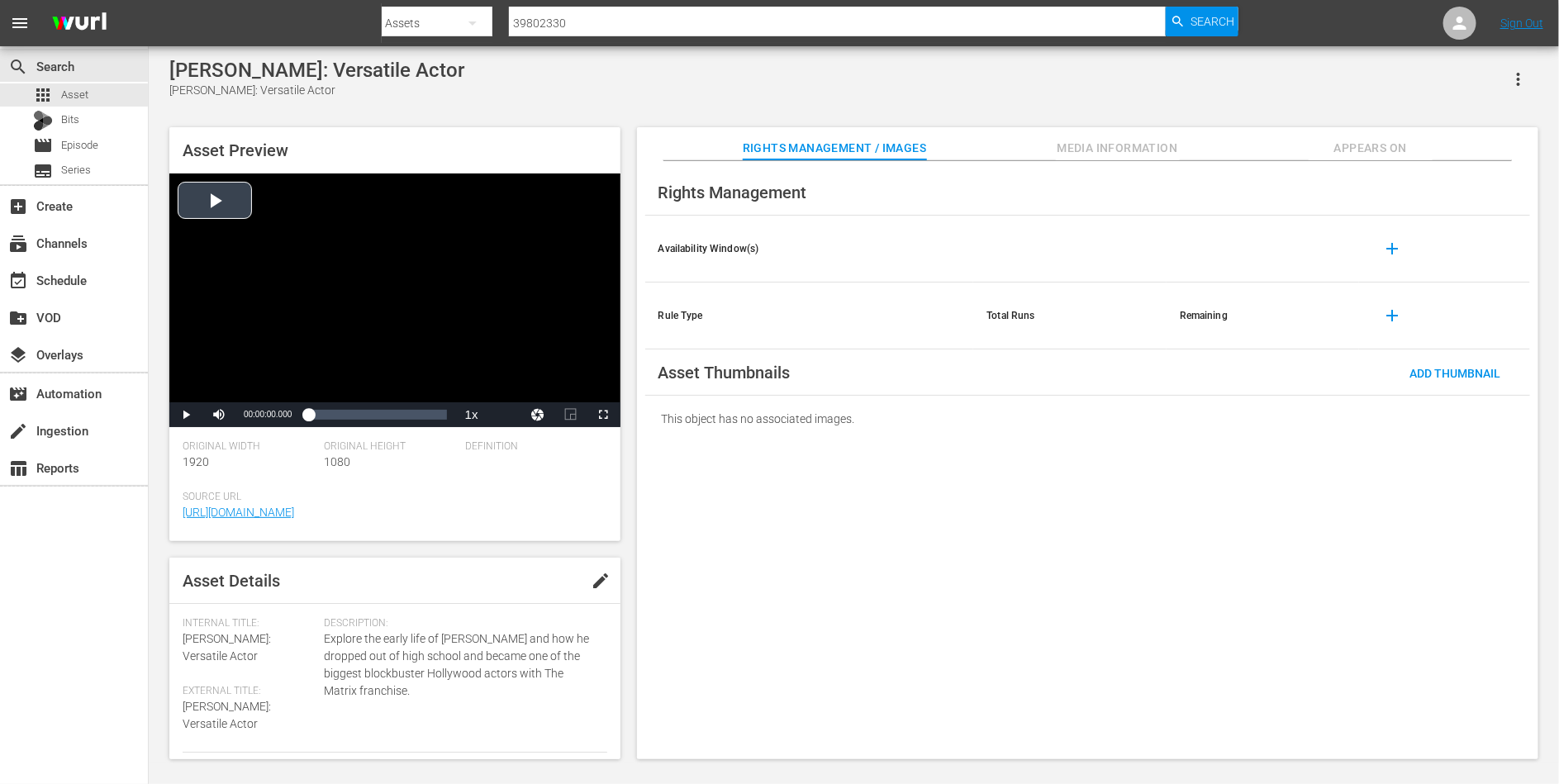
click at [356, 253] on div "Video Player" at bounding box center [395, 288] width 452 height 229
click at [370, 412] on div "00:00:26.895" at bounding box center [369, 415] width 1 height 17
click at [1133, 138] on span "Appears On" at bounding box center [1371, 148] width 124 height 20
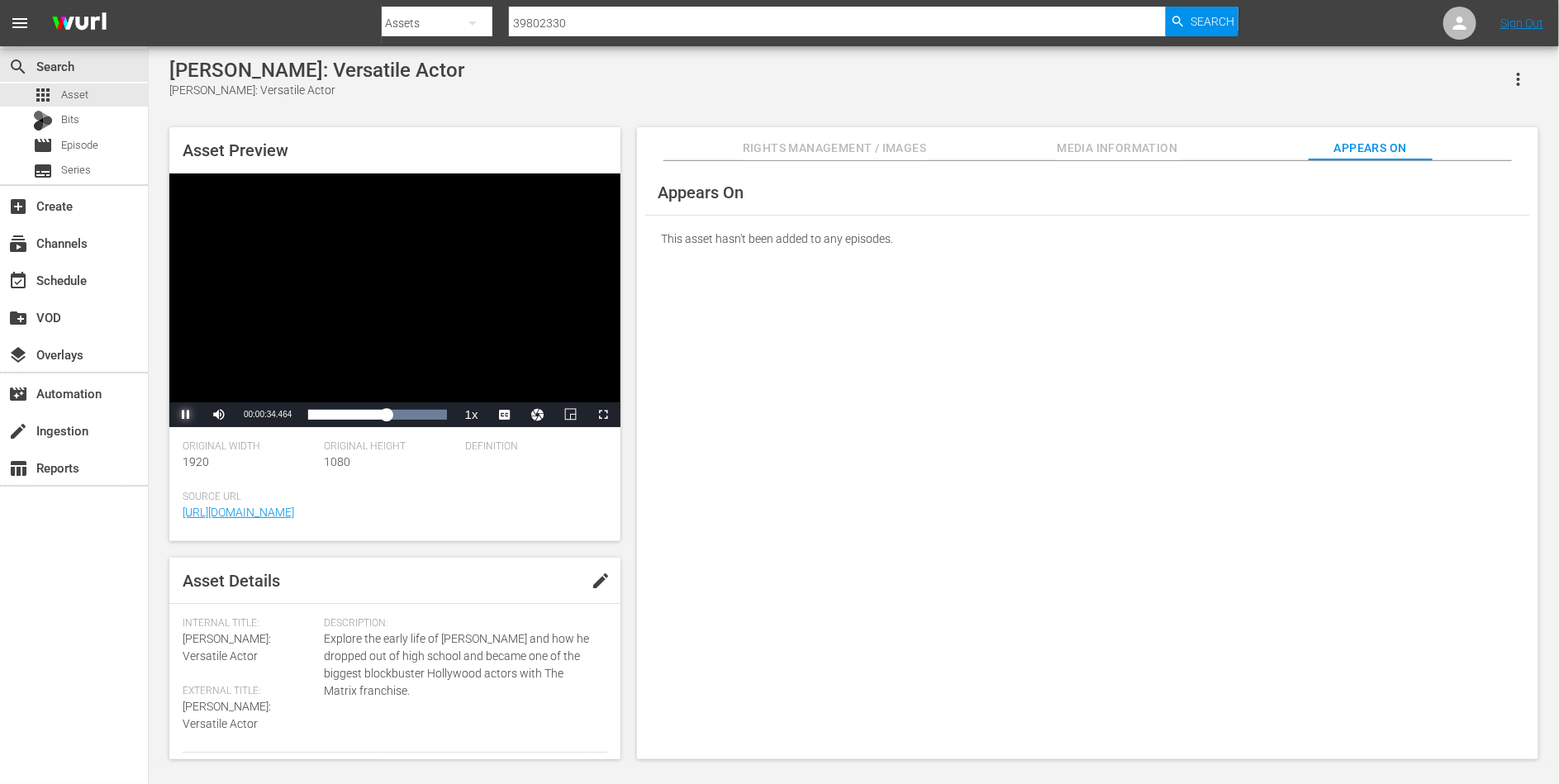
click at [186, 414] on span "Video Player" at bounding box center [186, 414] width 0 height 0
click at [583, 21] on input "39802330" at bounding box center [837, 23] width 657 height 40
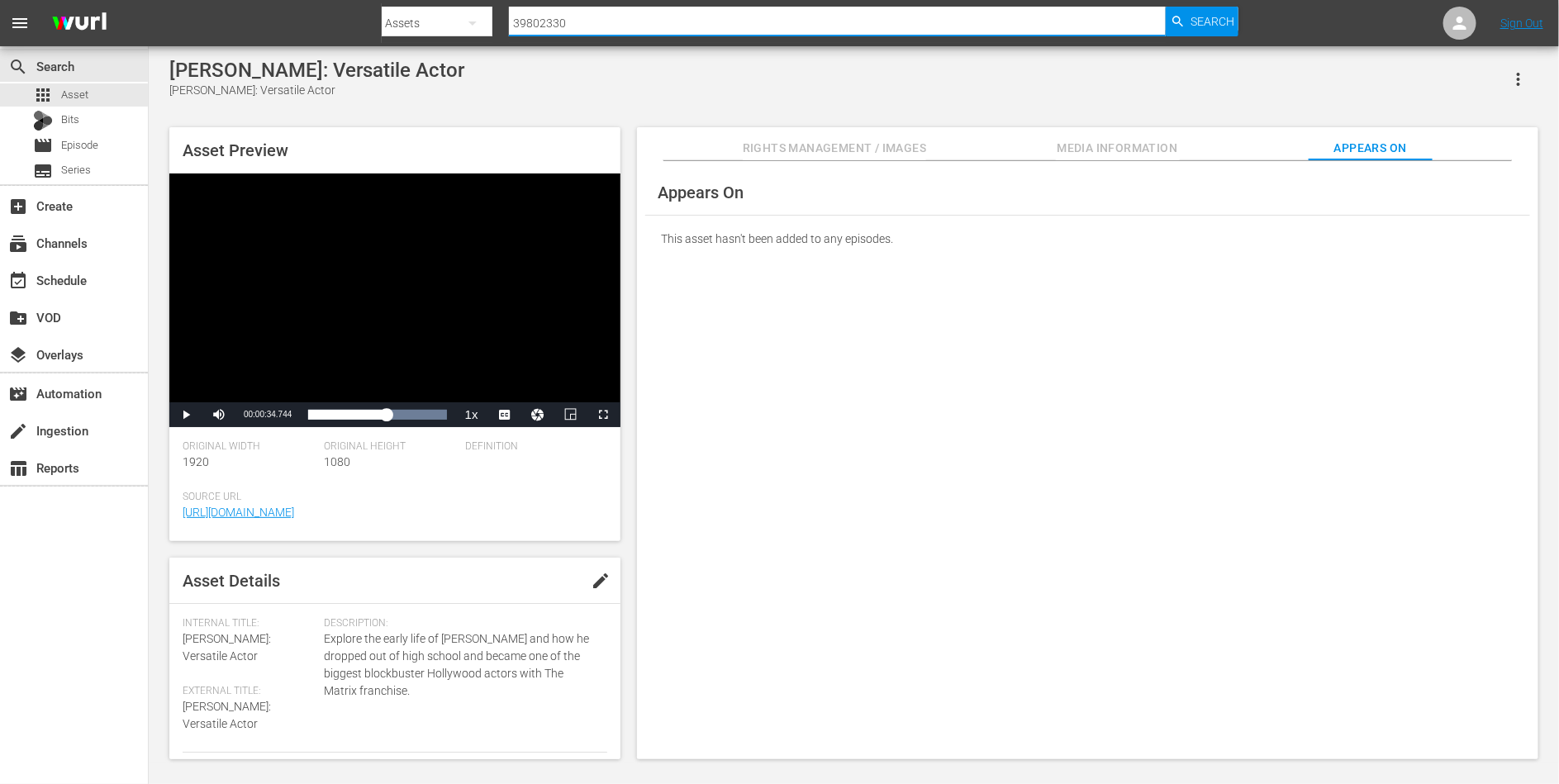
click at [583, 21] on input "39802330" at bounding box center [837, 23] width 657 height 40
paste input "85123"
type input "39885123"
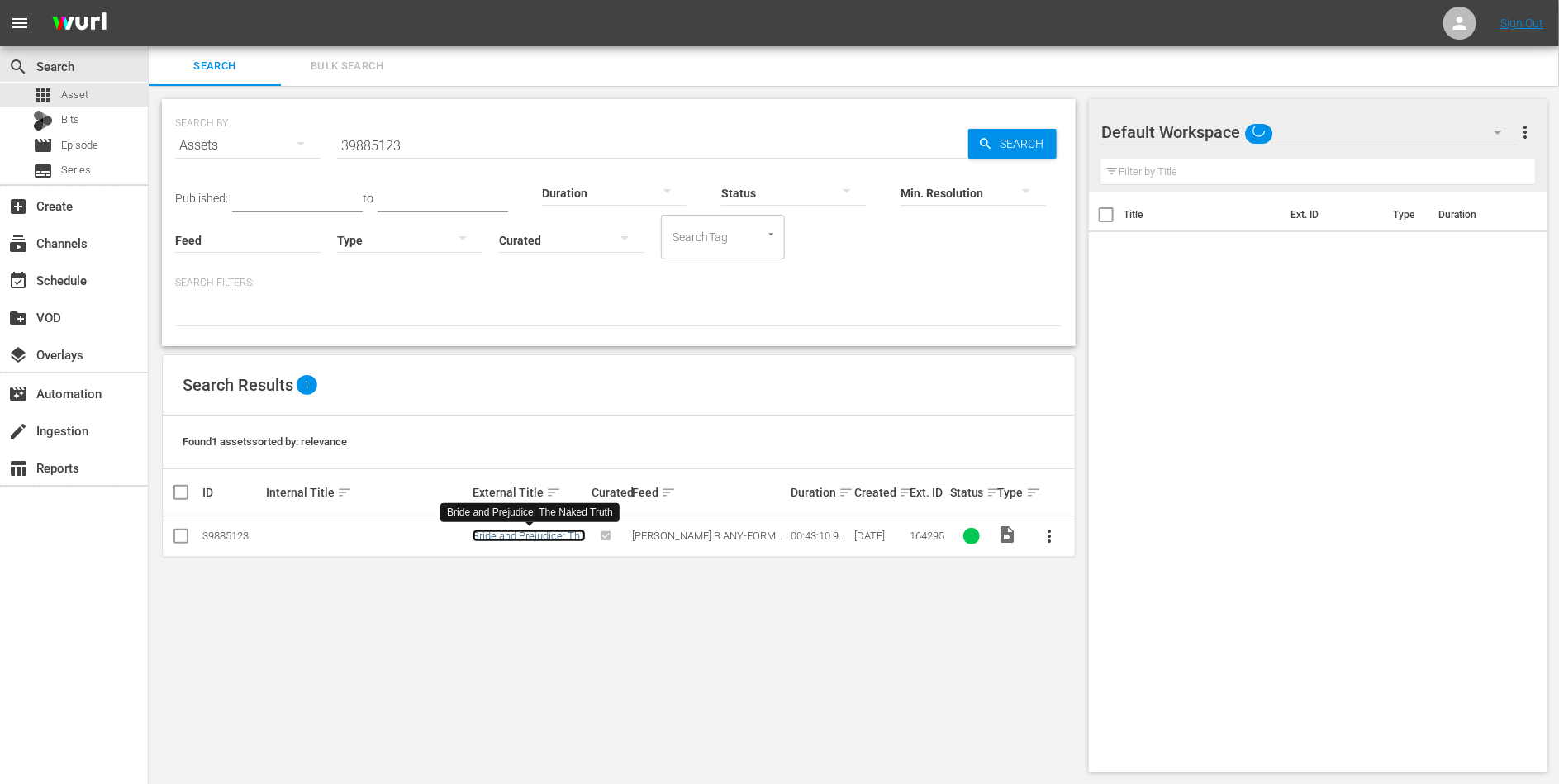
click at [517, 532] on link "Bride and Prejudice: The Naked Truth" at bounding box center [530, 542] width 114 height 25
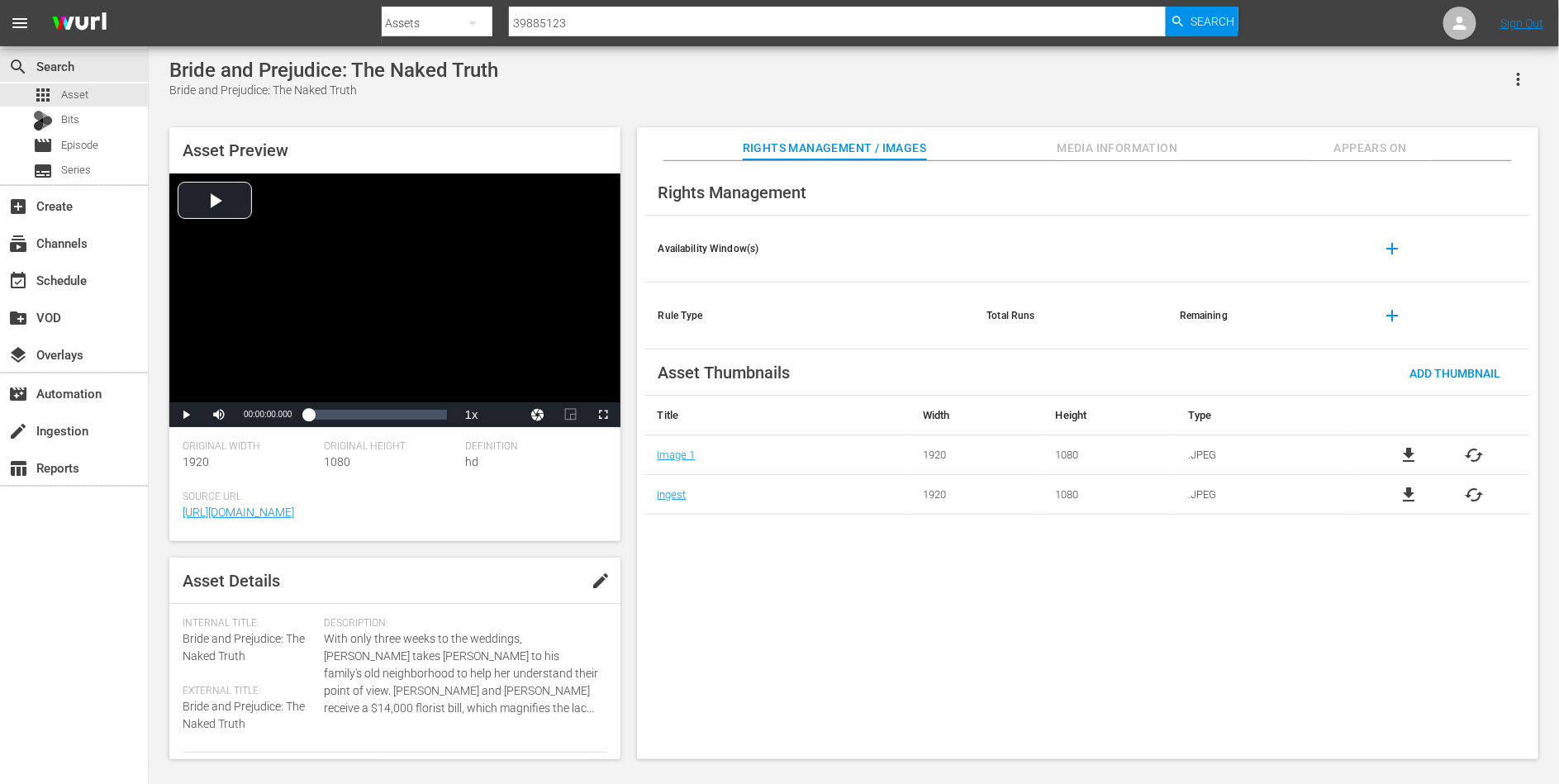
click at [357, 286] on div "Video Player" at bounding box center [395, 288] width 452 height 229
click at [186, 414] on span "Video Player" at bounding box center [186, 414] width 0 height 0
